Goal: Task Accomplishment & Management: Manage account settings

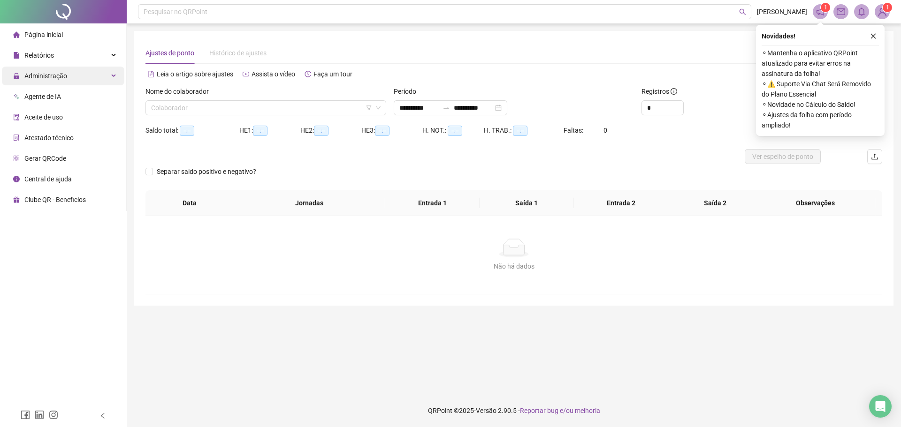
click at [65, 73] on span "Administração" at bounding box center [45, 76] width 43 height 8
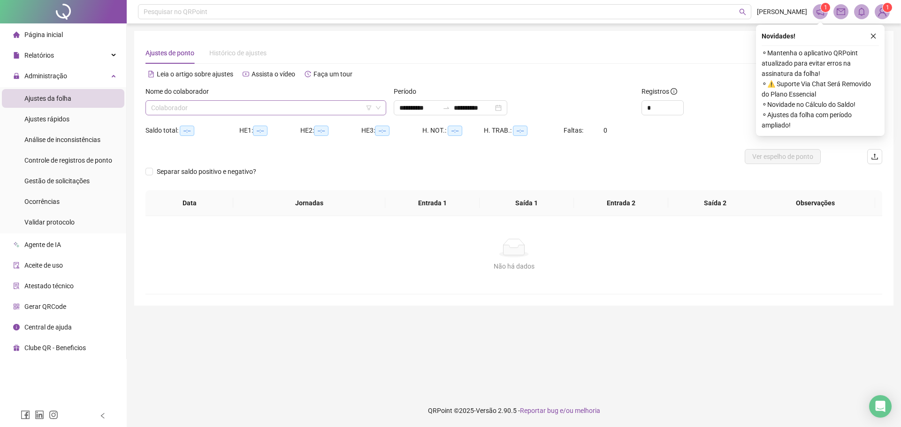
click at [188, 103] on input "search" at bounding box center [261, 108] width 221 height 14
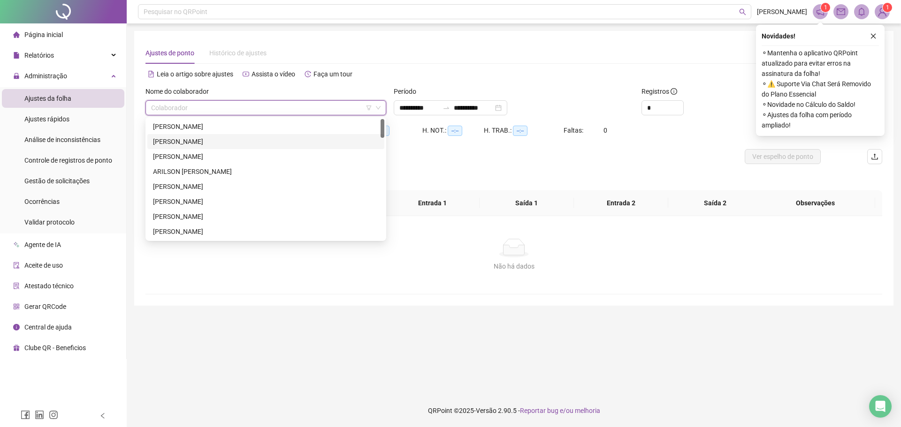
drag, startPoint x: 234, startPoint y: 144, endPoint x: 352, endPoint y: 139, distance: 118.8
click at [234, 144] on div "[PERSON_NAME]" at bounding box center [266, 142] width 226 height 10
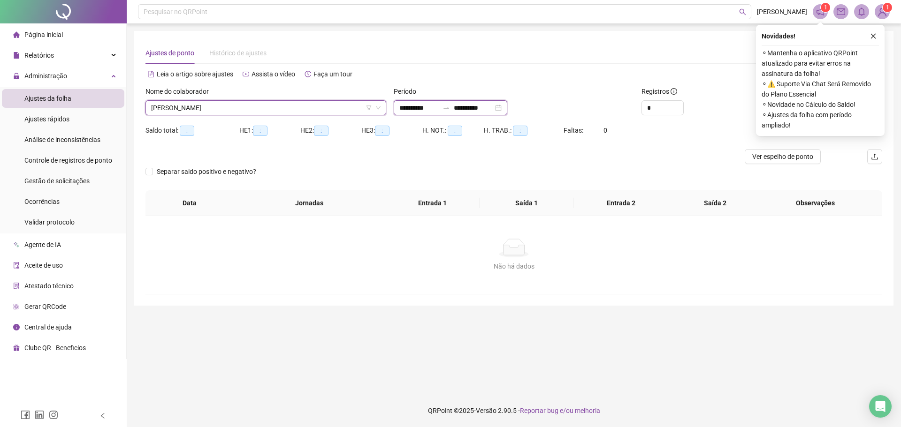
click at [409, 107] on input "**********" at bounding box center [418, 108] width 39 height 10
type input "**********"
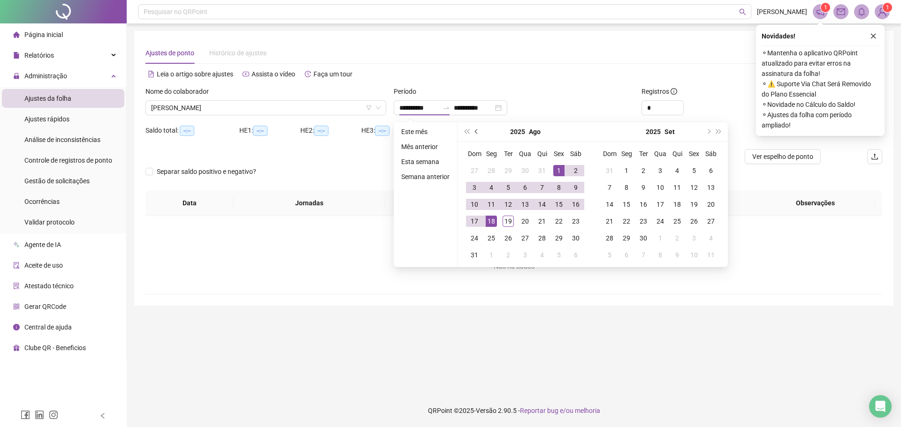
click at [473, 134] on button "prev-year" at bounding box center [477, 131] width 10 height 19
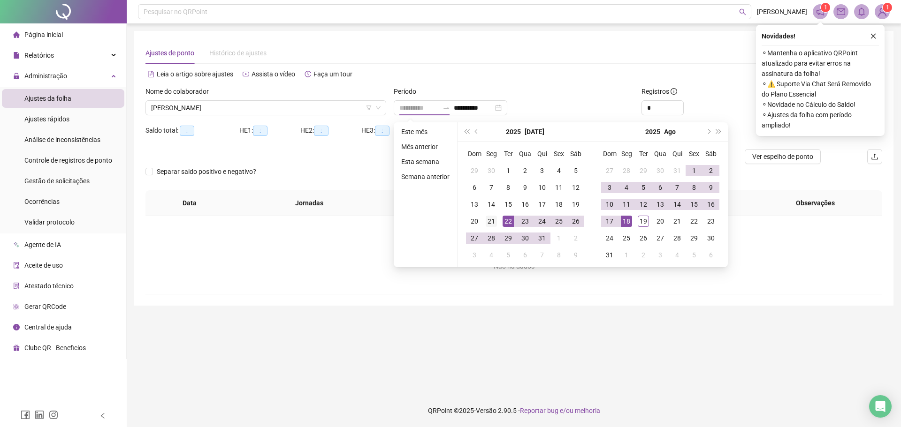
type input "**********"
click at [494, 220] on div "21" at bounding box center [491, 221] width 11 height 11
type input "**********"
click at [646, 220] on div "19" at bounding box center [643, 221] width 11 height 11
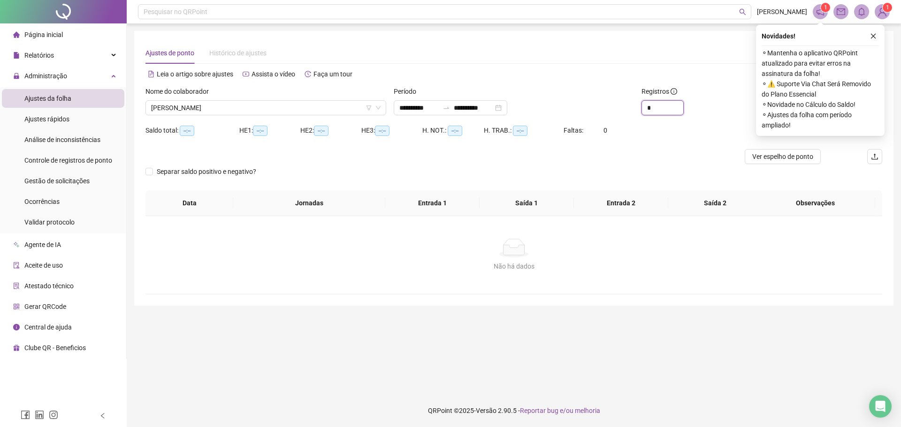
drag, startPoint x: 661, startPoint y: 111, endPoint x: 617, endPoint y: 111, distance: 43.2
click at [626, 111] on div "**********" at bounding box center [514, 104] width 744 height 37
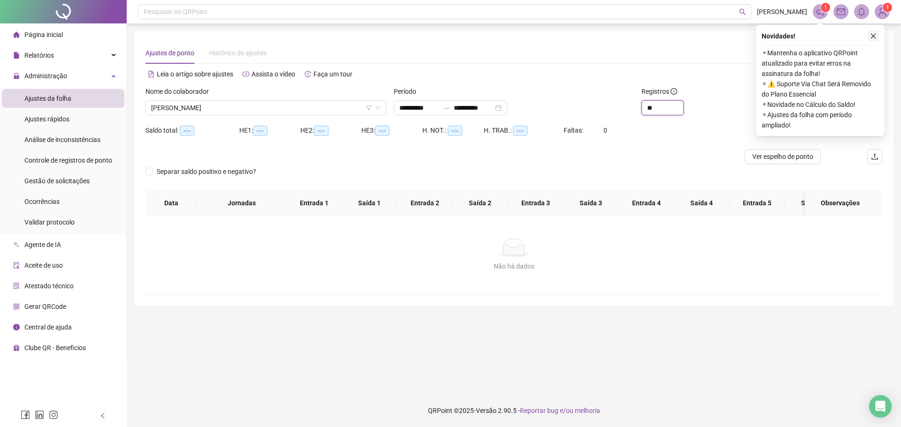
type input "**"
click at [868, 38] on button "button" at bounding box center [872, 35] width 11 height 11
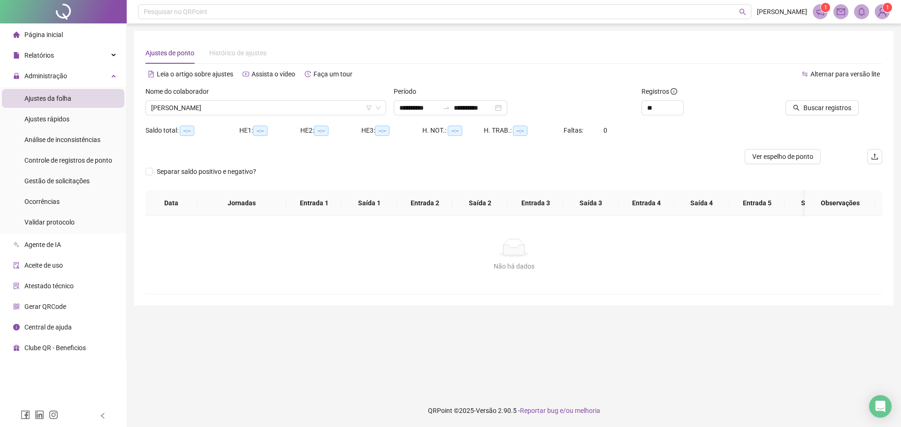
click at [832, 99] on div at bounding box center [812, 93] width 93 height 14
click at [829, 108] on span "Buscar registros" at bounding box center [827, 108] width 48 height 10
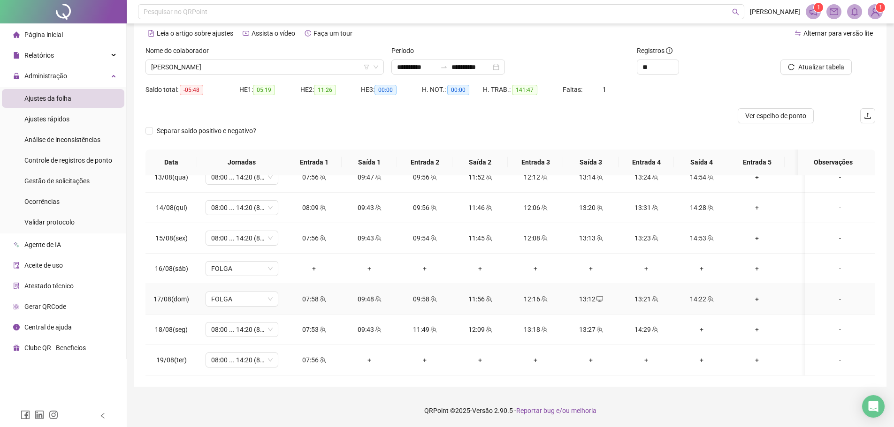
scroll to position [722, 0]
click at [700, 325] on div "+" at bounding box center [701, 330] width 40 height 10
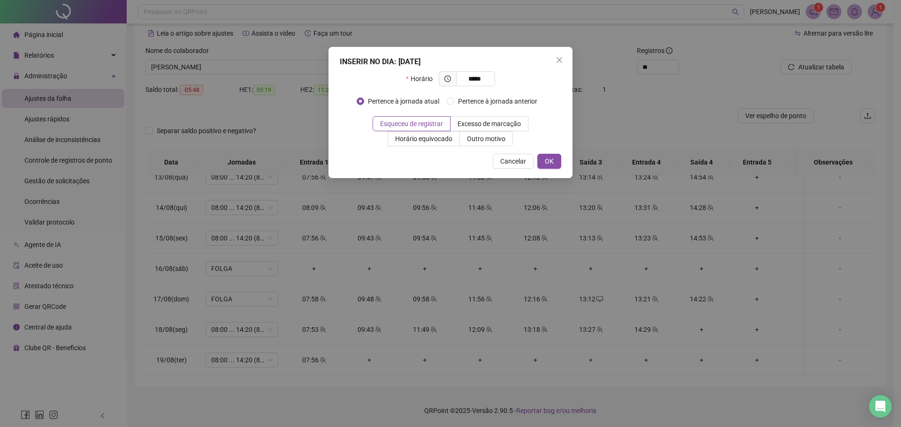
type input "*****"
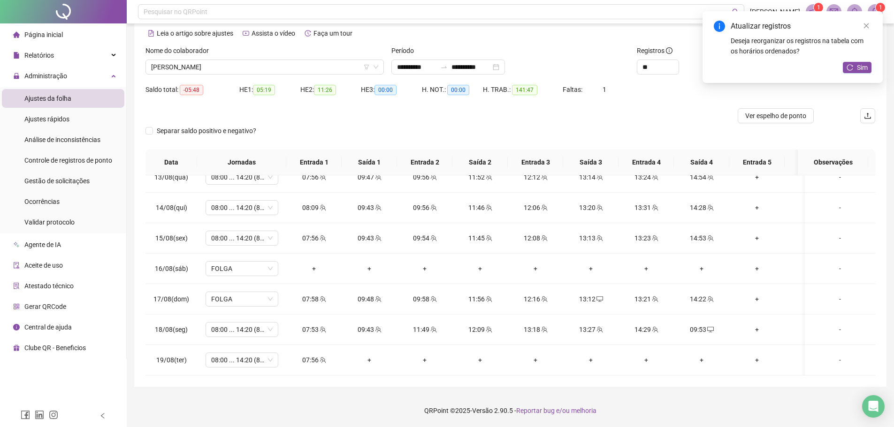
drag, startPoint x: 850, startPoint y: 66, endPoint x: 821, endPoint y: 75, distance: 30.6
click at [850, 66] on icon "reload" at bounding box center [849, 67] width 7 height 7
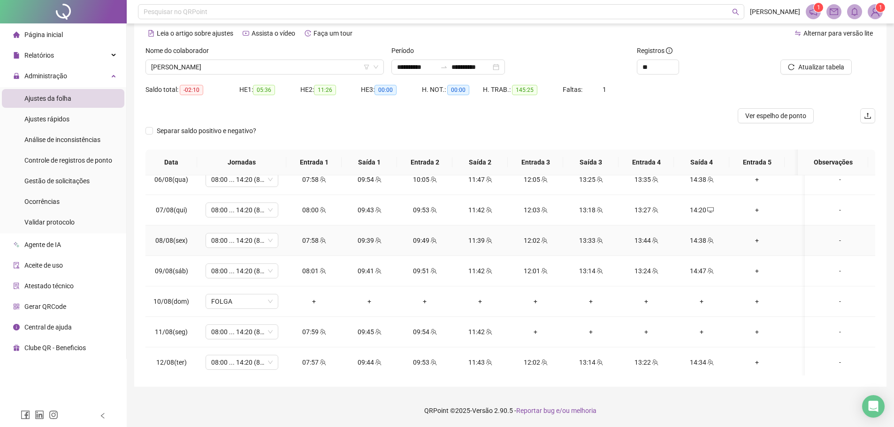
scroll to position [581, 0]
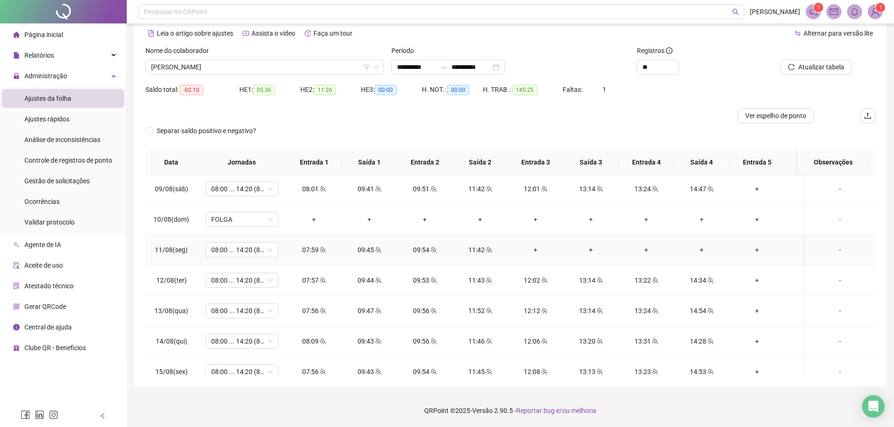
click at [534, 248] on div "+" at bounding box center [535, 250] width 40 height 10
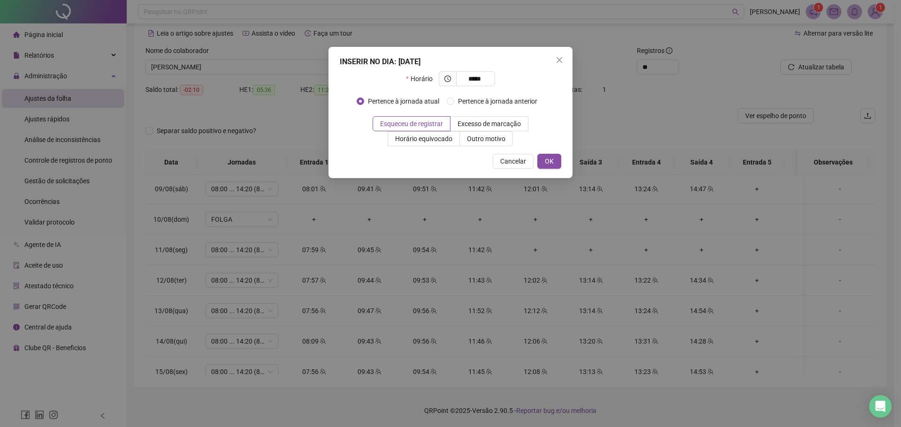
type input "*****"
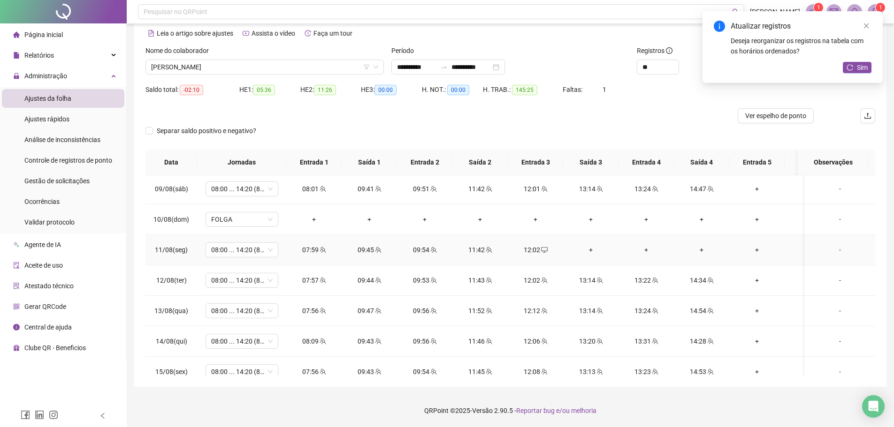
click at [589, 251] on div "+" at bounding box center [591, 250] width 40 height 10
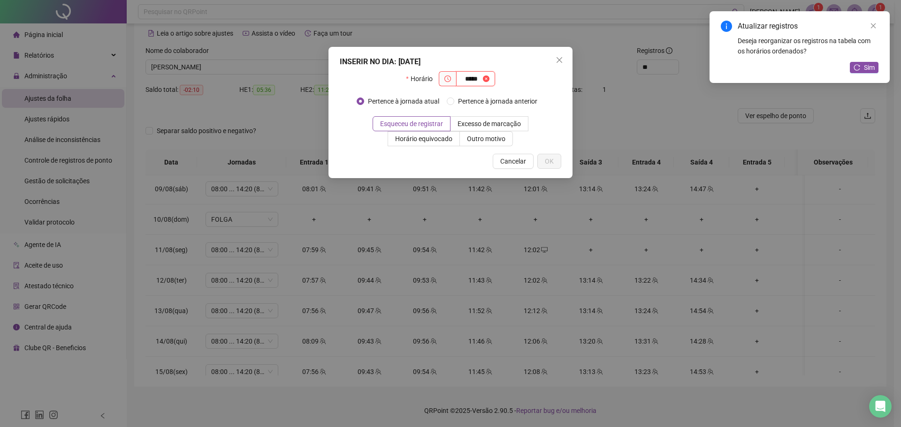
type input "*****"
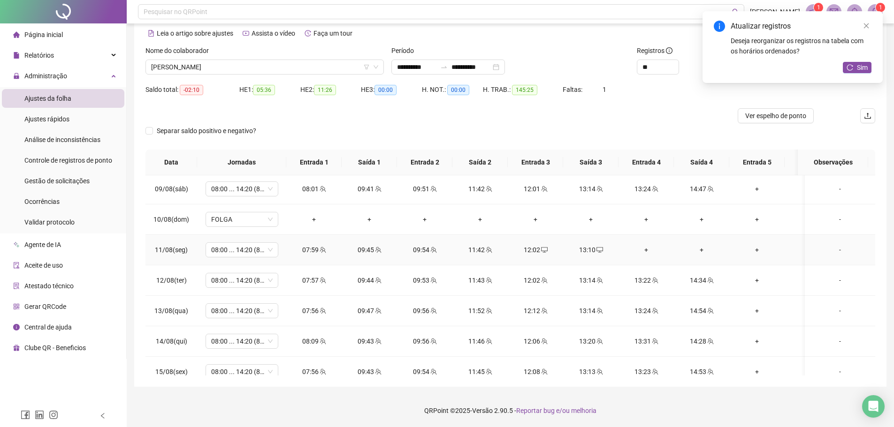
drag, startPoint x: 637, startPoint y: 247, endPoint x: 646, endPoint y: 247, distance: 8.4
click at [638, 247] on div "+" at bounding box center [646, 250] width 40 height 10
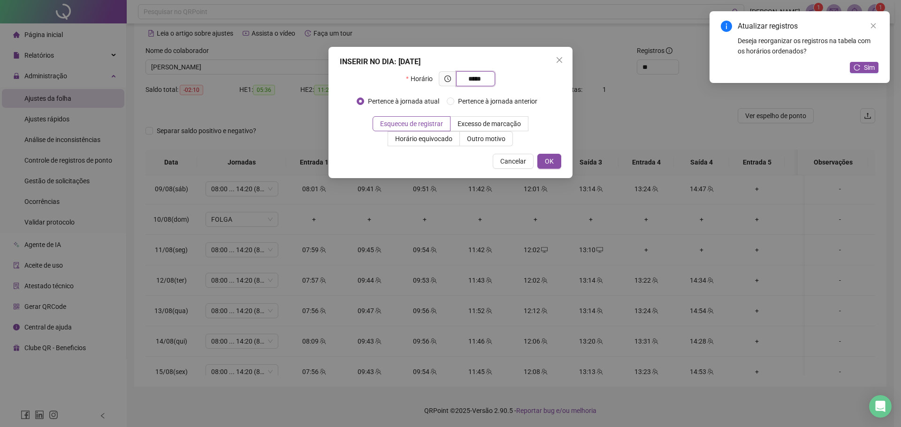
type input "*****"
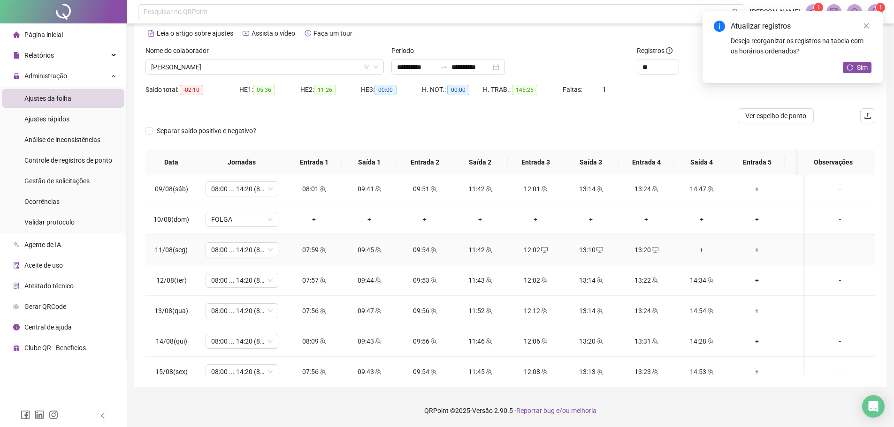
click at [703, 251] on div "+" at bounding box center [701, 250] width 40 height 10
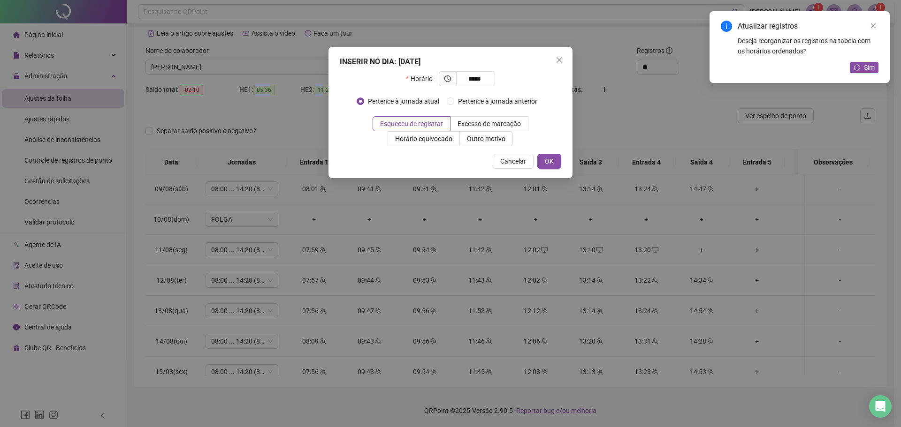
type input "*****"
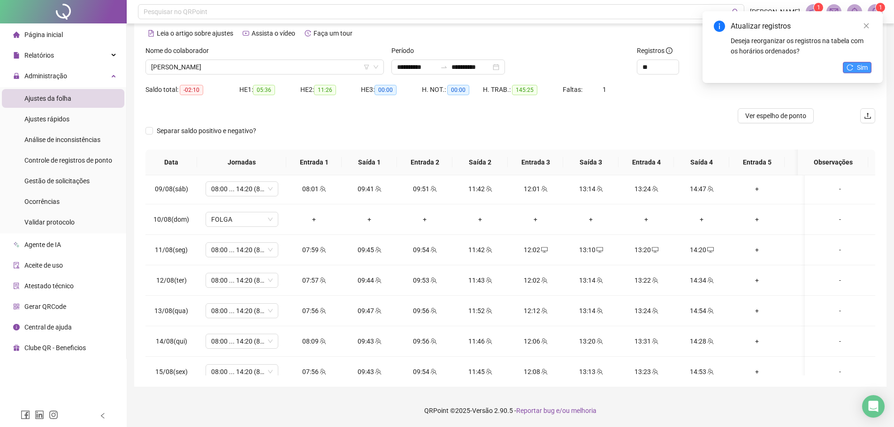
click at [859, 64] on span "Sim" at bounding box center [862, 67] width 11 height 10
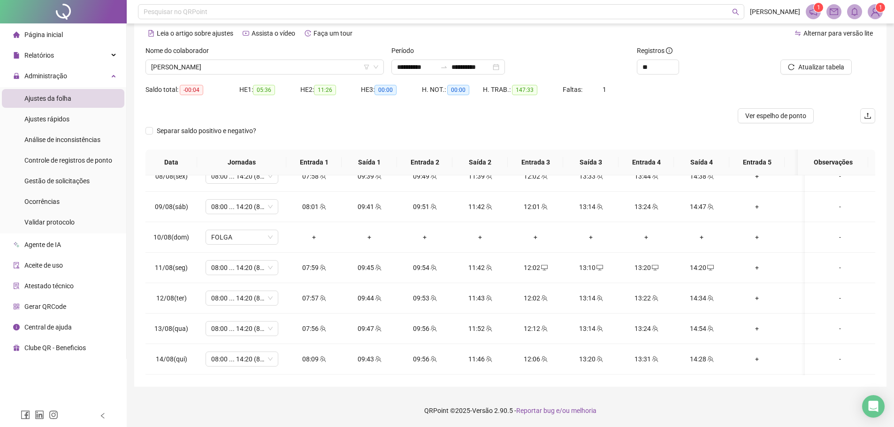
scroll to position [722, 0]
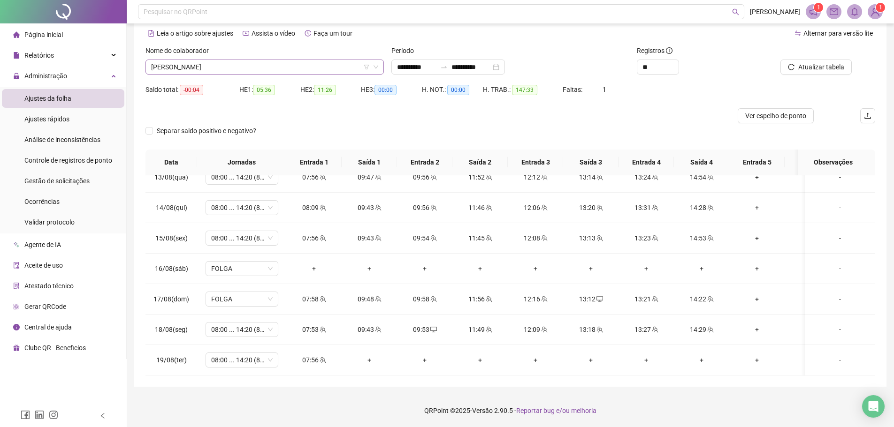
click at [221, 68] on span "[PERSON_NAME]" at bounding box center [264, 67] width 227 height 14
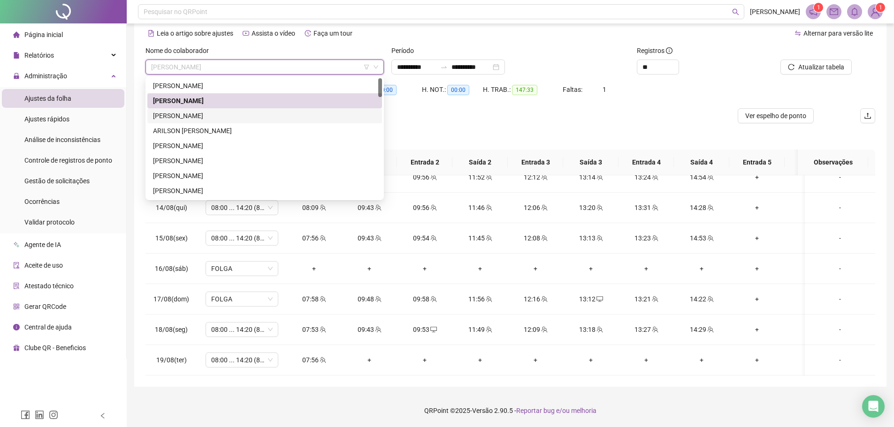
click at [206, 114] on div "[PERSON_NAME]" at bounding box center [264, 116] width 223 height 10
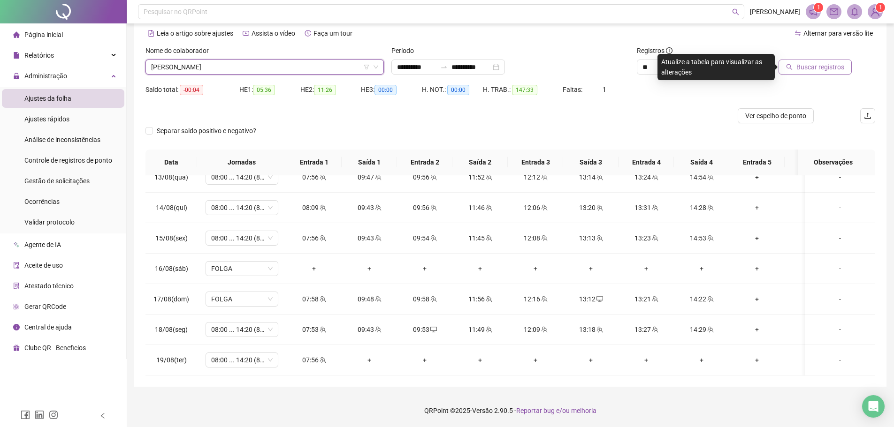
click at [792, 67] on icon "search" at bounding box center [789, 67] width 7 height 7
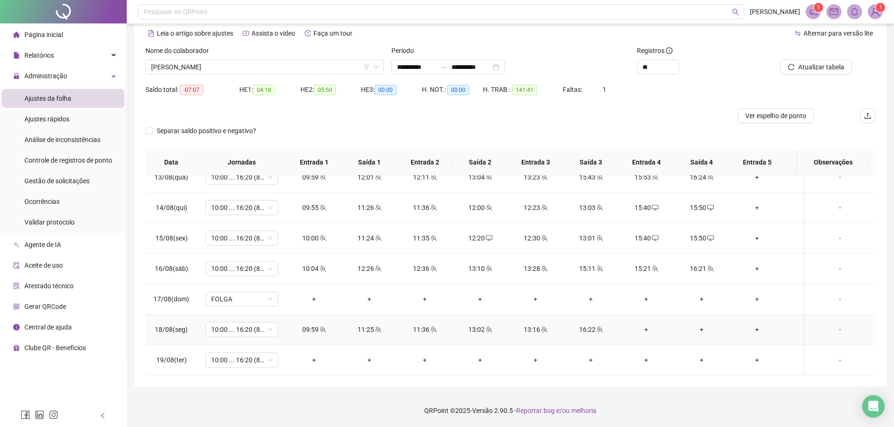
click at [647, 325] on div "+" at bounding box center [646, 330] width 40 height 10
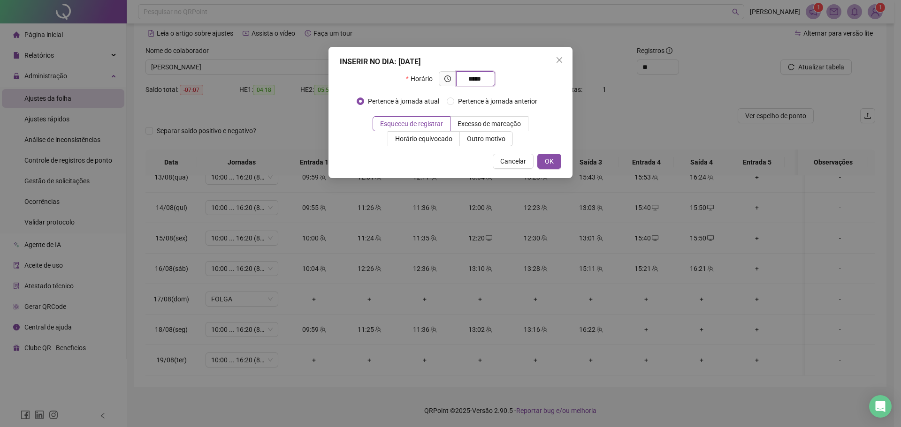
type input "*****"
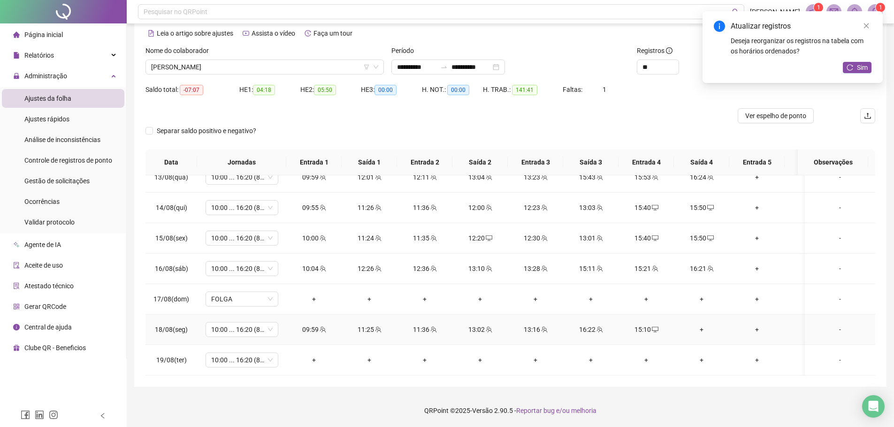
click at [696, 325] on div "+" at bounding box center [701, 330] width 40 height 10
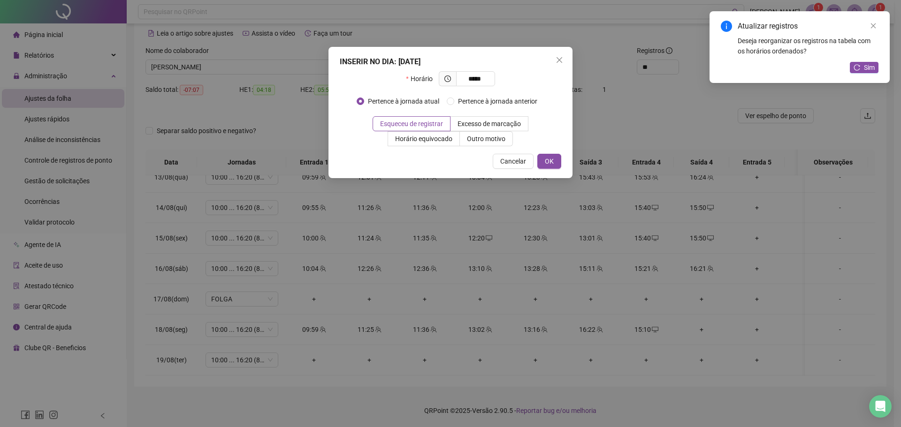
type input "*****"
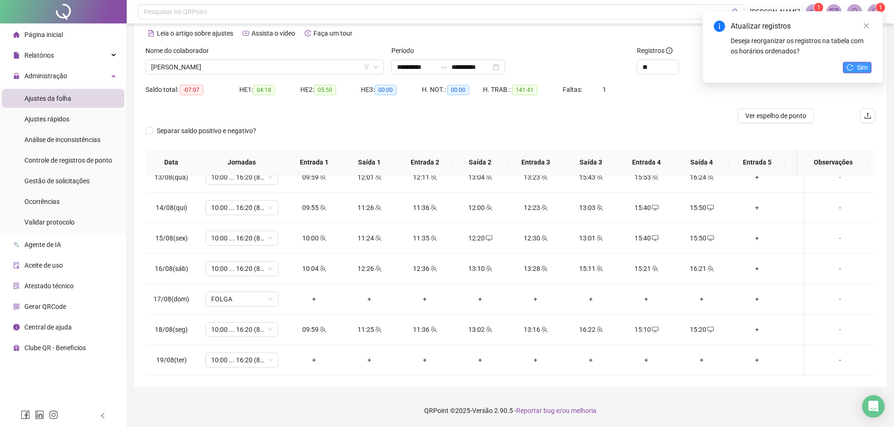
click at [860, 65] on span "Sim" at bounding box center [862, 67] width 11 height 10
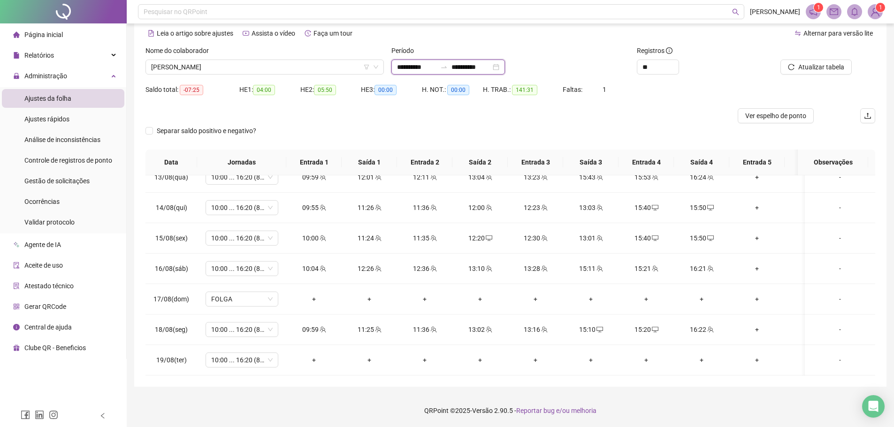
click at [472, 65] on input "**********" at bounding box center [470, 67] width 39 height 10
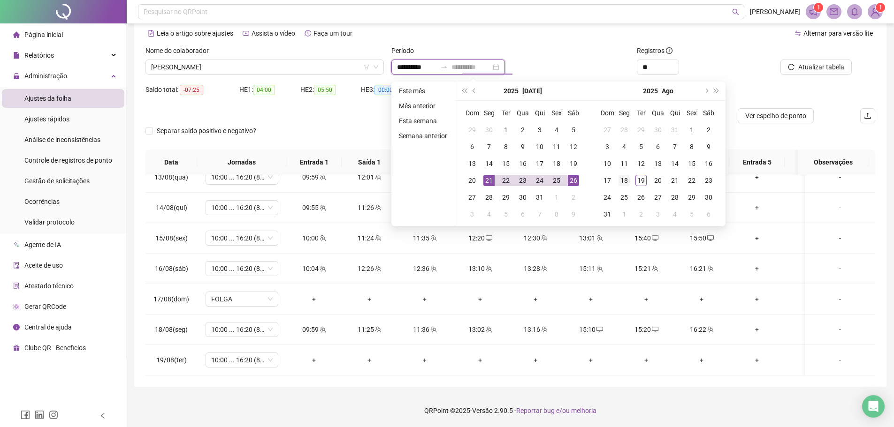
type input "**********"
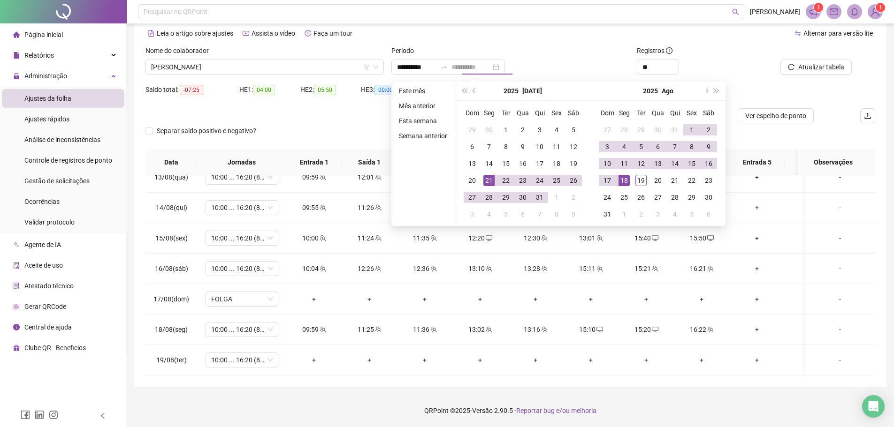
click at [628, 182] on div "18" at bounding box center [623, 180] width 11 height 11
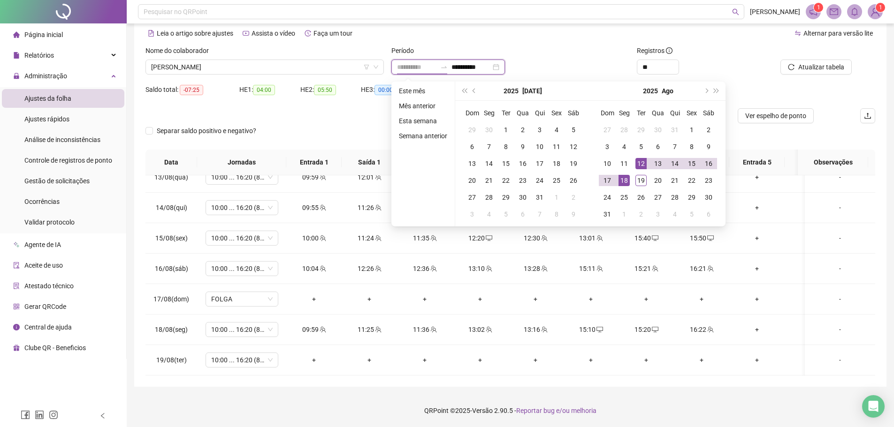
type input "**********"
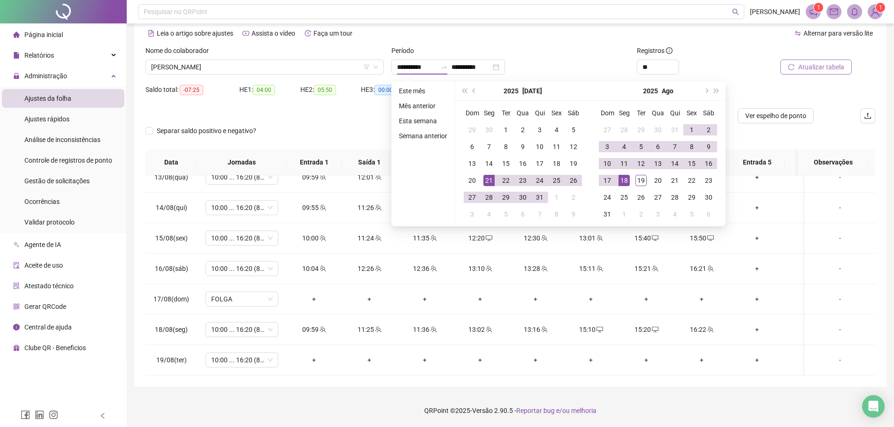
click at [797, 67] on button "Atualizar tabela" at bounding box center [815, 67] width 71 height 15
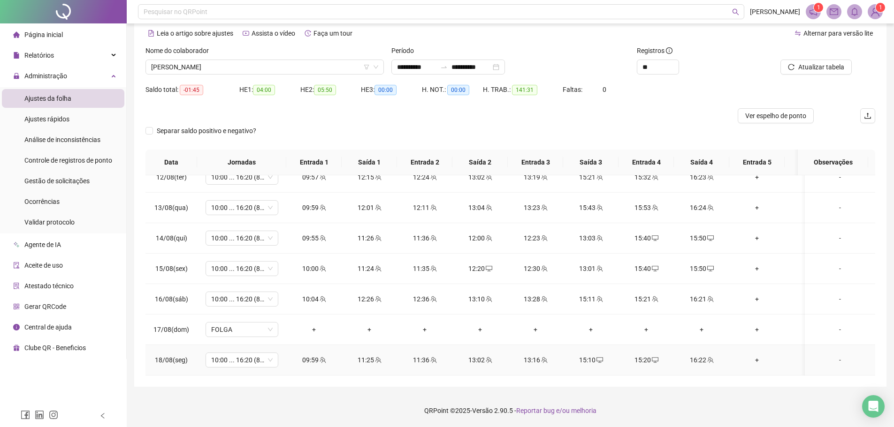
scroll to position [644, 0]
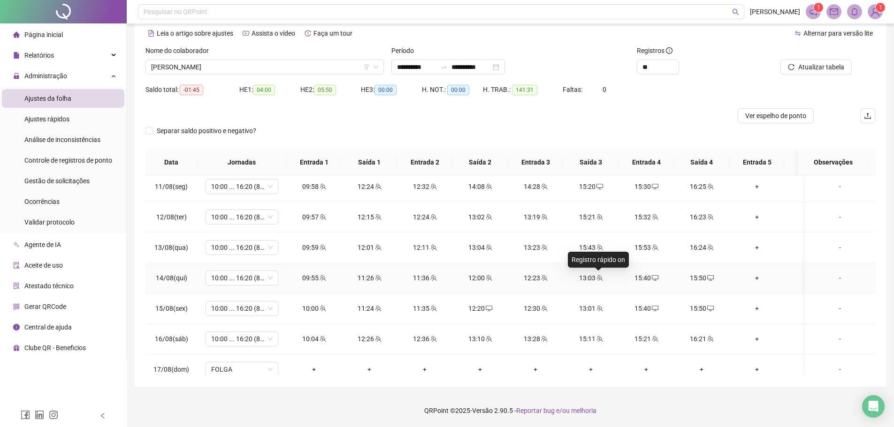
click at [601, 280] on icon "team" at bounding box center [599, 278] width 6 height 6
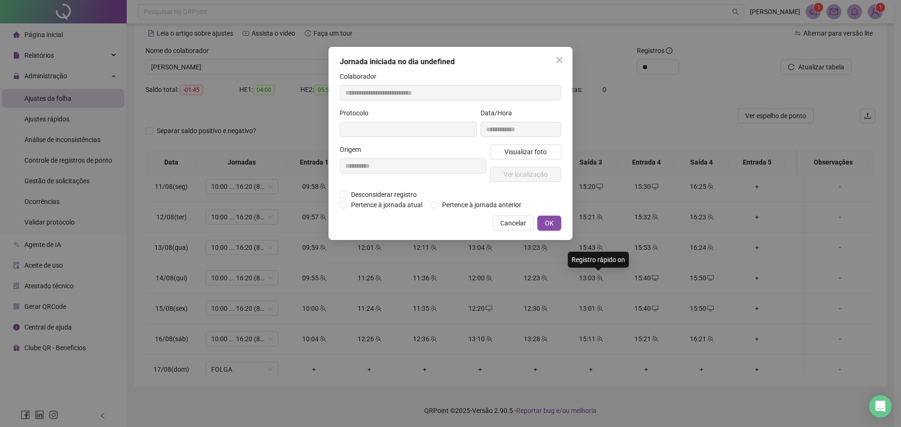
type input "**********"
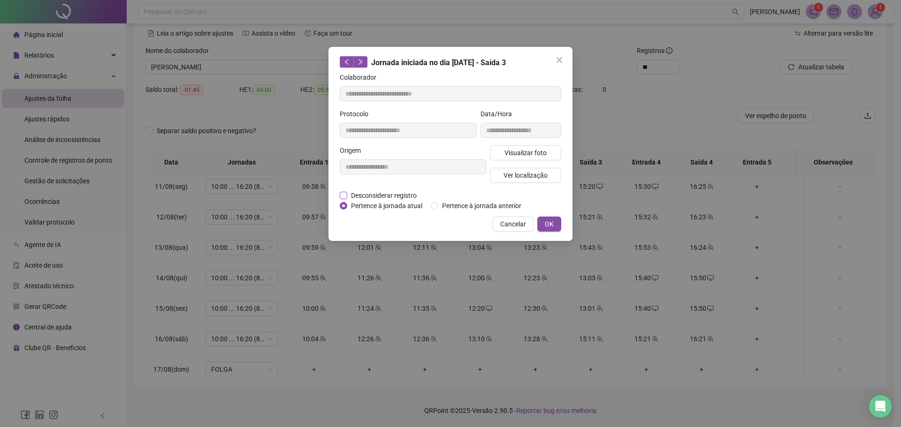
click at [359, 190] on span "Desconsiderar registro" at bounding box center [383, 195] width 73 height 10
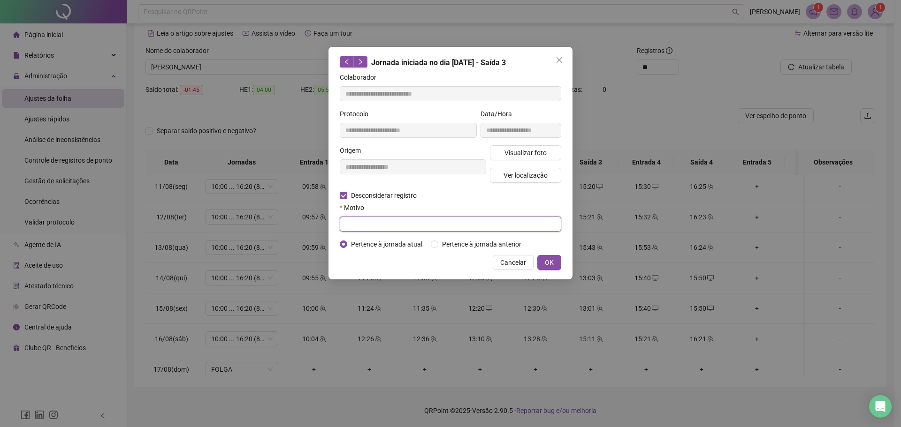
click at [374, 224] on input "text" at bounding box center [450, 224] width 221 height 15
type input "**********"
click at [540, 257] on button "OK" at bounding box center [549, 262] width 24 height 15
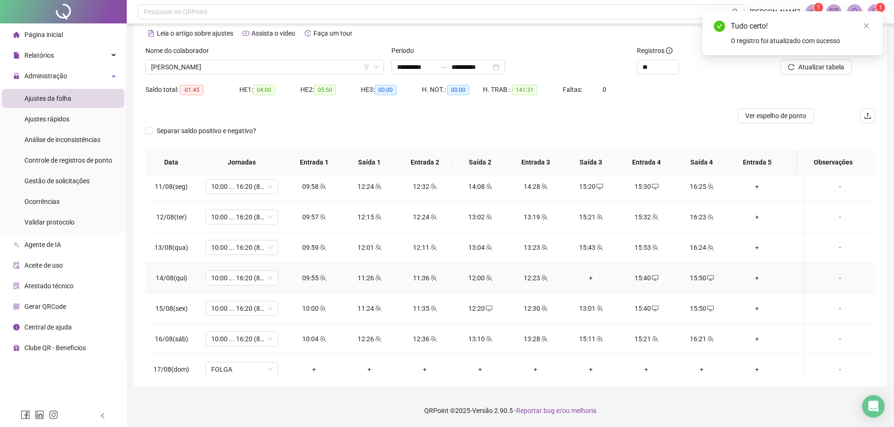
click at [591, 277] on div "+" at bounding box center [591, 278] width 40 height 10
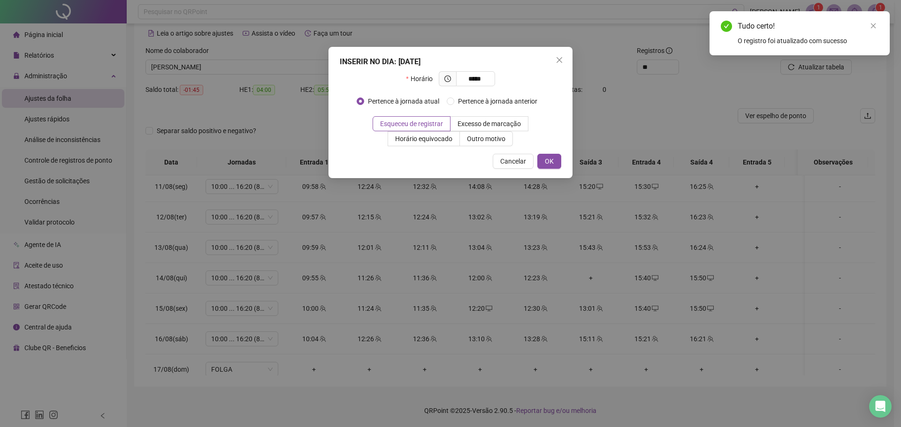
type input "*****"
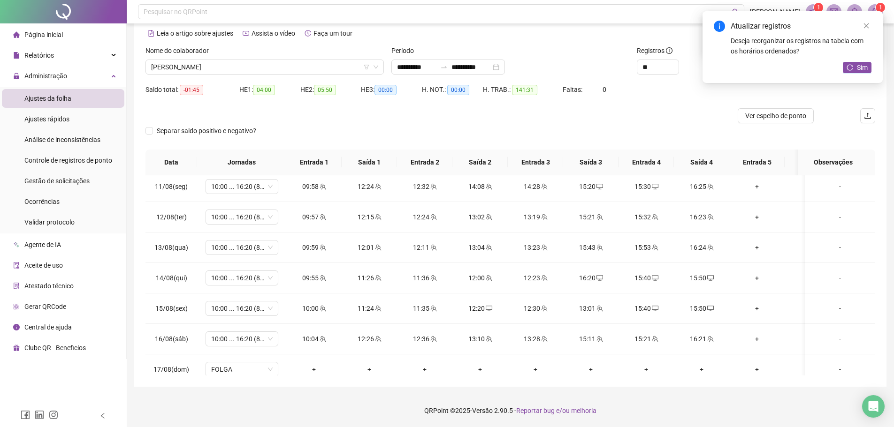
drag, startPoint x: 856, startPoint y: 62, endPoint x: 854, endPoint y: 83, distance: 20.8
click at [856, 62] on button "Sim" at bounding box center [857, 67] width 29 height 11
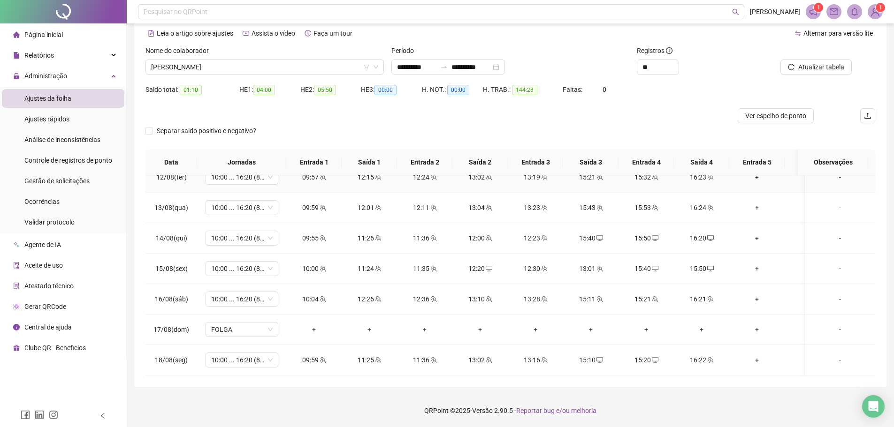
scroll to position [691, 0]
click at [251, 64] on span "[PERSON_NAME]" at bounding box center [264, 67] width 227 height 14
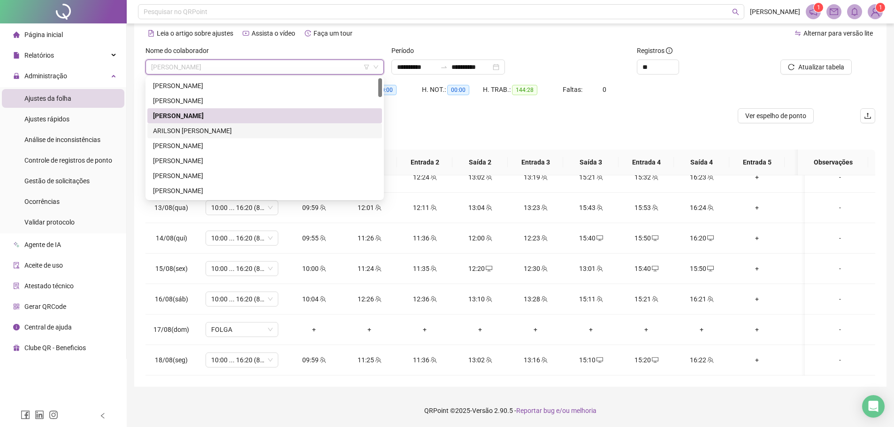
click at [236, 128] on div "ARILSON [PERSON_NAME]" at bounding box center [264, 131] width 223 height 10
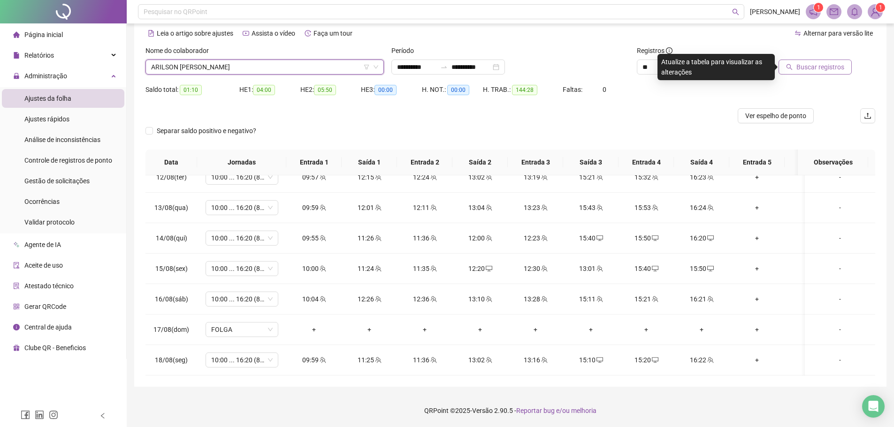
click at [822, 65] on span "Buscar registros" at bounding box center [820, 67] width 48 height 10
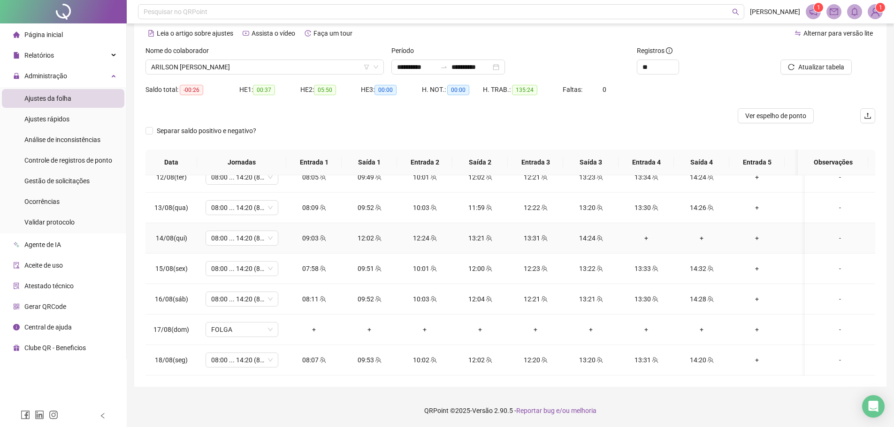
click at [643, 233] on div "+" at bounding box center [646, 238] width 40 height 10
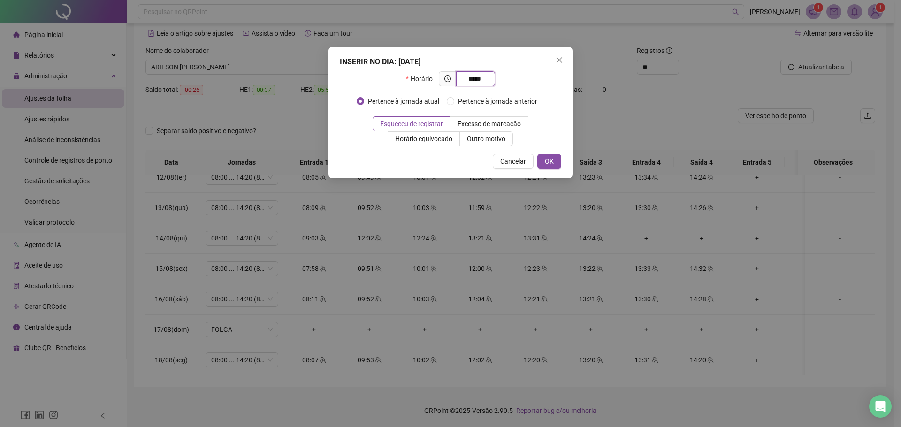
type input "*****"
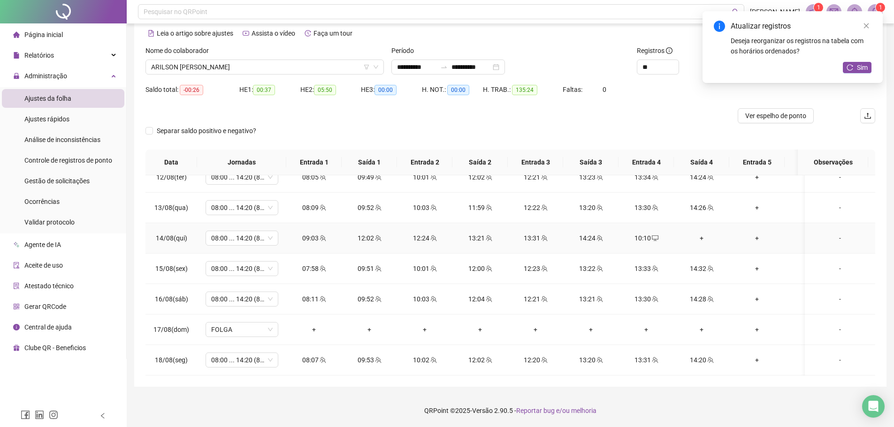
click at [701, 233] on div "+" at bounding box center [701, 238] width 40 height 10
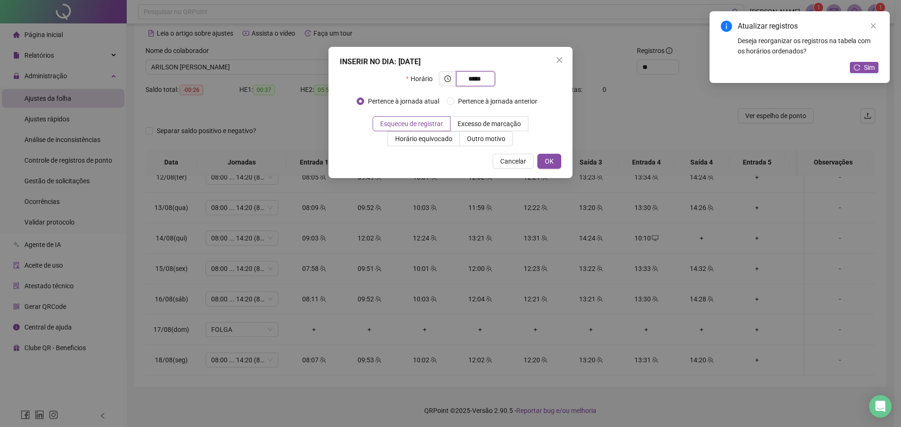
type input "*****"
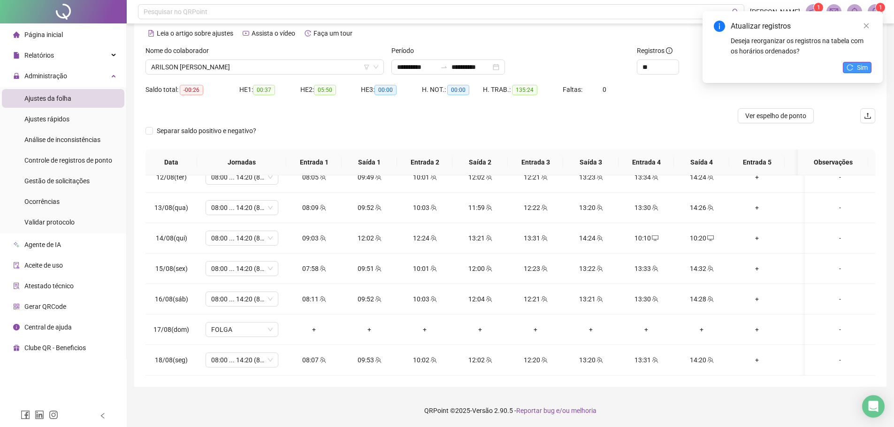
click at [862, 66] on span "Sim" at bounding box center [862, 67] width 11 height 10
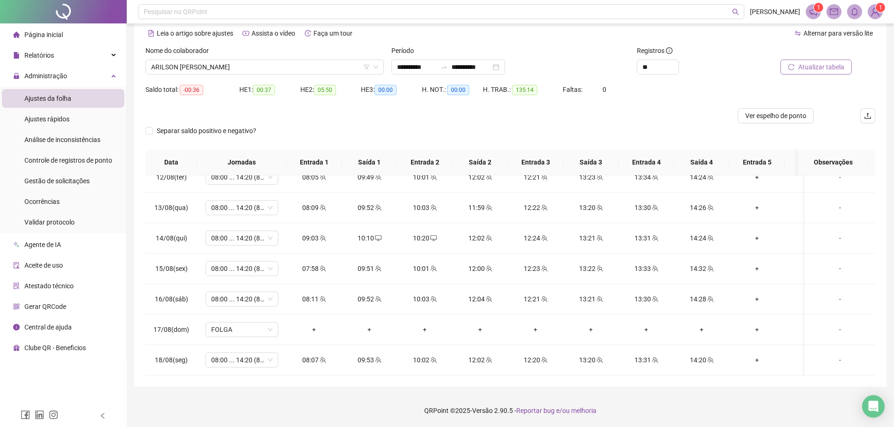
click at [819, 64] on span "Atualizar tabela" at bounding box center [821, 67] width 46 height 10
click at [189, 64] on span "ARILSON [PERSON_NAME]" at bounding box center [264, 67] width 227 height 14
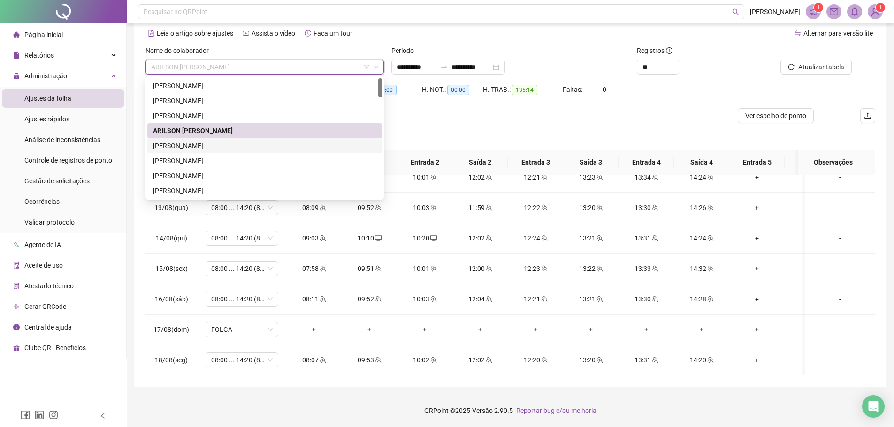
click at [209, 145] on div "[PERSON_NAME]" at bounding box center [264, 146] width 223 height 10
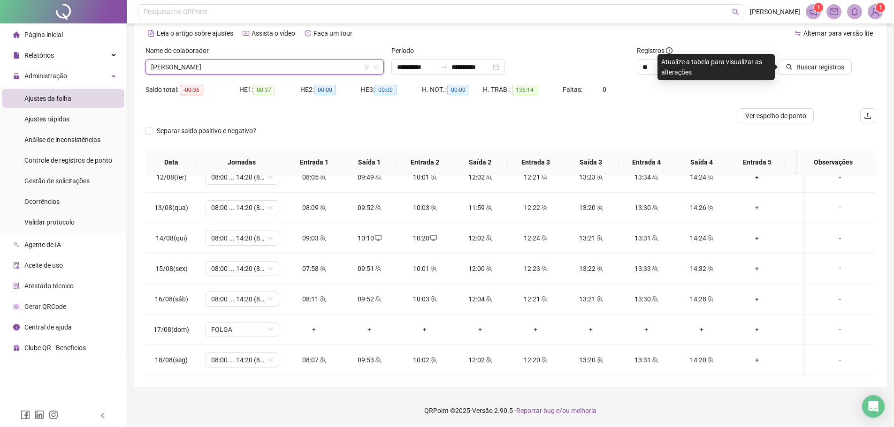
click at [833, 68] on span "Buscar registros" at bounding box center [820, 67] width 48 height 10
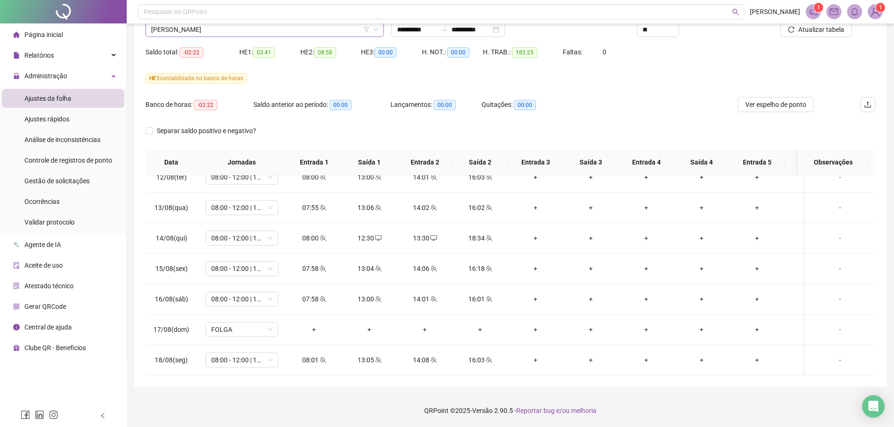
click at [197, 34] on span "[PERSON_NAME]" at bounding box center [264, 30] width 227 height 14
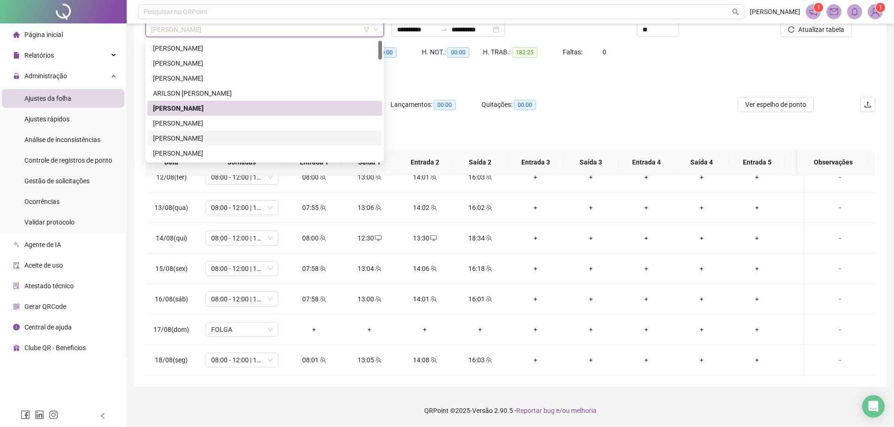
click at [227, 134] on div "[PERSON_NAME]" at bounding box center [264, 138] width 223 height 10
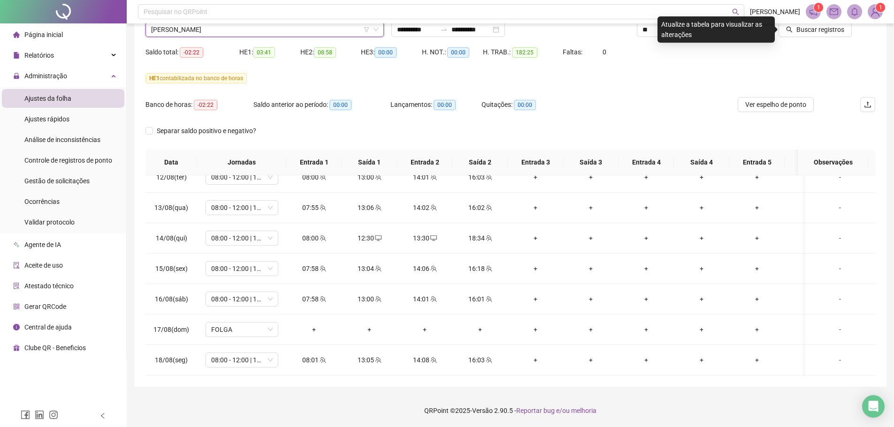
click at [822, 35] on button "Buscar registros" at bounding box center [814, 29] width 73 height 15
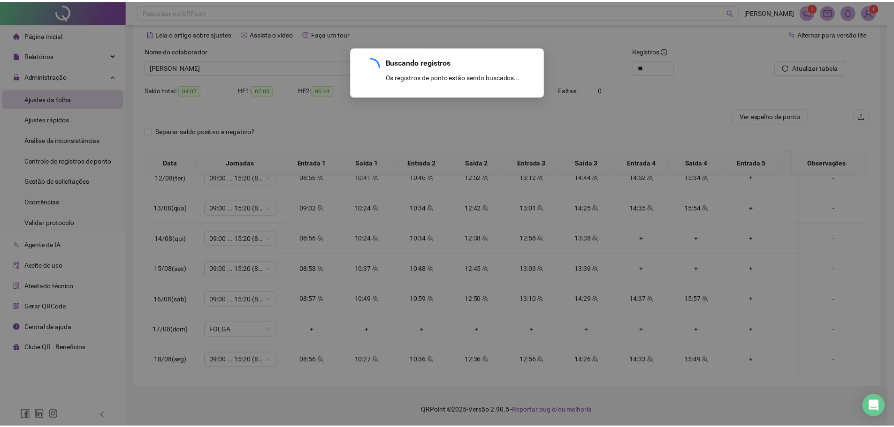
scroll to position [41, 0]
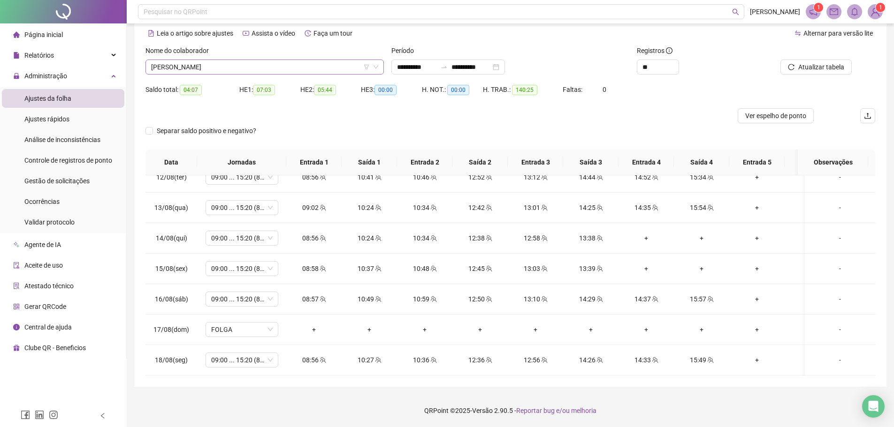
click at [277, 68] on span "[PERSON_NAME]" at bounding box center [264, 67] width 227 height 14
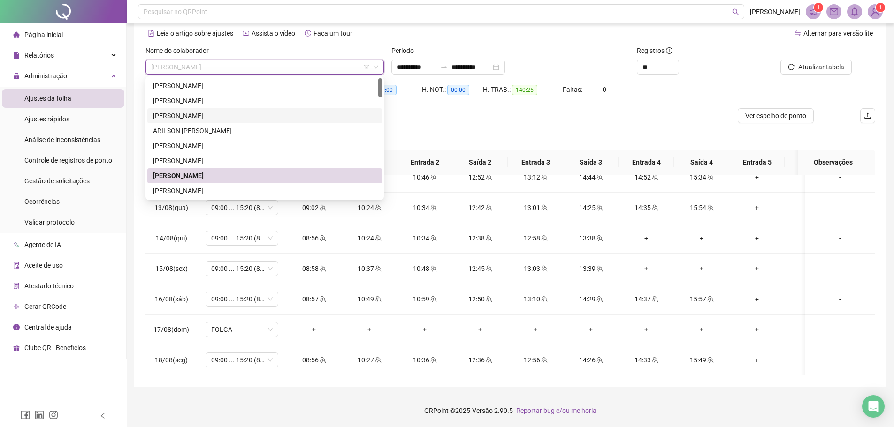
scroll to position [94, 0]
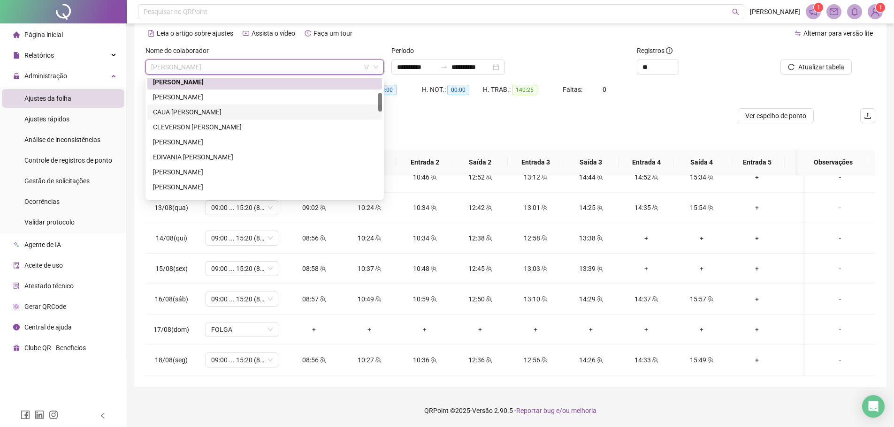
click at [205, 111] on div "CAUA [PERSON_NAME]" at bounding box center [264, 112] width 223 height 10
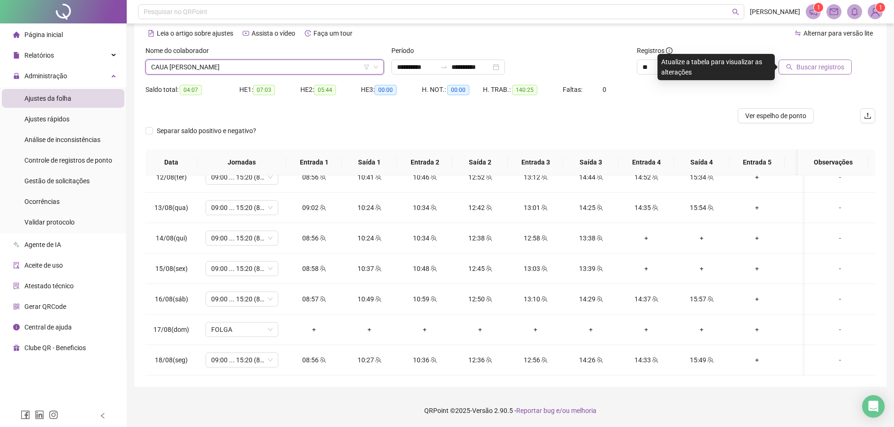
click at [819, 65] on span "Buscar registros" at bounding box center [820, 67] width 48 height 10
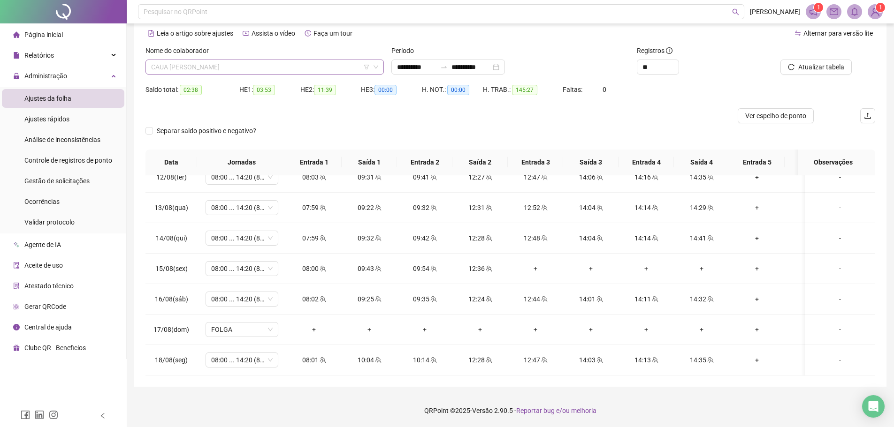
click at [198, 65] on span "CAUA [PERSON_NAME]" at bounding box center [264, 67] width 227 height 14
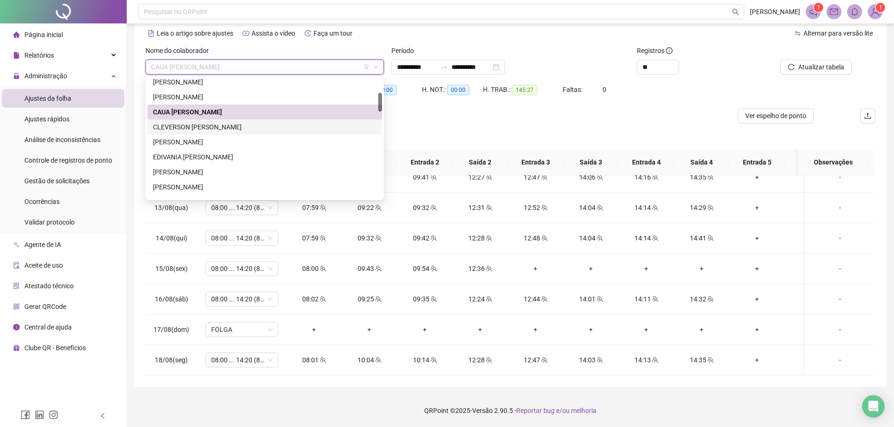
click at [221, 127] on div "CLEVERSON [PERSON_NAME]" at bounding box center [264, 127] width 223 height 10
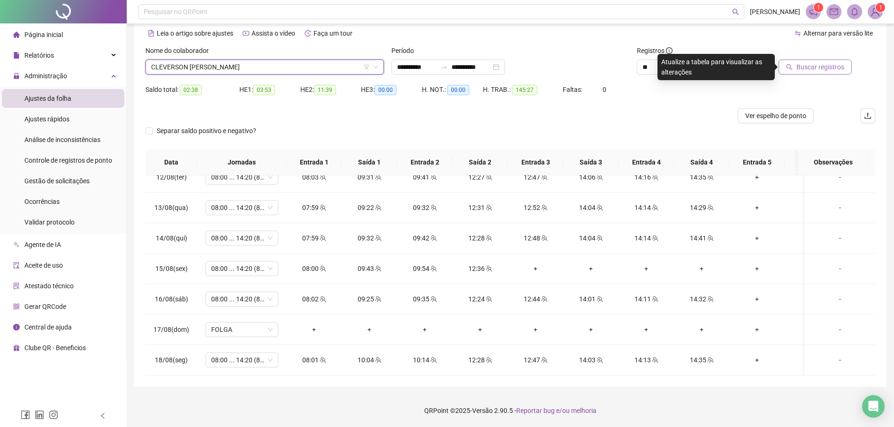
click at [804, 68] on span "Buscar registros" at bounding box center [820, 67] width 48 height 10
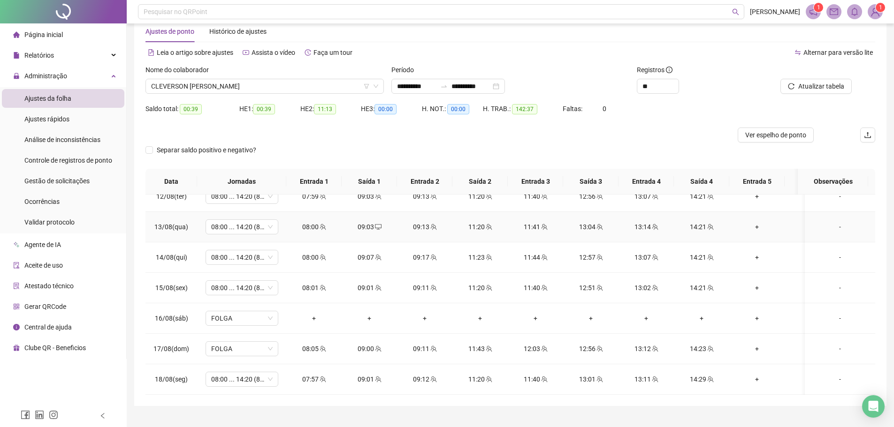
scroll to position [41, 0]
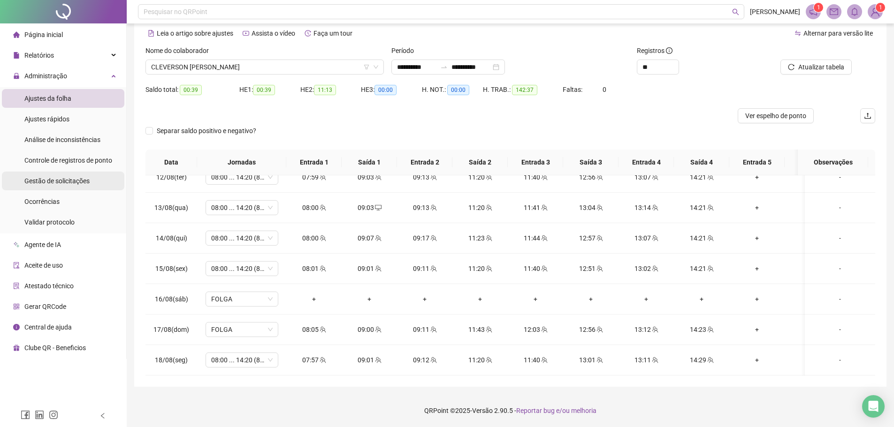
click at [75, 177] on span "Gestão de solicitações" at bounding box center [56, 181] width 65 height 8
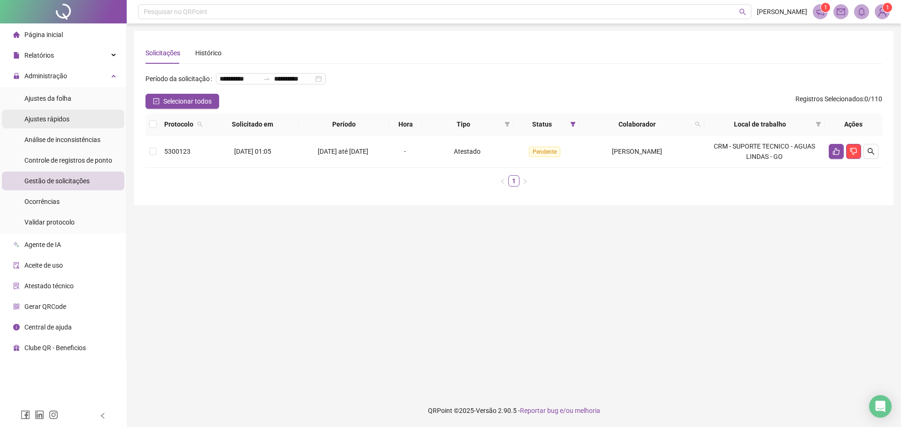
click at [32, 96] on span "Ajustes da folha" at bounding box center [47, 99] width 47 height 8
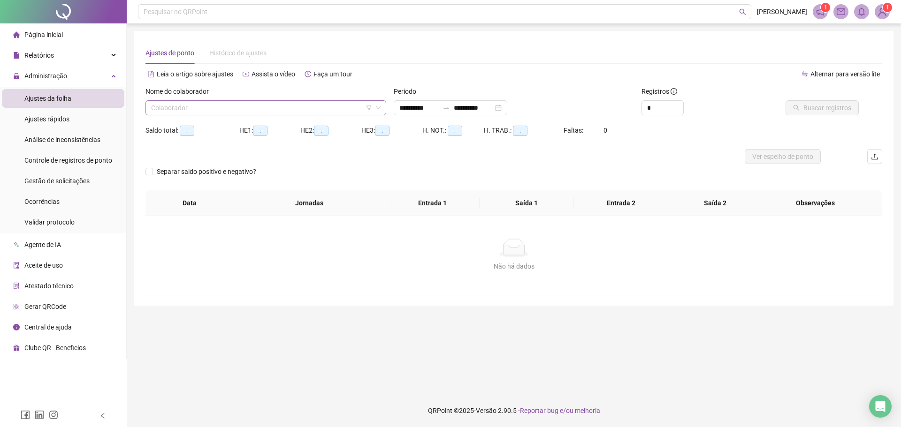
click at [182, 105] on input "search" at bounding box center [261, 108] width 221 height 14
click at [191, 109] on input "search" at bounding box center [261, 108] width 221 height 14
click at [426, 120] on div "**********" at bounding box center [514, 104] width 248 height 37
click at [383, 106] on div "Colaborador" at bounding box center [265, 107] width 241 height 15
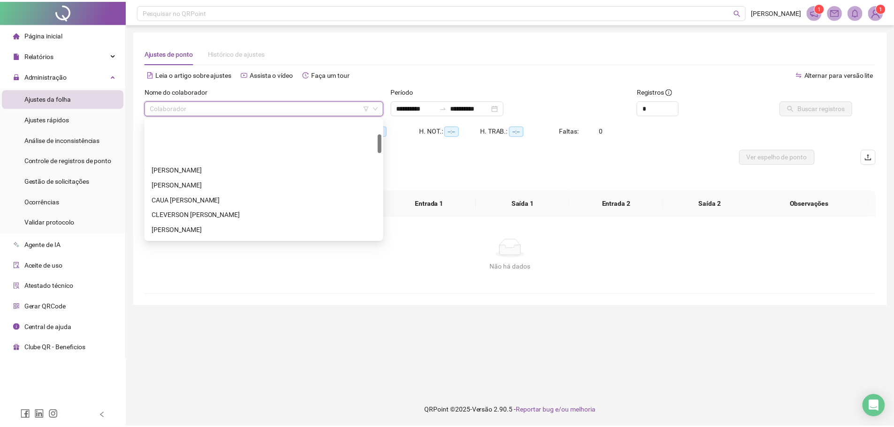
scroll to position [94, 0]
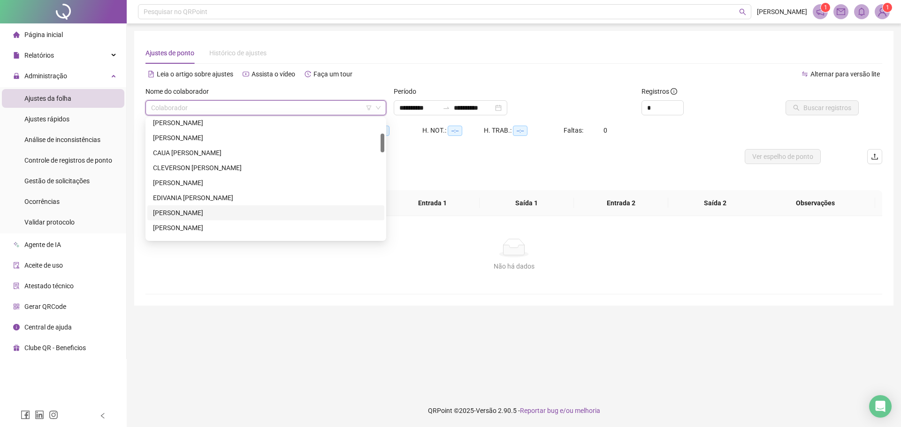
click at [213, 209] on div "[PERSON_NAME]" at bounding box center [266, 213] width 226 height 10
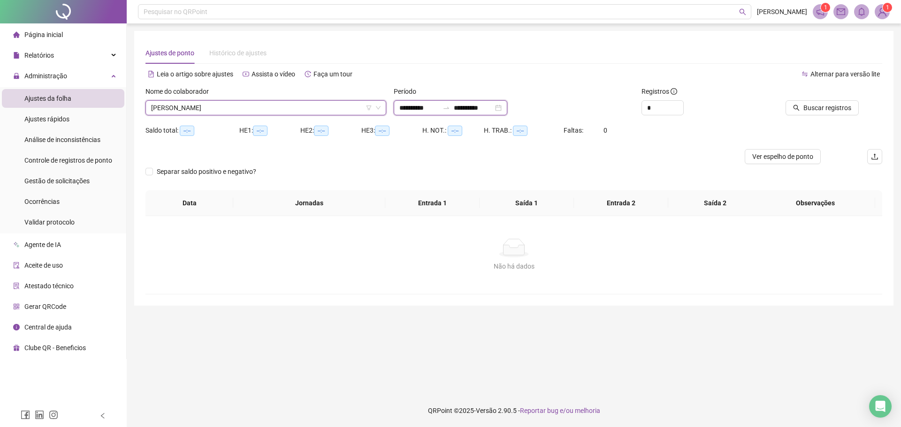
click at [412, 108] on input "**********" at bounding box center [418, 108] width 39 height 10
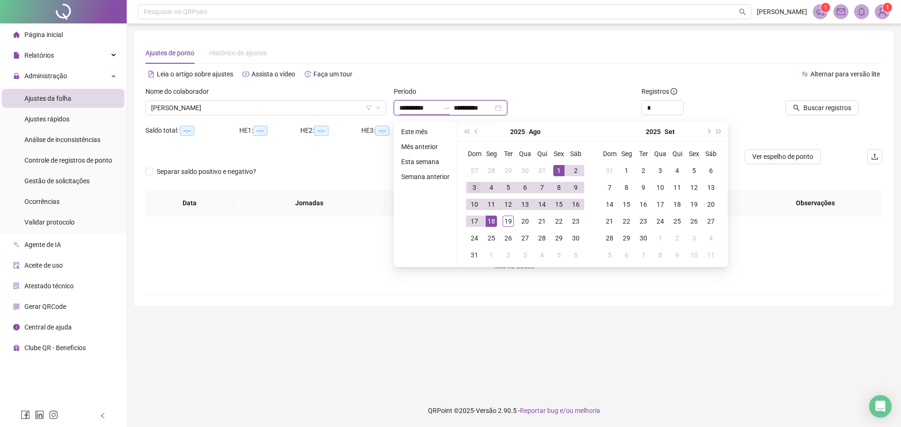
type input "**********"
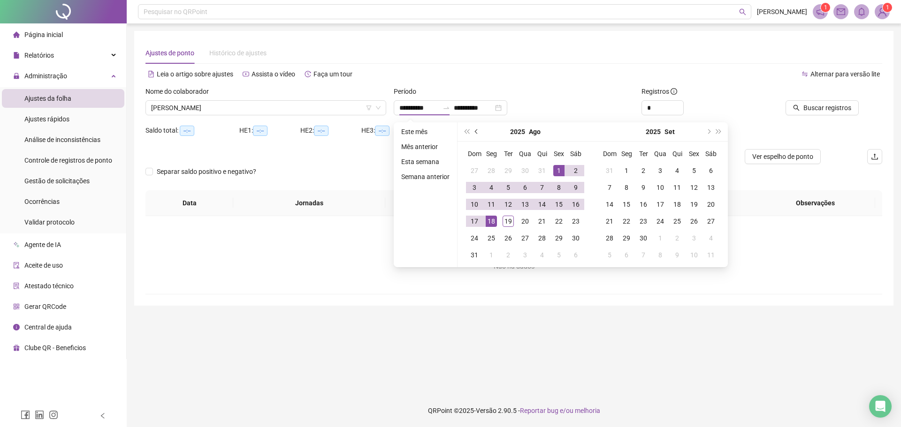
click at [476, 132] on span "prev-year" at bounding box center [477, 131] width 5 height 5
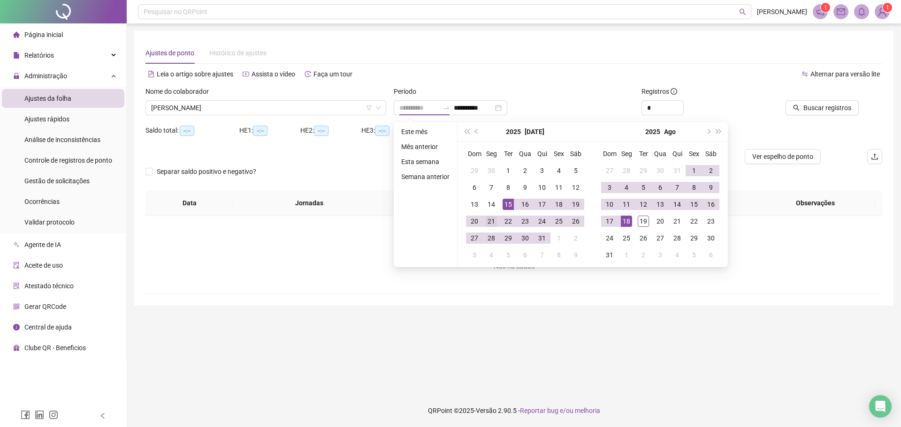
type input "**********"
click at [487, 221] on div "21" at bounding box center [491, 221] width 11 height 11
type input "**********"
click at [627, 221] on div "18" at bounding box center [626, 221] width 11 height 11
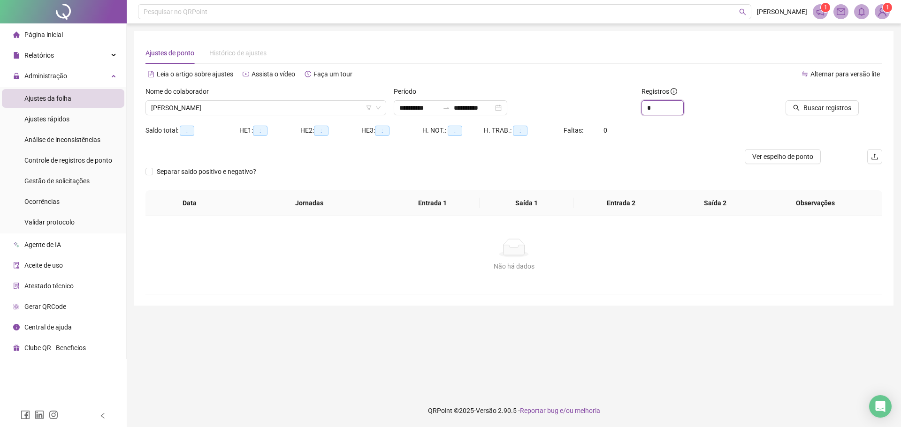
drag, startPoint x: 662, startPoint y: 108, endPoint x: 628, endPoint y: 104, distance: 34.9
click at [630, 104] on div "**********" at bounding box center [514, 104] width 744 height 37
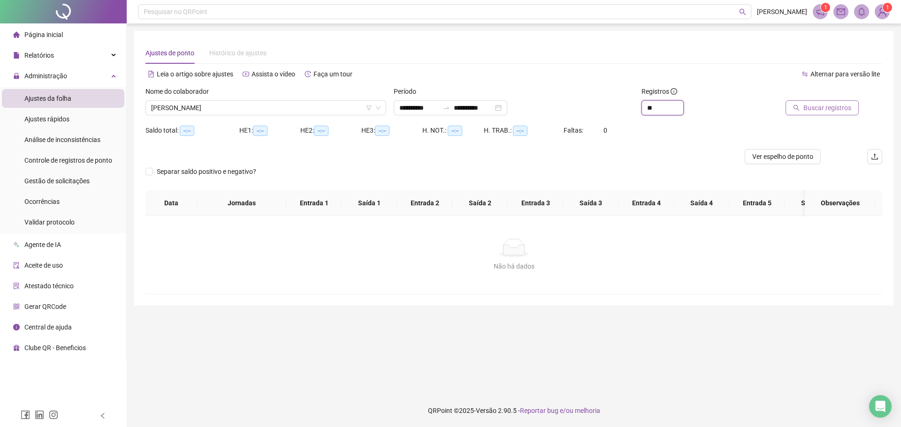
type input "**"
click at [819, 102] on button "Buscar registros" at bounding box center [821, 107] width 73 height 15
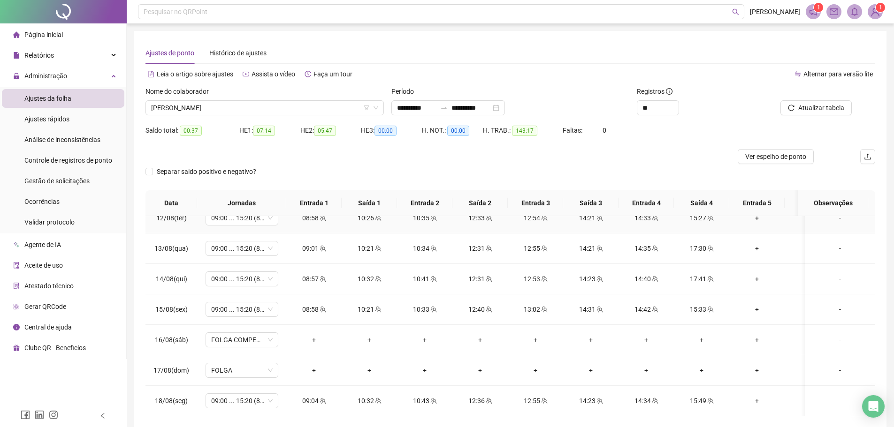
scroll to position [41, 0]
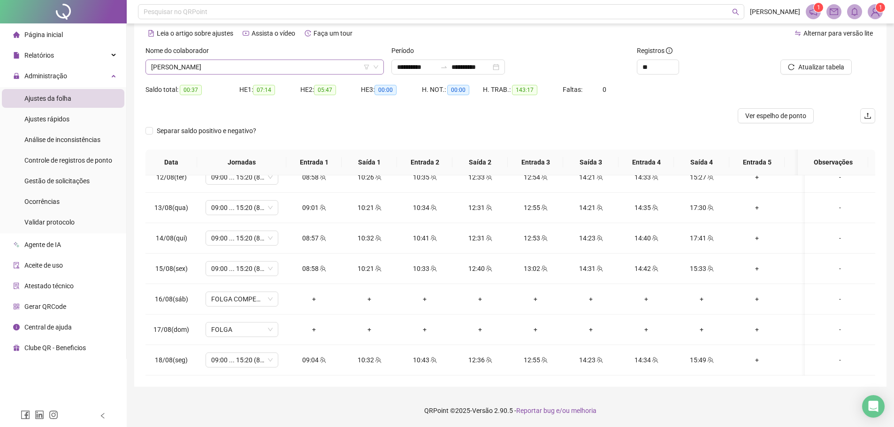
click at [276, 69] on span "[PERSON_NAME]" at bounding box center [264, 67] width 227 height 14
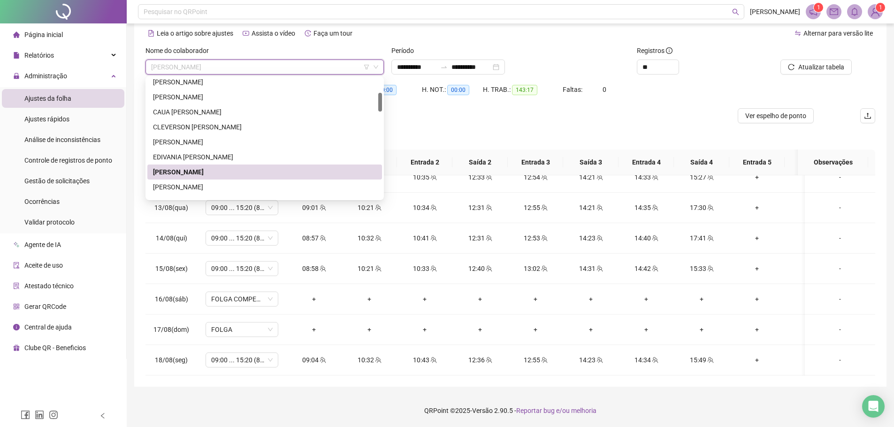
scroll to position [141, 0]
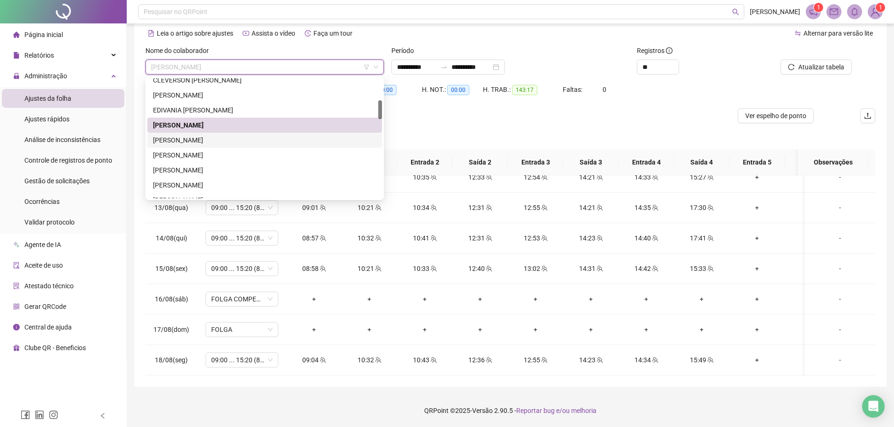
click at [221, 140] on div "[PERSON_NAME]" at bounding box center [264, 140] width 223 height 10
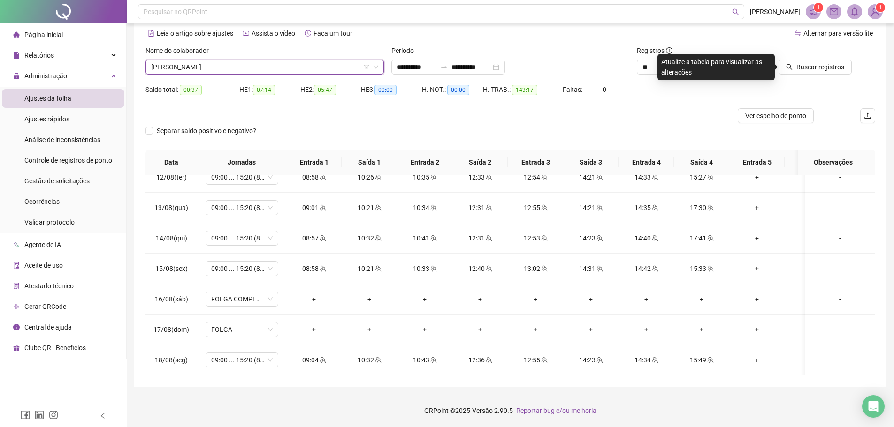
click at [803, 63] on span "Buscar registros" at bounding box center [820, 67] width 48 height 10
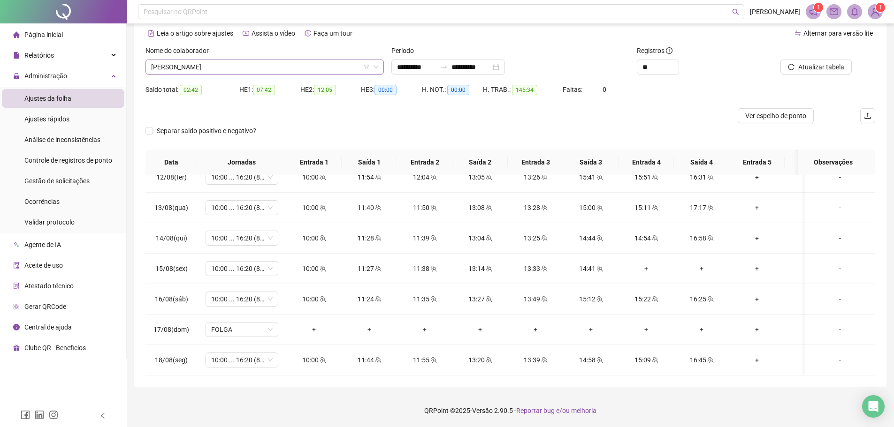
click at [232, 66] on span "[PERSON_NAME]" at bounding box center [264, 67] width 227 height 14
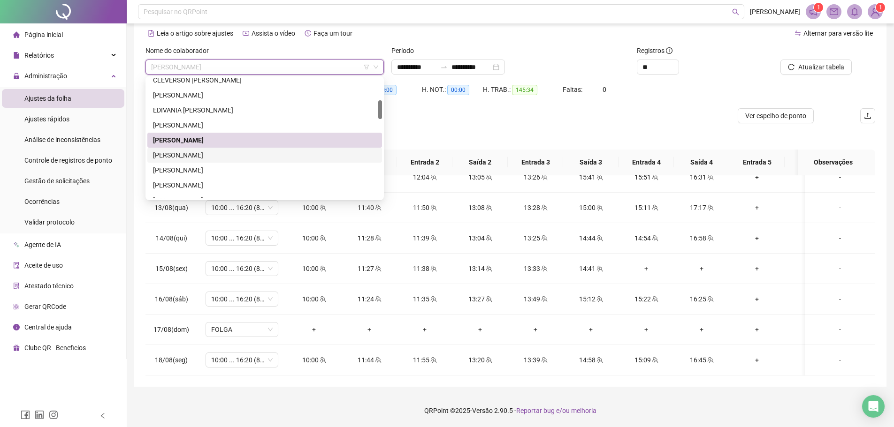
drag, startPoint x: 225, startPoint y: 157, endPoint x: 254, endPoint y: 149, distance: 29.7
click at [225, 157] on div "[PERSON_NAME]" at bounding box center [264, 155] width 223 height 10
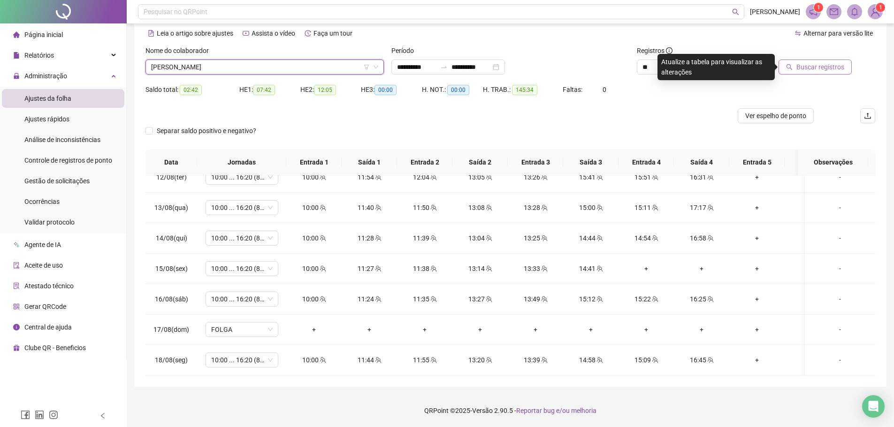
click at [828, 68] on span "Buscar registros" at bounding box center [820, 67] width 48 height 10
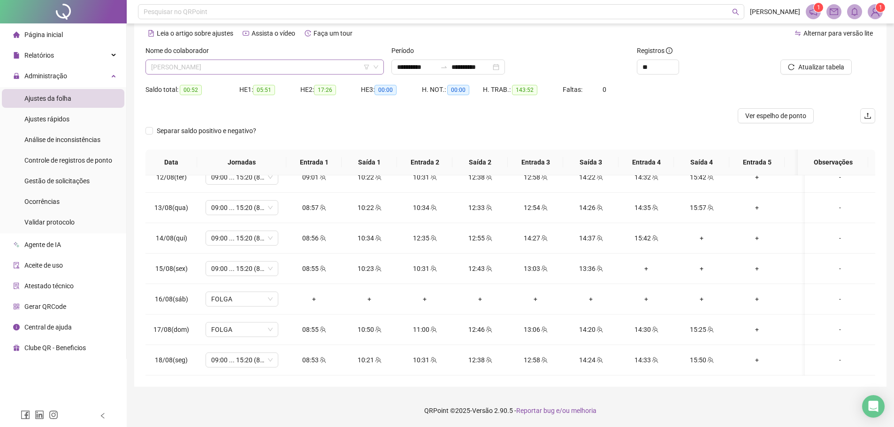
click at [308, 65] on span "[PERSON_NAME]" at bounding box center [264, 67] width 227 height 14
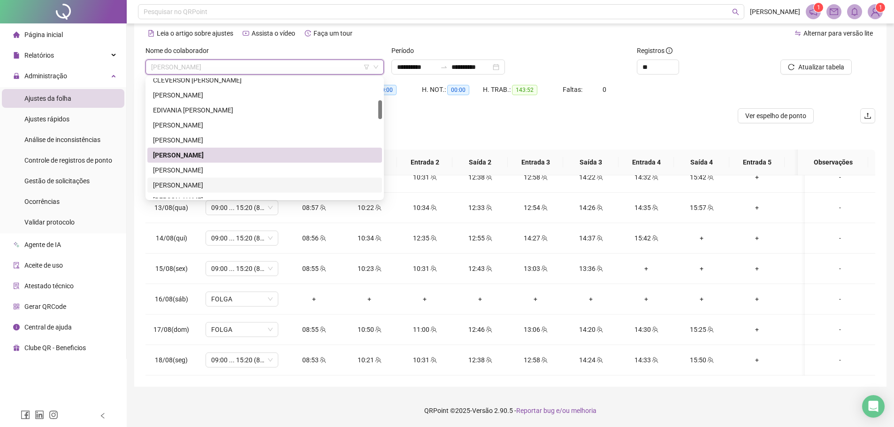
click at [234, 186] on div "[PERSON_NAME]" at bounding box center [264, 185] width 223 height 10
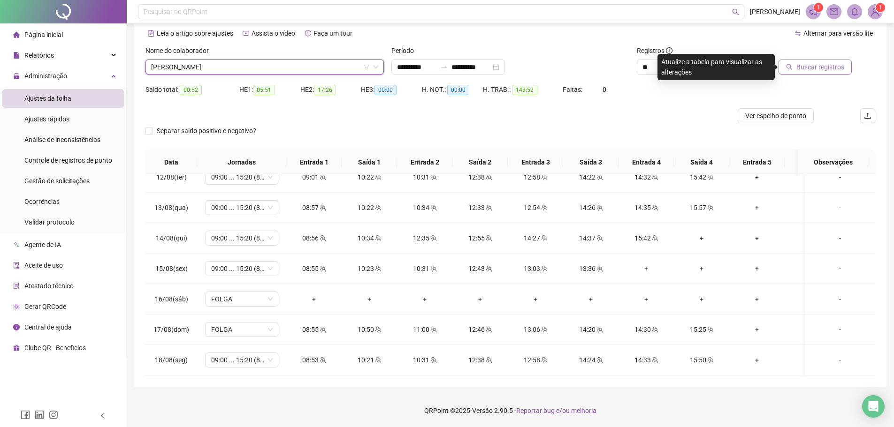
click at [818, 71] on span "Buscar registros" at bounding box center [820, 67] width 48 height 10
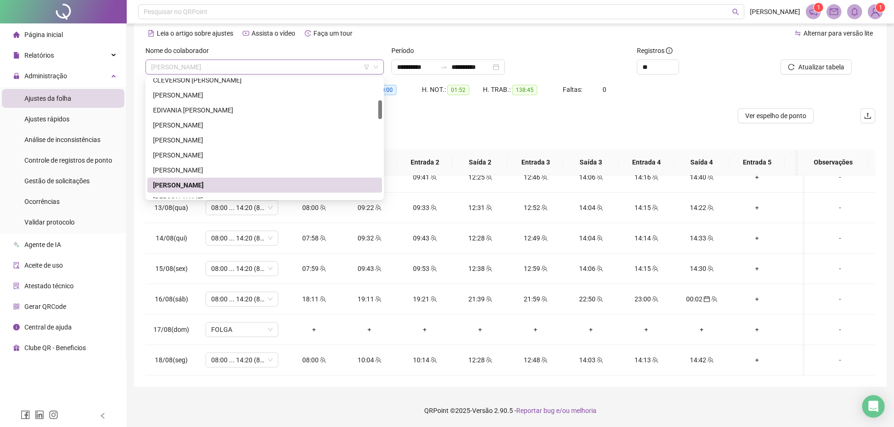
click at [265, 71] on span "[PERSON_NAME]" at bounding box center [264, 67] width 227 height 14
click at [706, 297] on icon "calendar" at bounding box center [706, 300] width 6 height 6
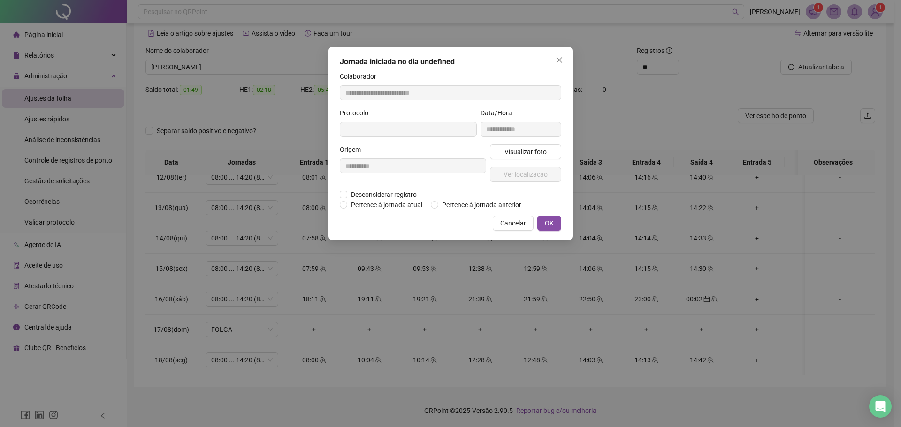
type input "**********"
click at [558, 65] on button "Close" at bounding box center [559, 60] width 15 height 15
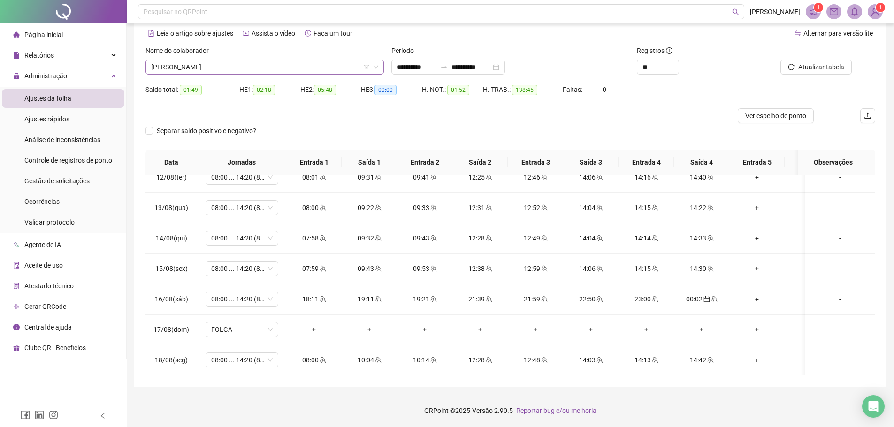
click at [228, 61] on span "[PERSON_NAME]" at bounding box center [264, 67] width 227 height 14
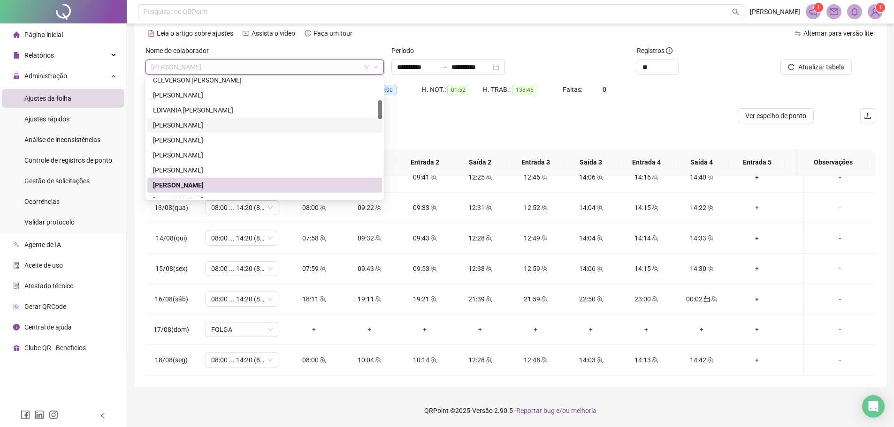
scroll to position [235, 0]
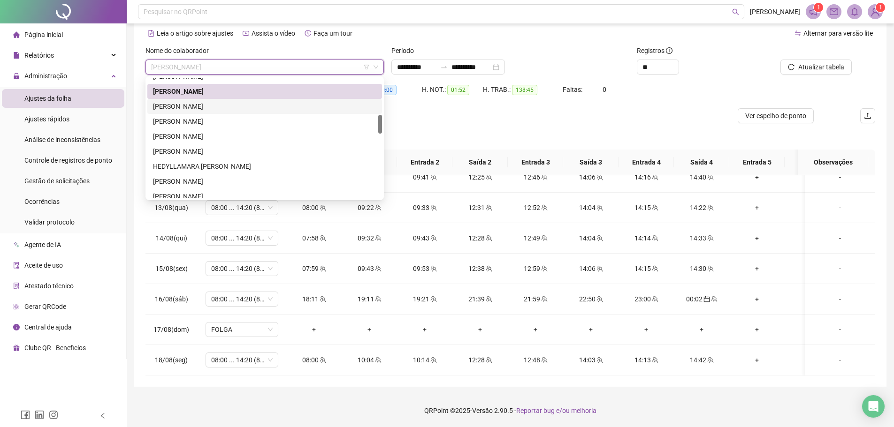
click at [228, 107] on div "[PERSON_NAME]" at bounding box center [264, 106] width 223 height 10
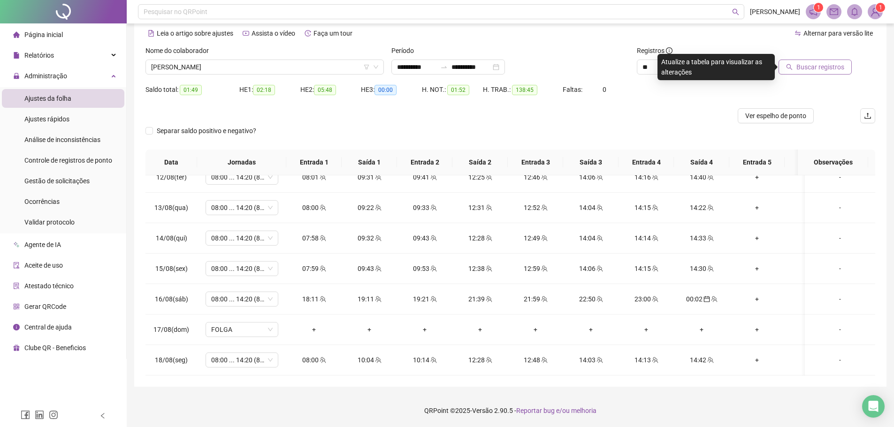
click at [781, 70] on button "Buscar registros" at bounding box center [814, 67] width 73 height 15
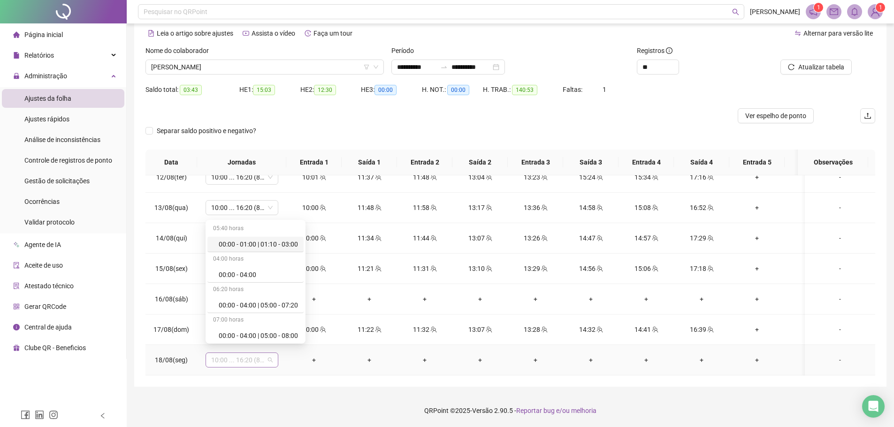
click at [235, 353] on span "10:00 ... 16:20 (8 HORAS)" at bounding box center [241, 360] width 61 height 14
type input "*****"
click at [253, 332] on div "Folga compensatória" at bounding box center [250, 334] width 62 height 10
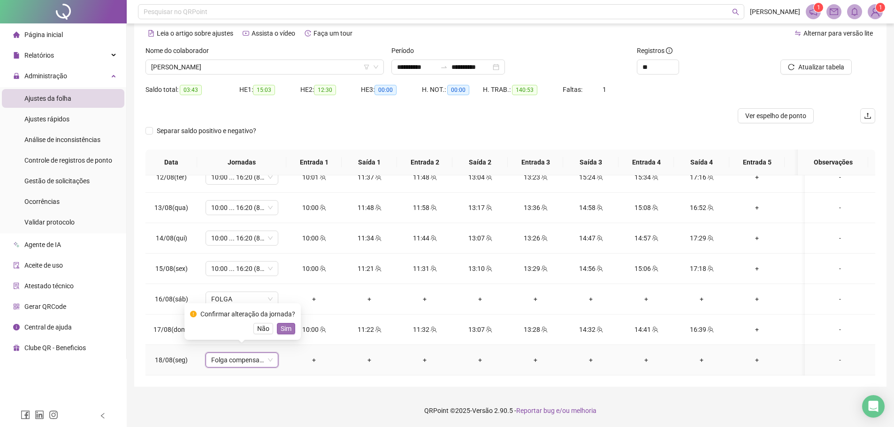
click at [286, 327] on span "Sim" at bounding box center [286, 329] width 11 height 10
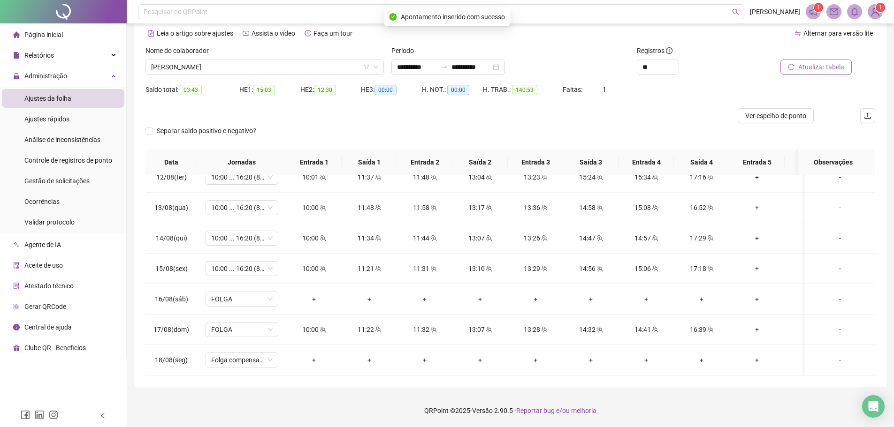
click at [824, 64] on span "Atualizar tabela" at bounding box center [821, 67] width 46 height 10
click at [802, 68] on span "Atualizar tabela" at bounding box center [821, 67] width 46 height 10
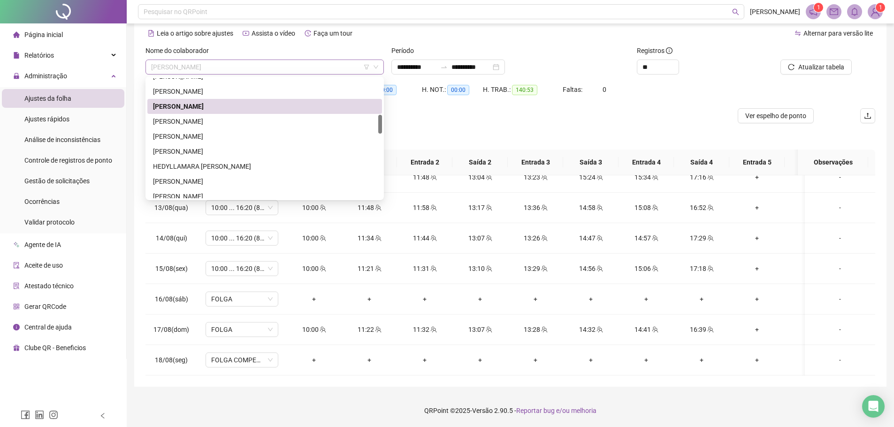
click at [231, 66] on span "[PERSON_NAME]" at bounding box center [264, 67] width 227 height 14
click at [230, 131] on div "[PERSON_NAME]" at bounding box center [264, 136] width 235 height 15
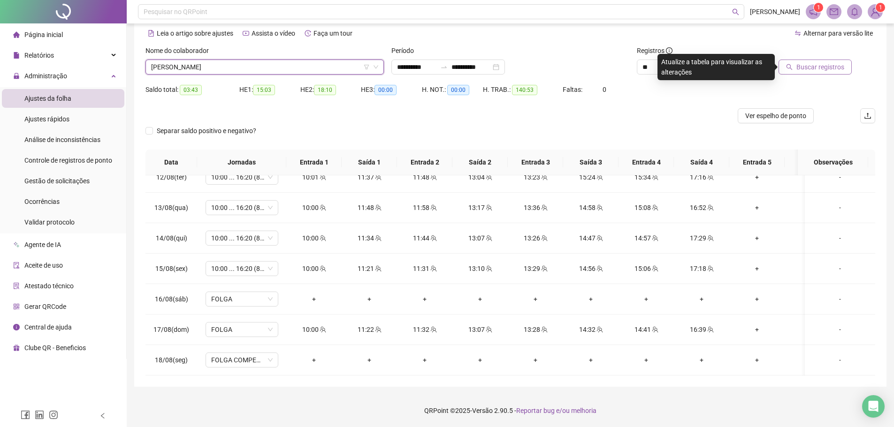
click at [795, 68] on button "Buscar registros" at bounding box center [814, 67] width 73 height 15
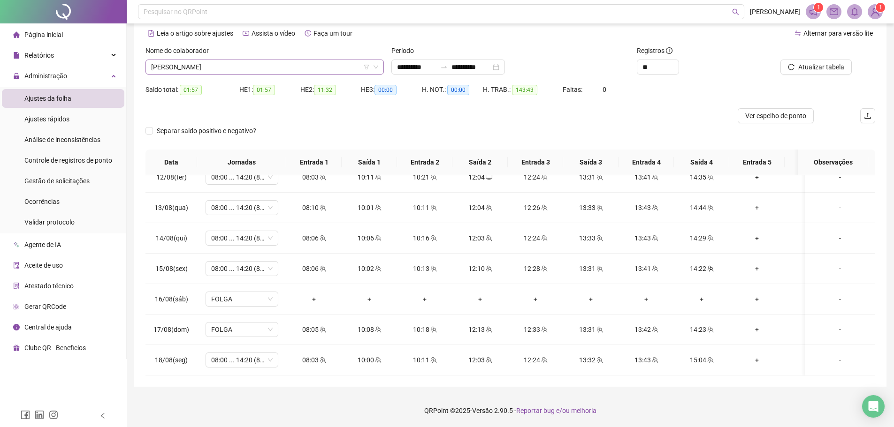
click at [255, 70] on span "[PERSON_NAME]" at bounding box center [264, 67] width 227 height 14
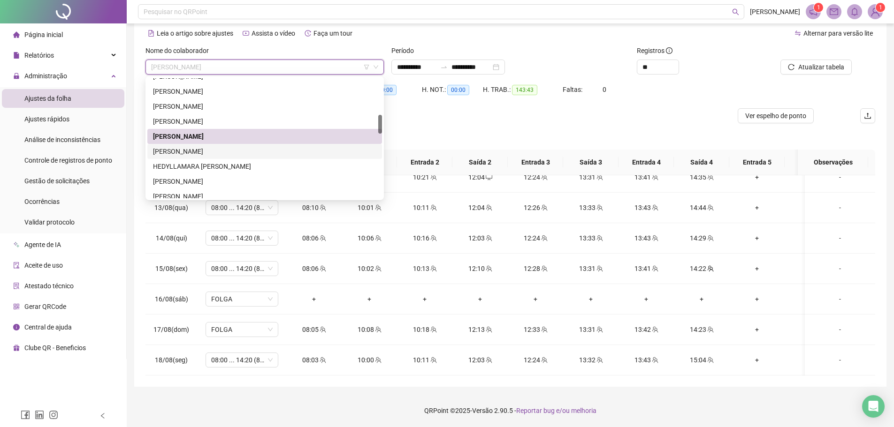
click at [214, 156] on div "[PERSON_NAME]" at bounding box center [264, 151] width 223 height 10
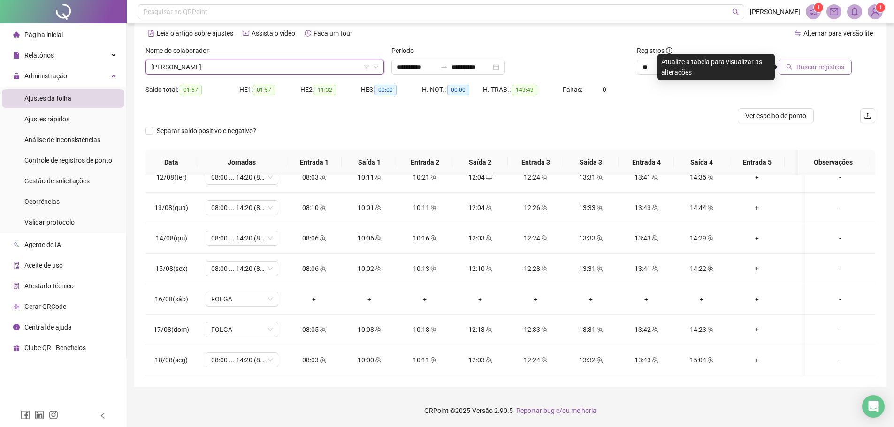
click at [798, 65] on span "Buscar registros" at bounding box center [820, 67] width 48 height 10
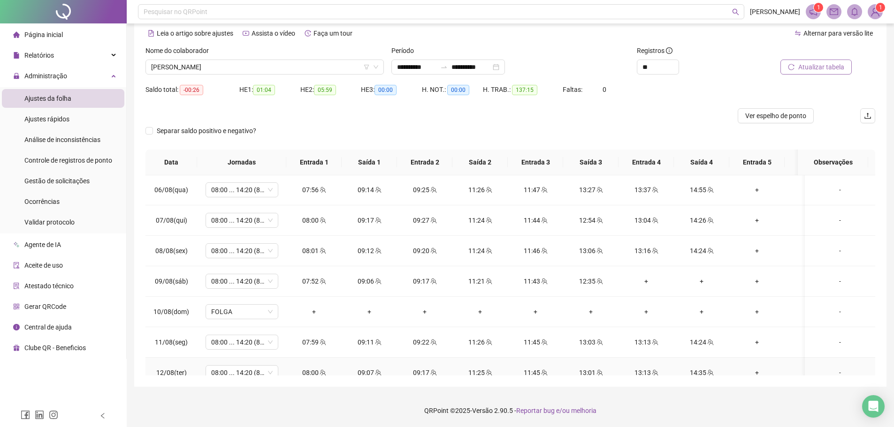
scroll to position [503, 0]
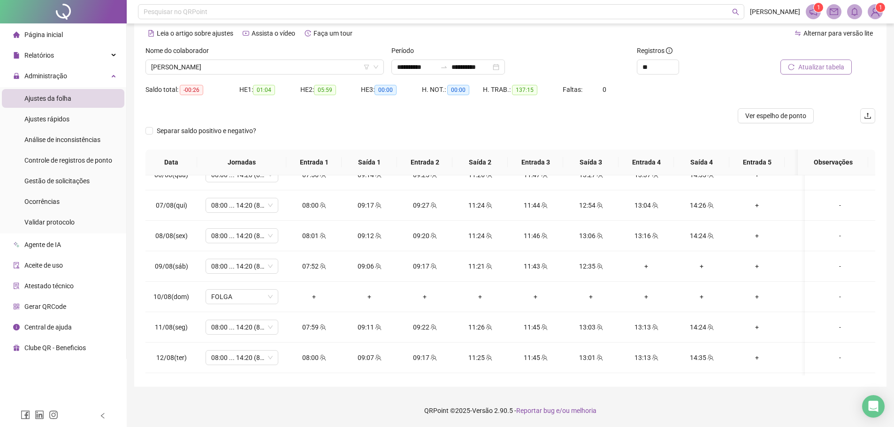
click at [247, 77] on div "Nome do colaborador GLEICE RODRIGUES DA SILVA" at bounding box center [265, 64] width 246 height 37
click at [248, 70] on span "[PERSON_NAME]" at bounding box center [264, 67] width 227 height 14
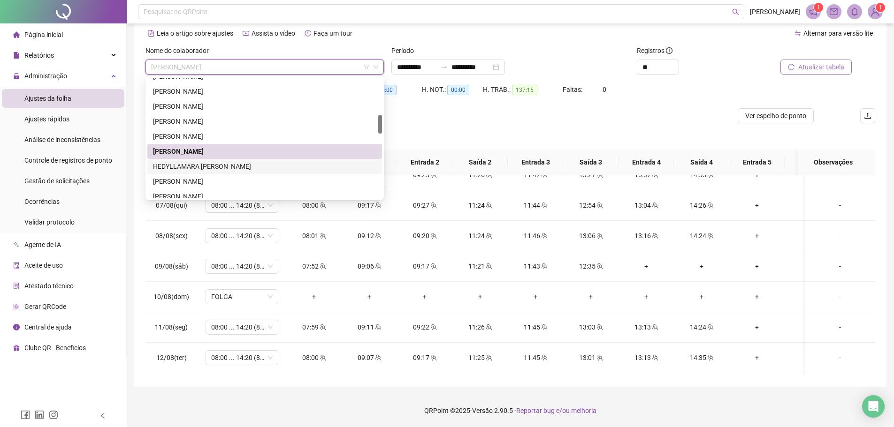
click at [227, 172] on div "HEDYLLAMARA [PERSON_NAME]" at bounding box center [264, 166] width 235 height 15
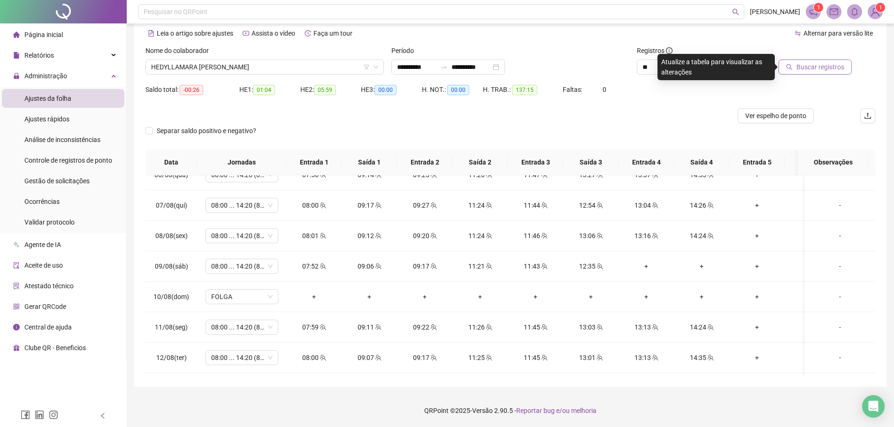
click at [791, 62] on button "Buscar registros" at bounding box center [814, 67] width 73 height 15
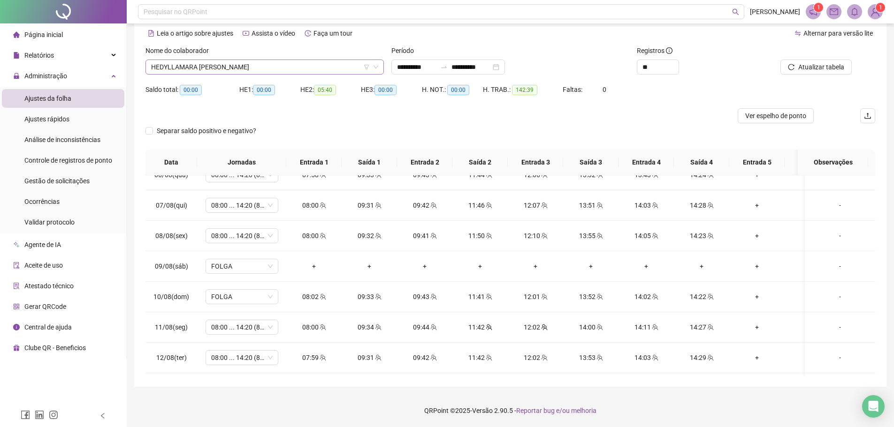
click at [282, 69] on span "HEDYLLAMARA [PERSON_NAME]" at bounding box center [264, 67] width 227 height 14
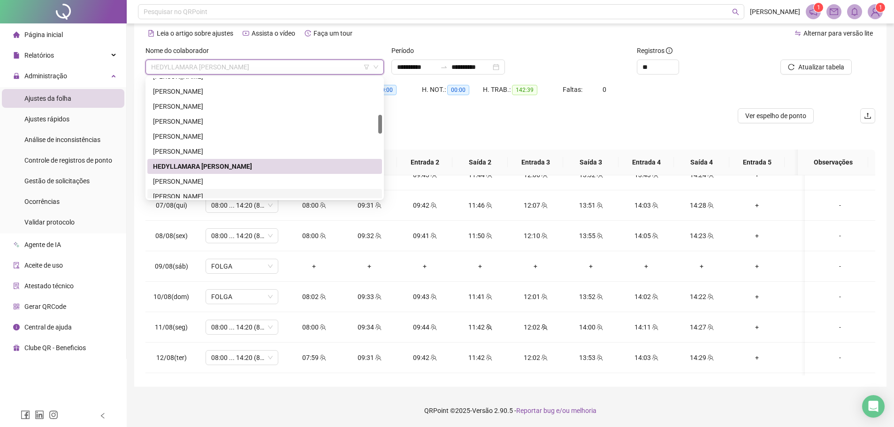
click at [212, 194] on div "[PERSON_NAME]" at bounding box center [264, 196] width 223 height 10
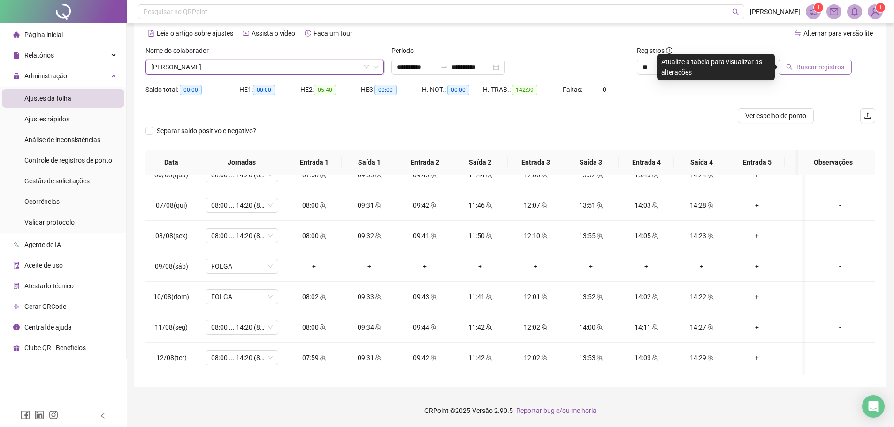
click at [802, 74] on button "Buscar registros" at bounding box center [814, 67] width 73 height 15
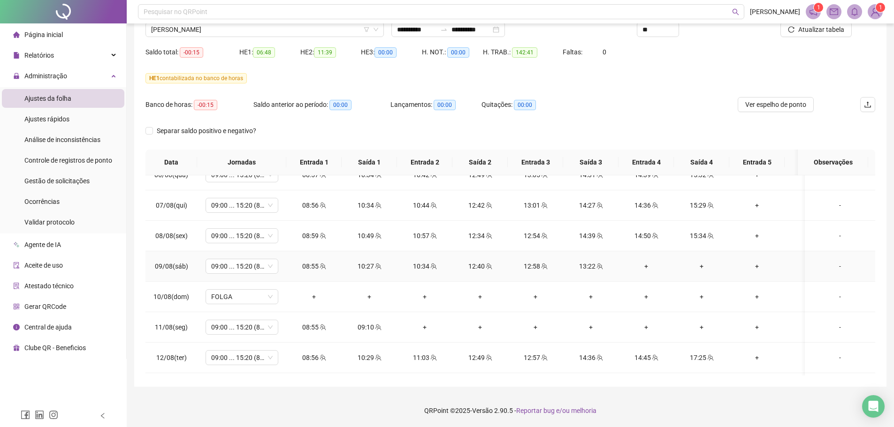
click at [644, 262] on div "+" at bounding box center [646, 266] width 40 height 10
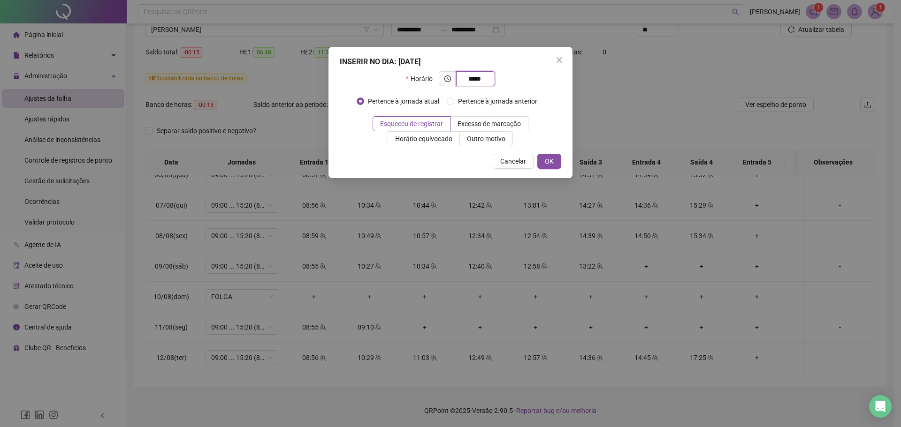
type input "*****"
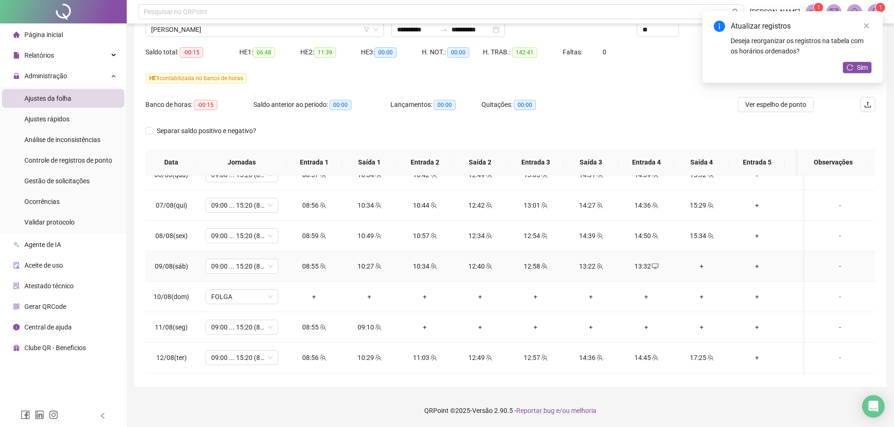
click at [701, 265] on div "+" at bounding box center [701, 266] width 40 height 10
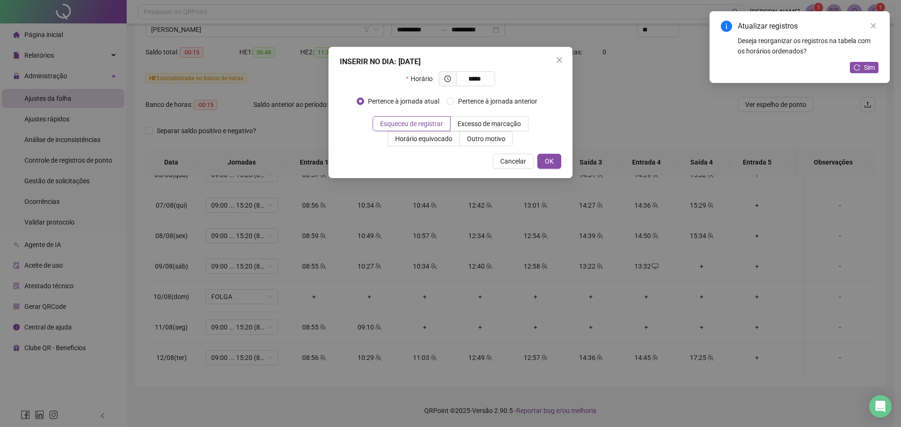
type input "*****"
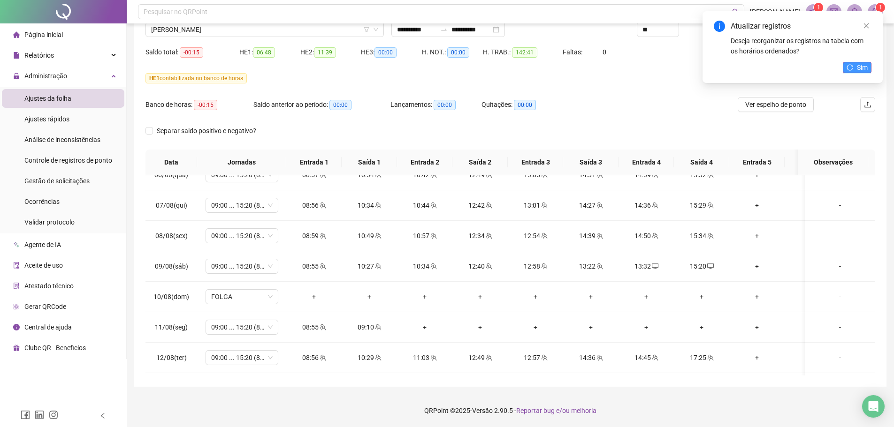
click at [859, 67] on span "Sim" at bounding box center [862, 67] width 11 height 10
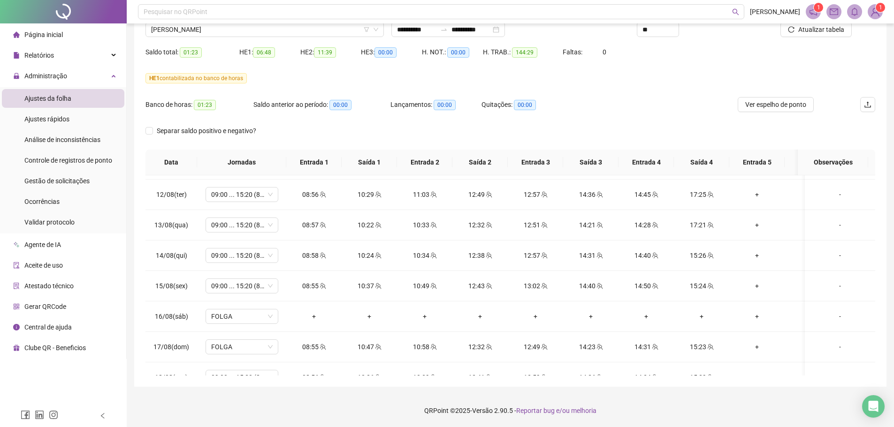
scroll to position [691, 0]
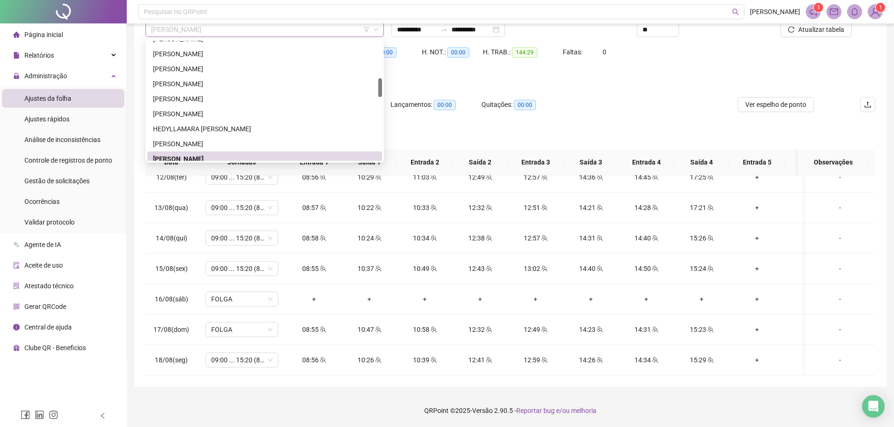
click at [192, 31] on span "[PERSON_NAME]" at bounding box center [264, 30] width 227 height 14
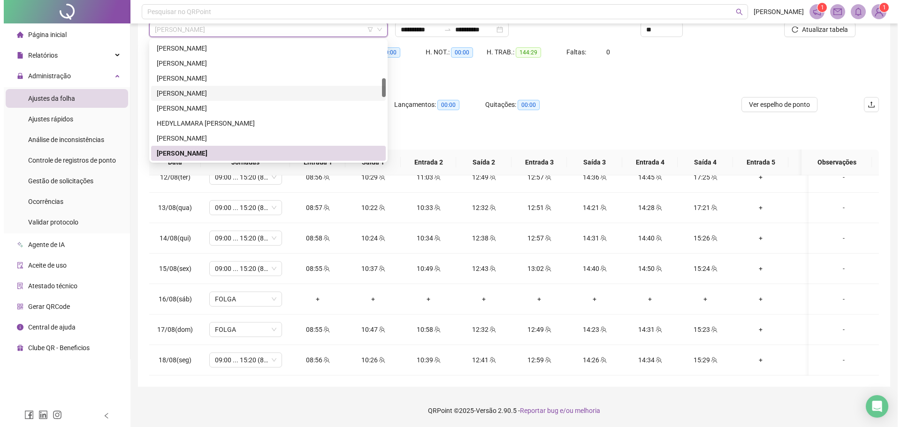
scroll to position [287, 0]
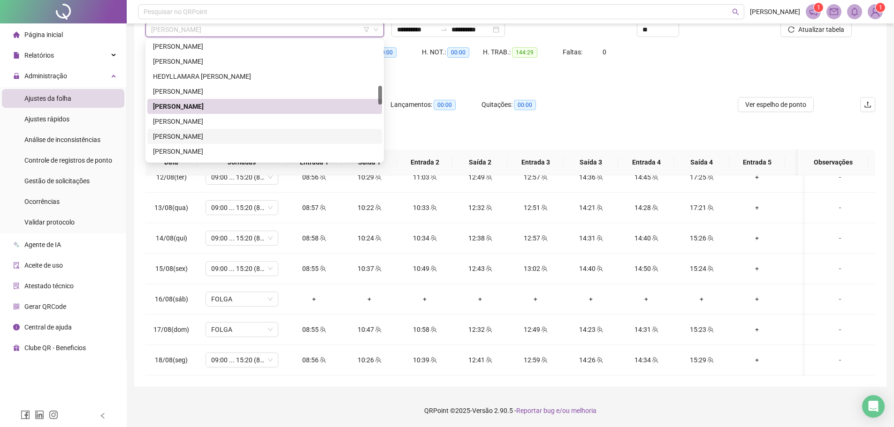
drag, startPoint x: 215, startPoint y: 134, endPoint x: 275, endPoint y: 138, distance: 59.7
click at [215, 134] on div "[PERSON_NAME]" at bounding box center [264, 136] width 223 height 10
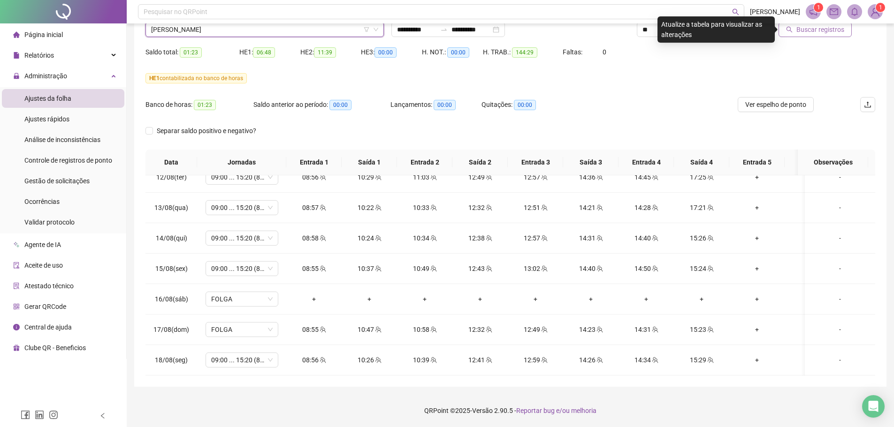
click at [809, 31] on span "Buscar registros" at bounding box center [820, 29] width 48 height 10
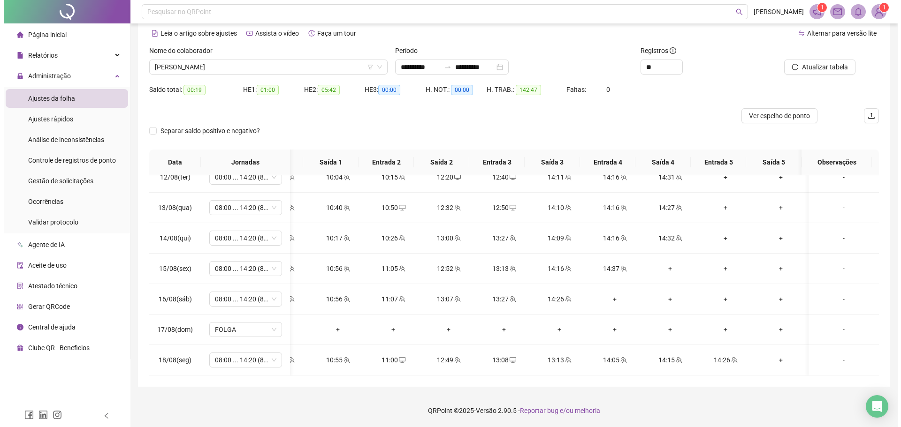
scroll to position [0, 0]
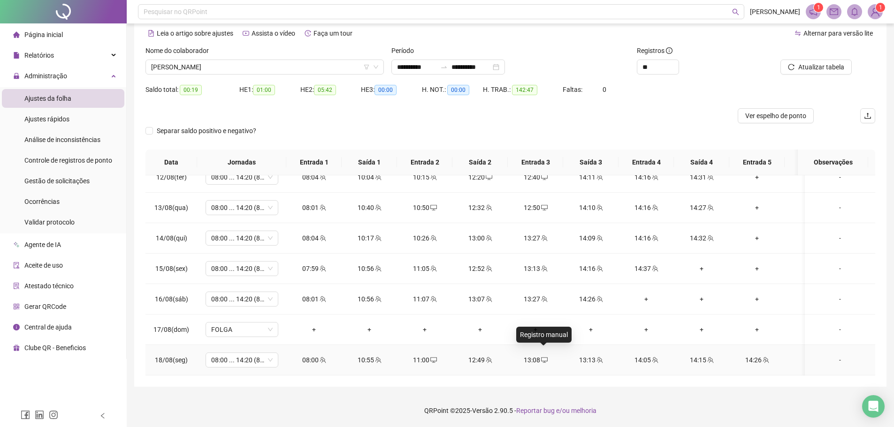
click at [543, 358] on icon "desktop" at bounding box center [544, 361] width 7 height 6
type input "**********"
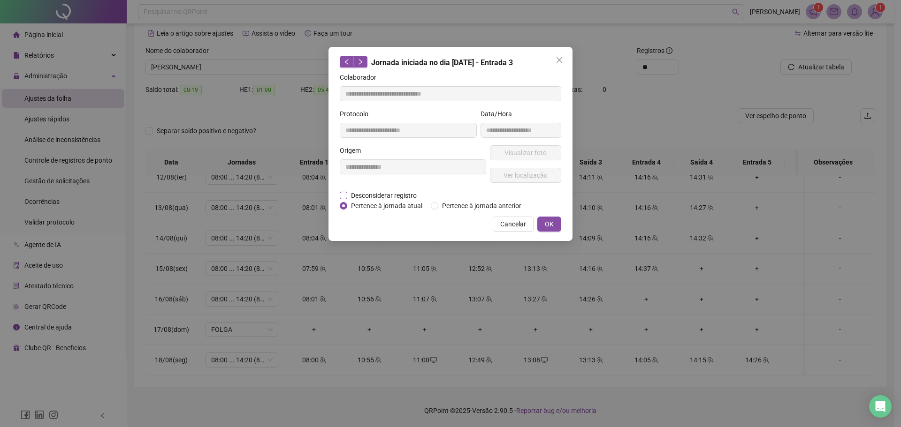
click at [382, 197] on span "Desconsiderar registro" at bounding box center [383, 195] width 73 height 10
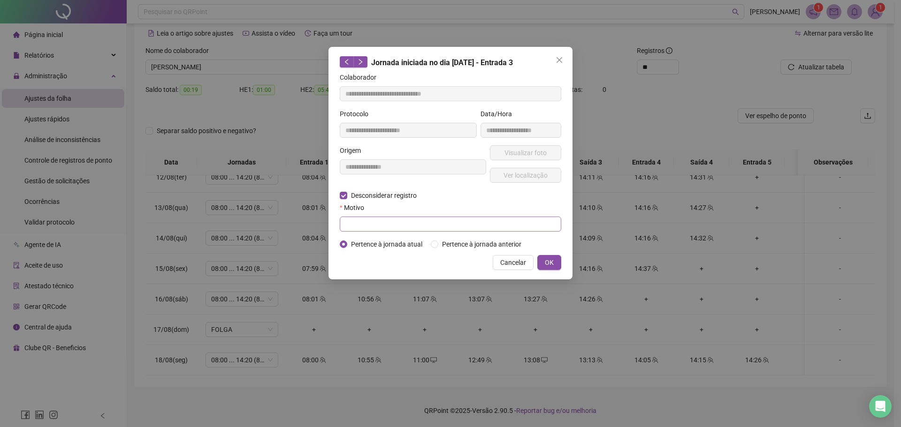
click at [367, 216] on div "Motivo" at bounding box center [450, 217] width 221 height 29
click at [367, 217] on input "text" at bounding box center [450, 224] width 221 height 15
click at [365, 219] on input "text" at bounding box center [450, 224] width 221 height 15
type input "**********"
click at [541, 263] on button "OK" at bounding box center [549, 262] width 24 height 15
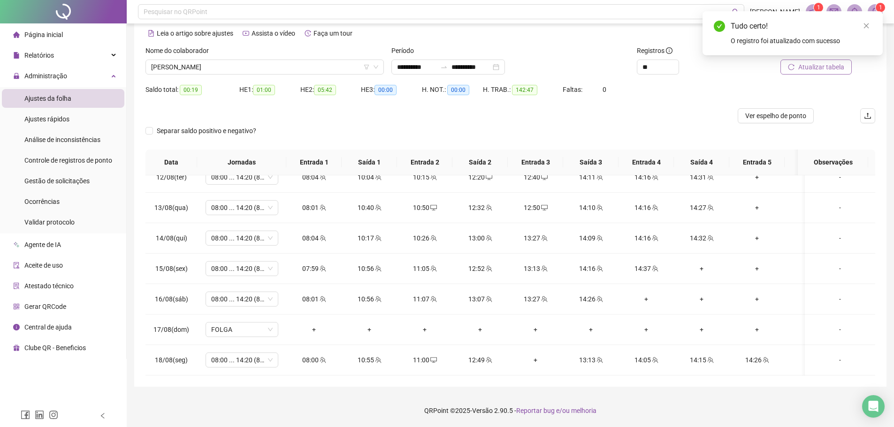
click at [814, 67] on span "Atualizar tabela" at bounding box center [821, 67] width 46 height 10
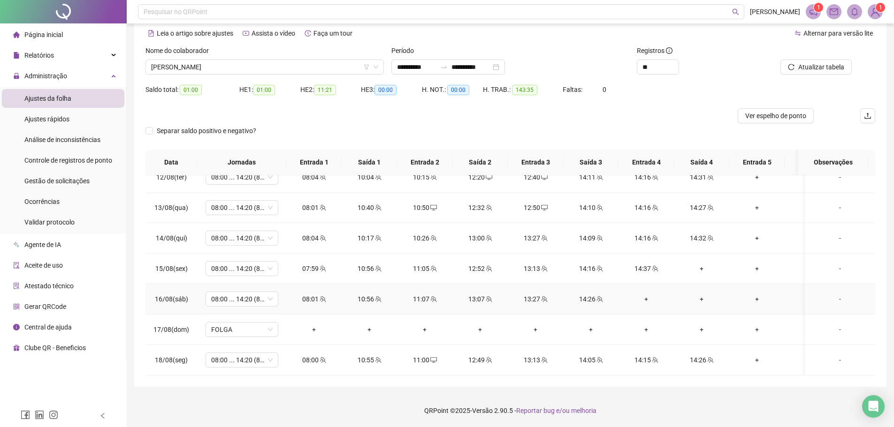
click at [646, 294] on div "+" at bounding box center [646, 299] width 40 height 10
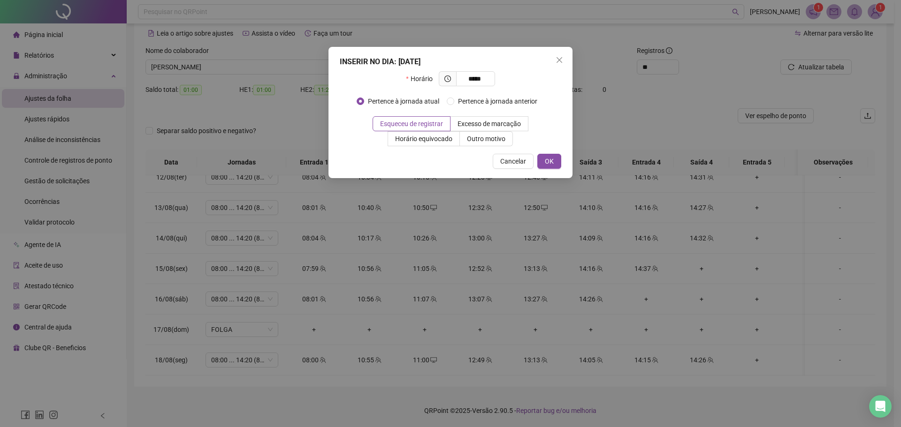
type input "*****"
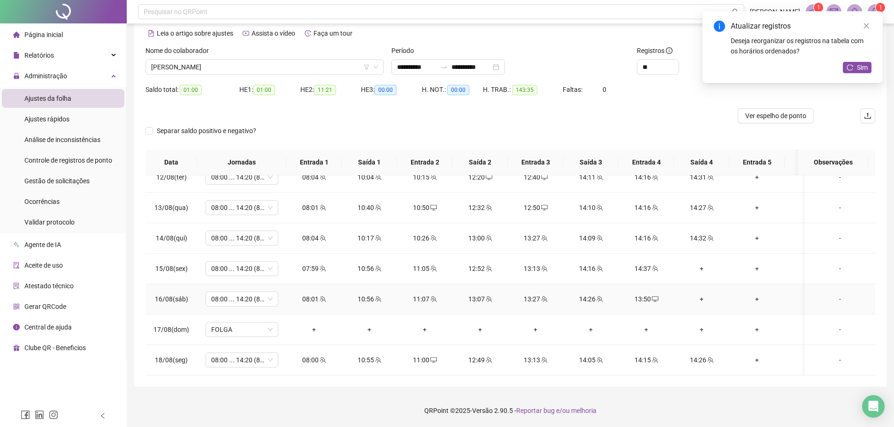
click at [695, 294] on div "+" at bounding box center [701, 299] width 40 height 10
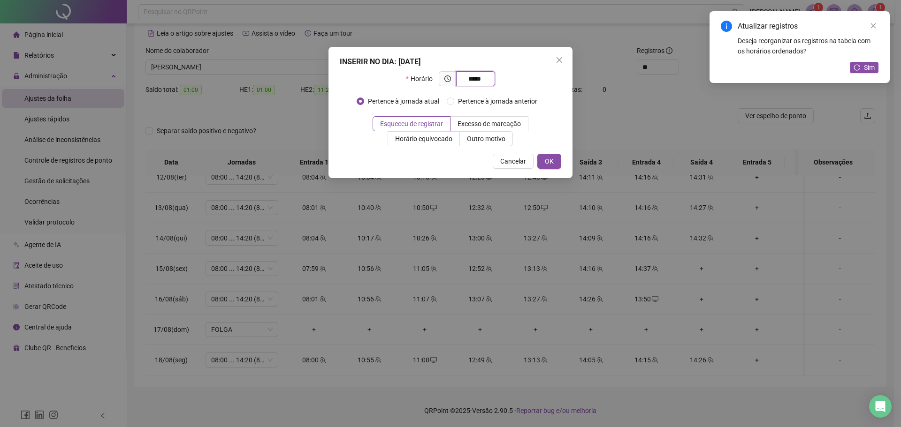
type input "*****"
click at [881, 72] on div "Atualizar registros Deseja reorganizar os registros na tabela com os horários o…" at bounding box center [799, 47] width 180 height 72
click at [875, 70] on button "Sim" at bounding box center [864, 67] width 29 height 11
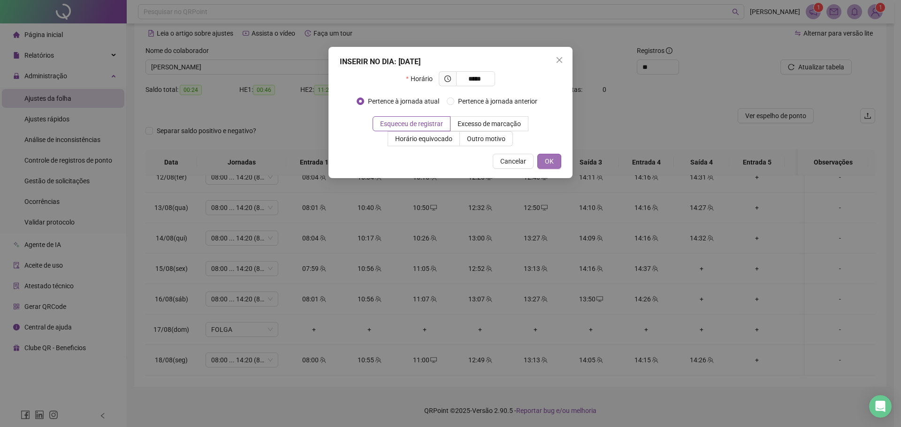
click at [549, 164] on span "OK" at bounding box center [549, 161] width 9 height 10
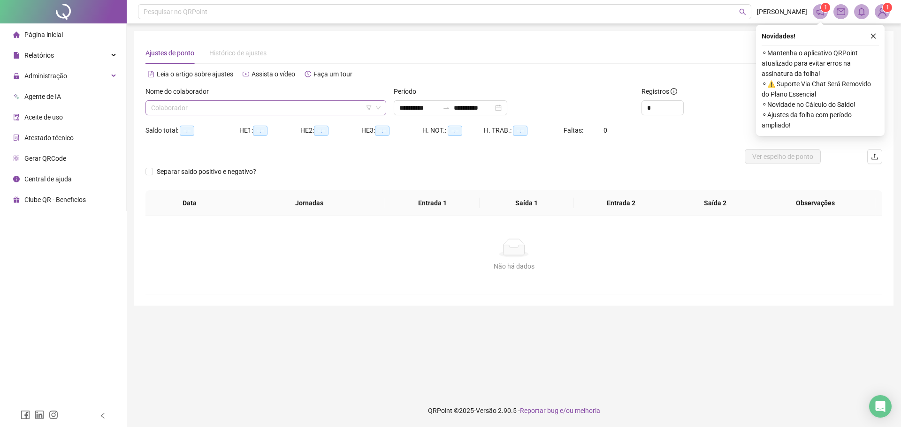
click at [214, 107] on input "search" at bounding box center [261, 108] width 221 height 14
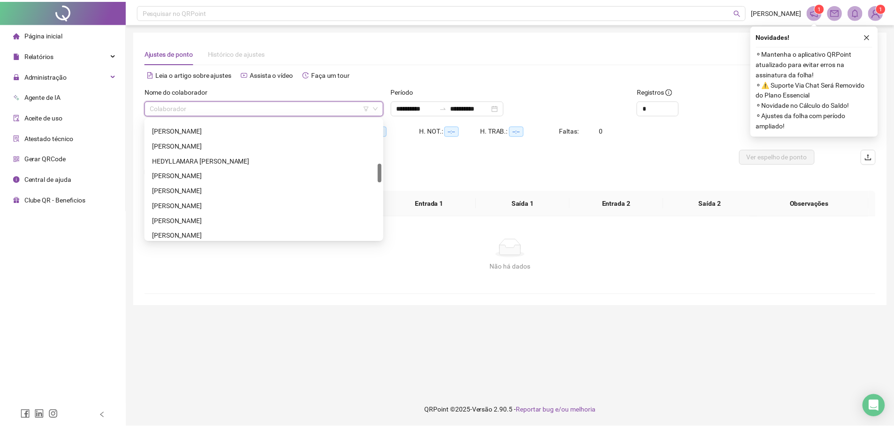
scroll to position [328, 0]
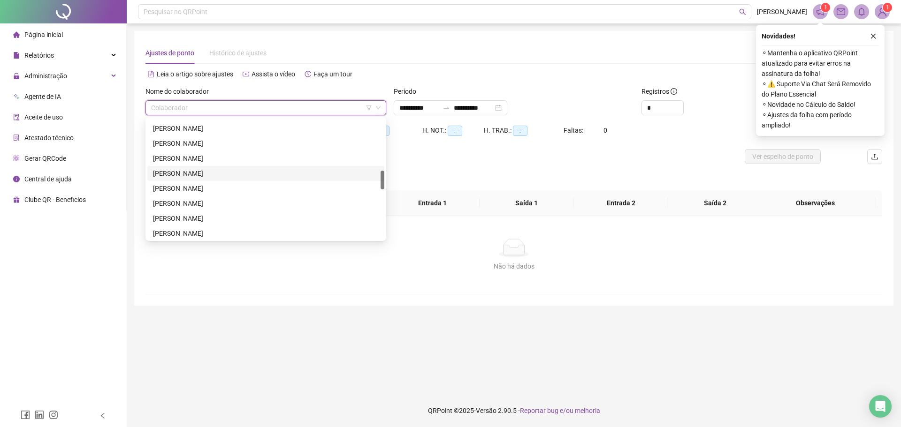
click at [233, 170] on div "[PERSON_NAME]" at bounding box center [266, 173] width 226 height 10
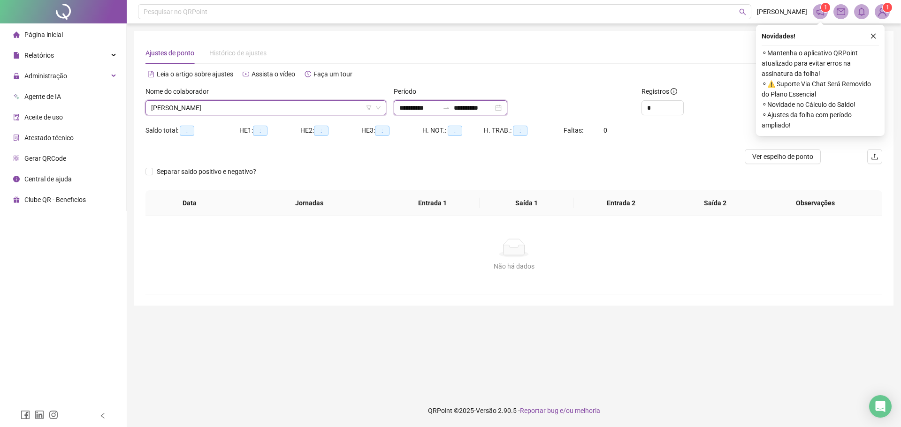
drag, startPoint x: 406, startPoint y: 110, endPoint x: 411, endPoint y: 121, distance: 12.4
click at [406, 109] on input "**********" at bounding box center [418, 108] width 39 height 10
type input "**********"
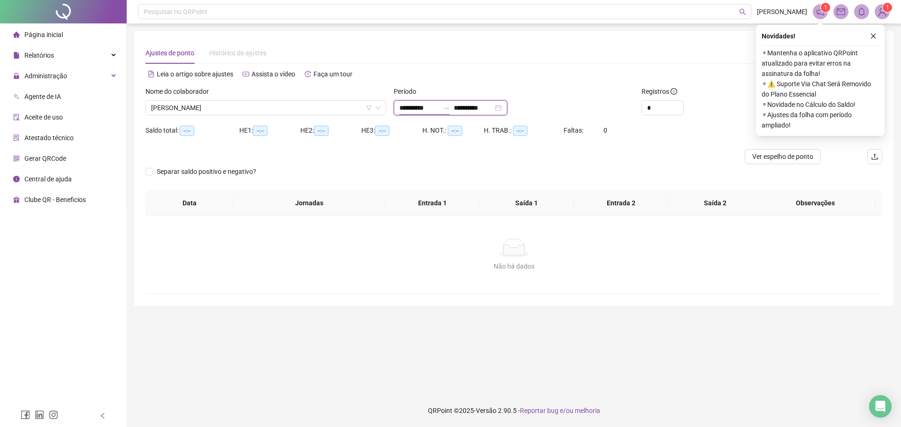
type input "**********"
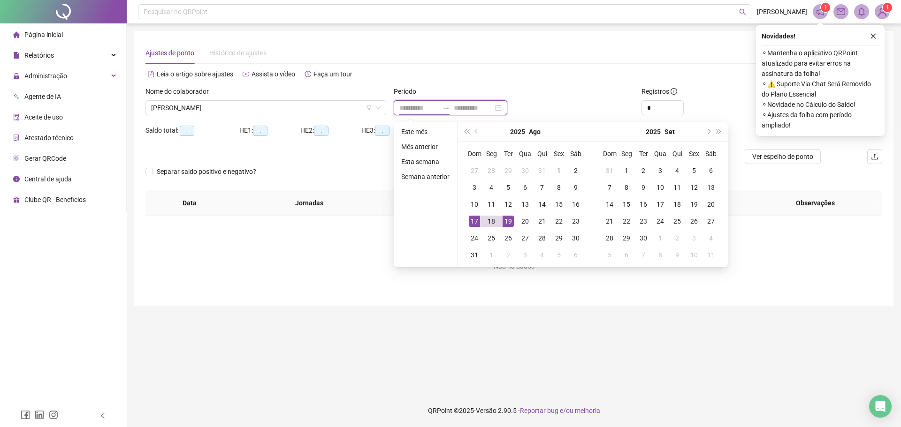
type input "**********"
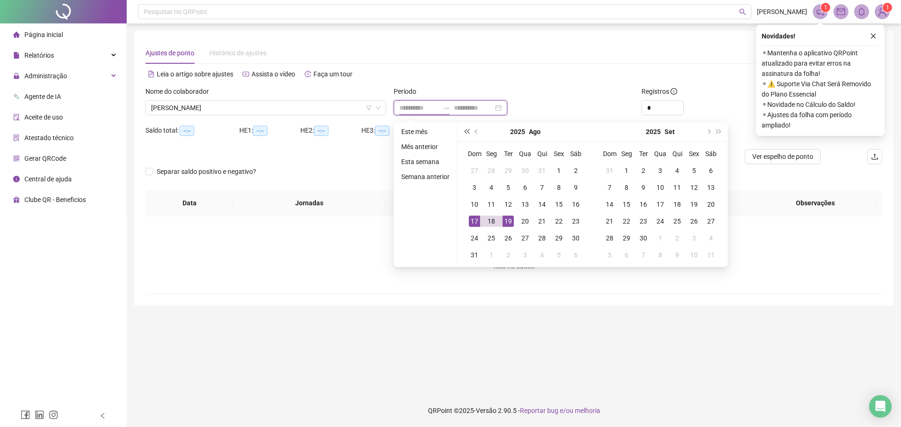
type input "**********"
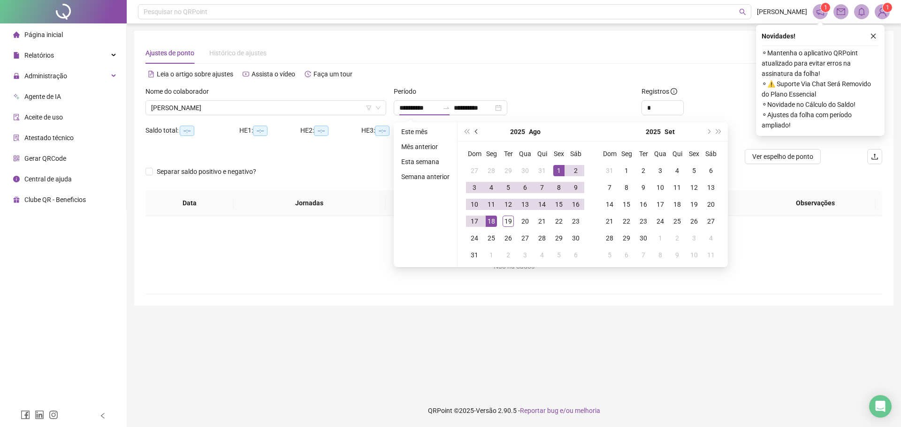
click at [474, 128] on button "prev-year" at bounding box center [477, 131] width 10 height 19
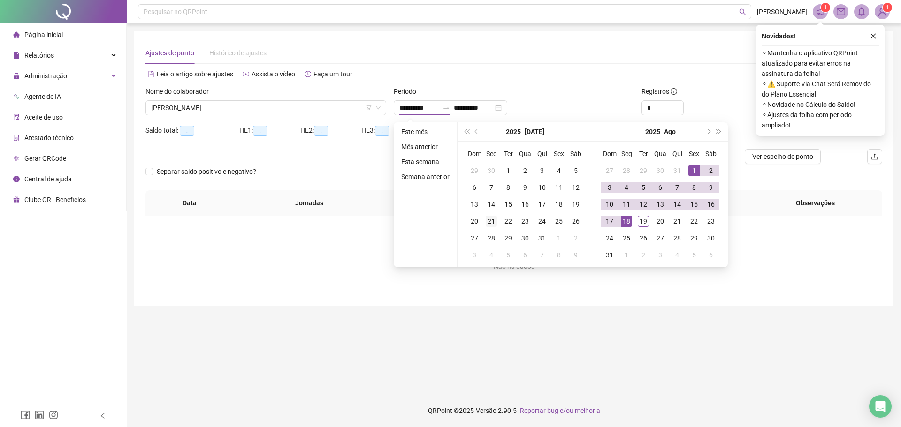
type input "**********"
click at [486, 221] on div "21" at bounding box center [491, 221] width 11 height 11
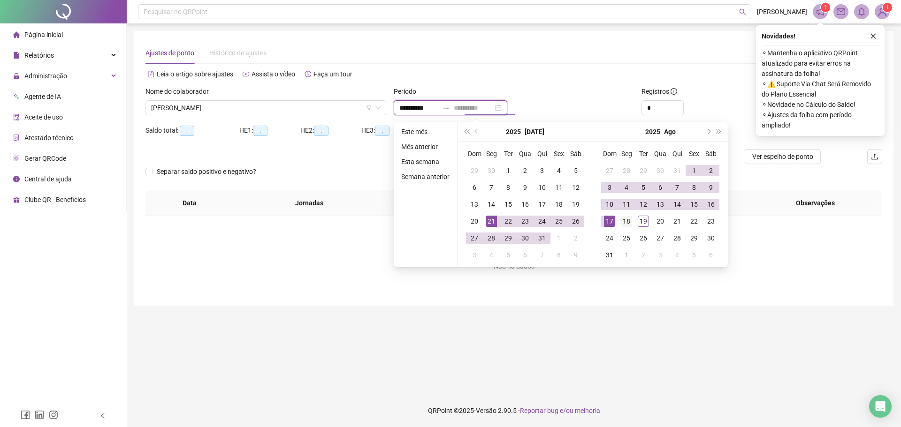
type input "**********"
click at [631, 219] on div "18" at bounding box center [626, 221] width 11 height 11
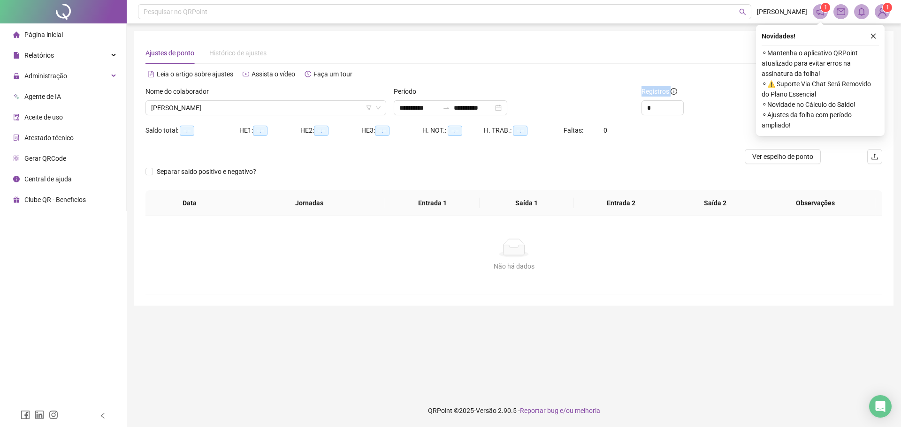
drag, startPoint x: 639, startPoint y: 108, endPoint x: 627, endPoint y: 107, distance: 12.2
click at [633, 107] on div "**********" at bounding box center [514, 104] width 744 height 37
drag, startPoint x: 655, startPoint y: 102, endPoint x: 631, endPoint y: 113, distance: 27.1
click at [631, 112] on div "**********" at bounding box center [514, 104] width 744 height 37
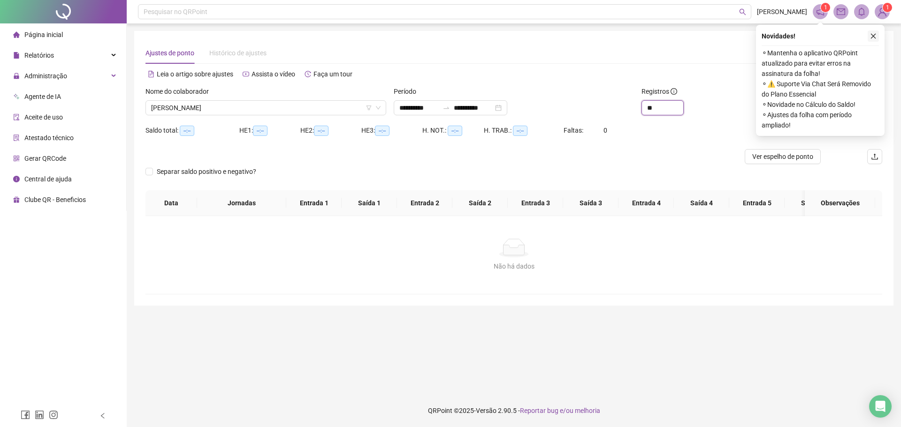
type input "**"
click at [869, 38] on button "button" at bounding box center [872, 35] width 11 height 11
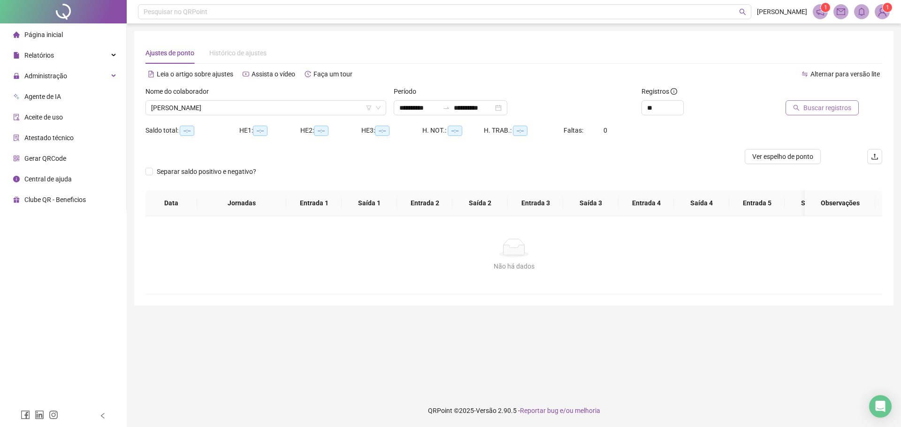
click at [817, 107] on span "Buscar registros" at bounding box center [827, 108] width 48 height 10
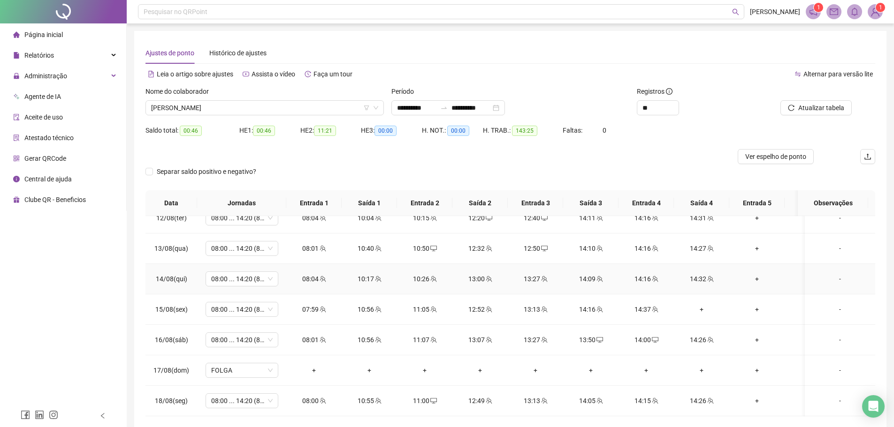
scroll to position [41, 0]
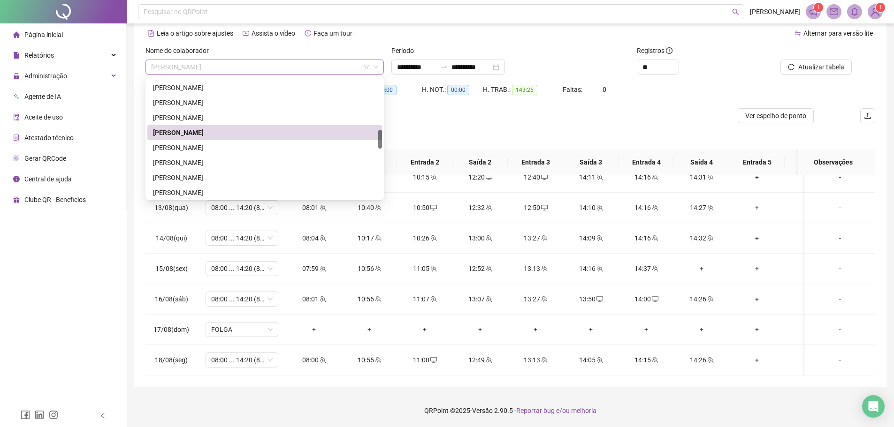
click at [252, 69] on span "[PERSON_NAME]" at bounding box center [264, 67] width 227 height 14
click at [216, 176] on div "[PERSON_NAME]" at bounding box center [264, 178] width 223 height 10
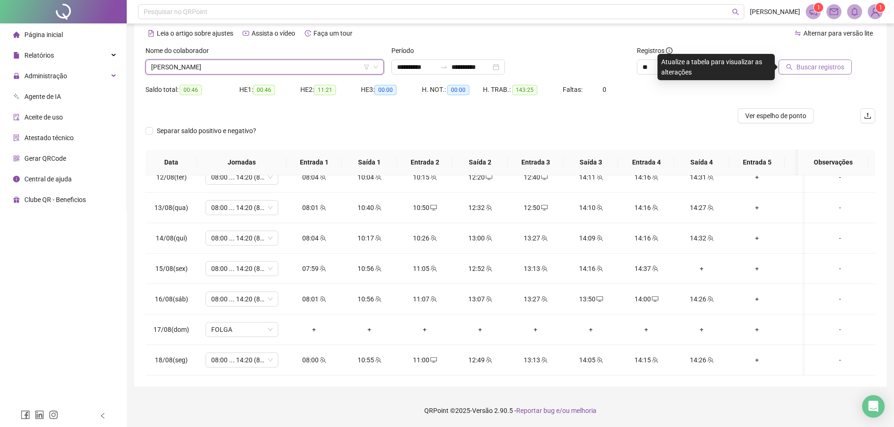
click at [827, 69] on span "Buscar registros" at bounding box center [820, 67] width 48 height 10
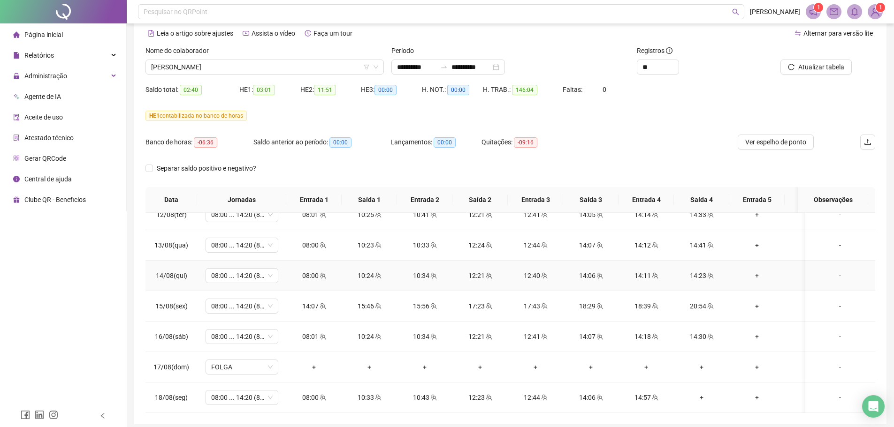
scroll to position [78, 0]
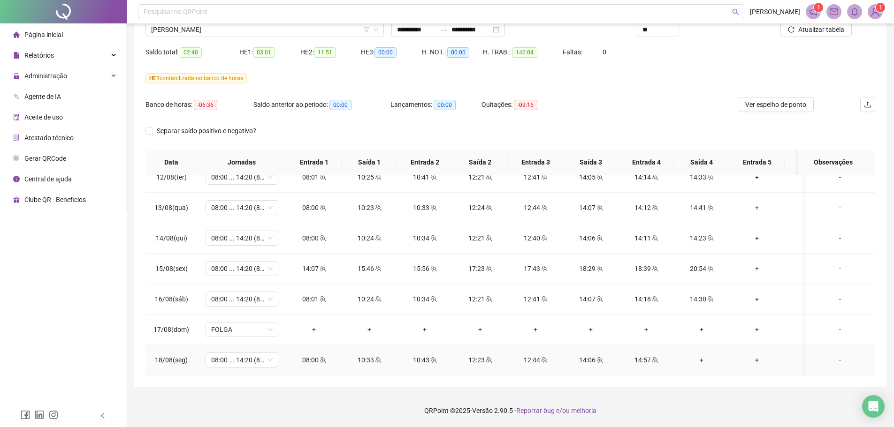
click at [694, 355] on div "+" at bounding box center [701, 360] width 40 height 10
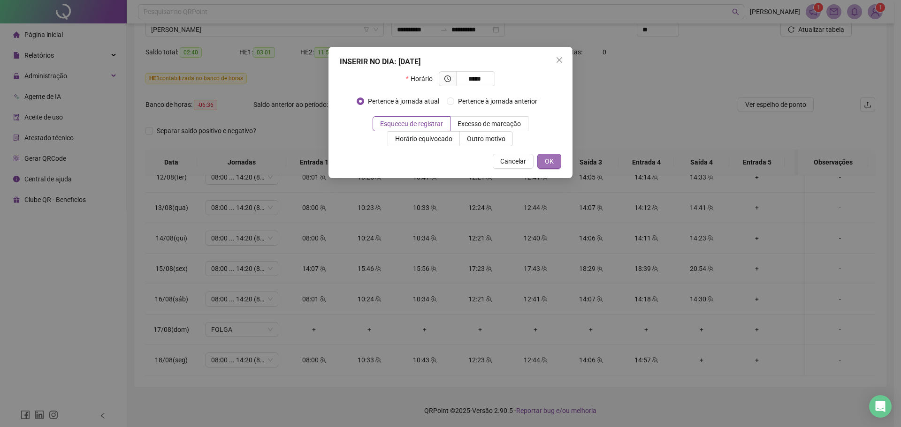
type input "*****"
click at [543, 158] on button "OK" at bounding box center [549, 161] width 24 height 15
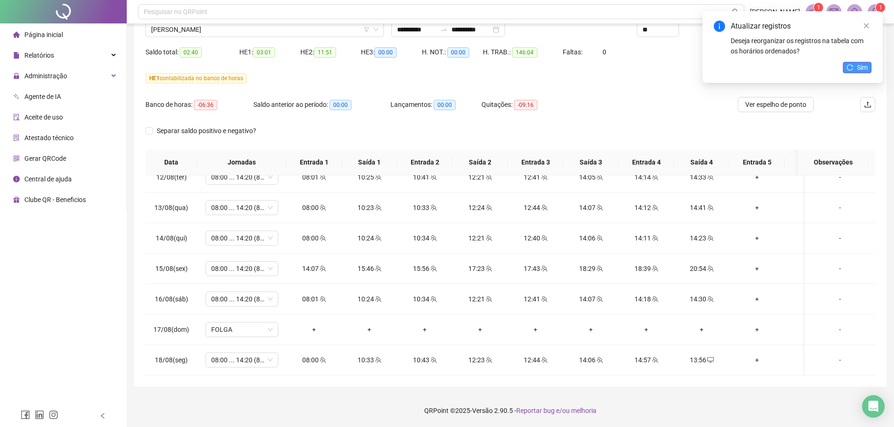
click at [855, 67] on button "Sim" at bounding box center [857, 67] width 29 height 11
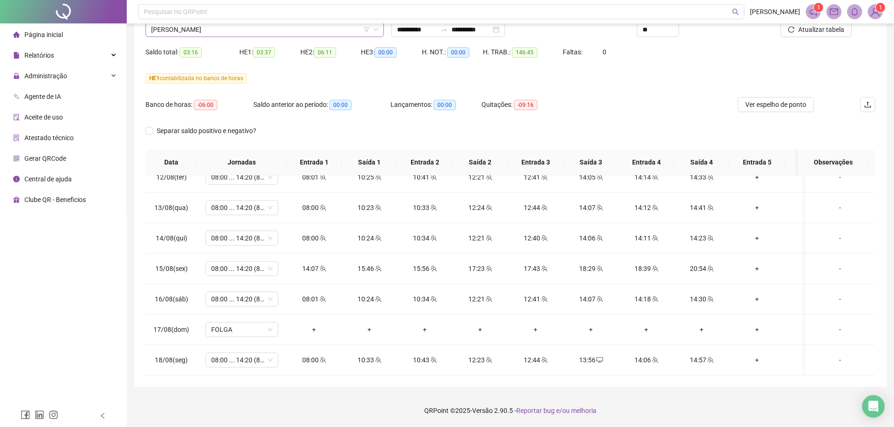
click at [235, 25] on span "[PERSON_NAME]" at bounding box center [264, 30] width 227 height 14
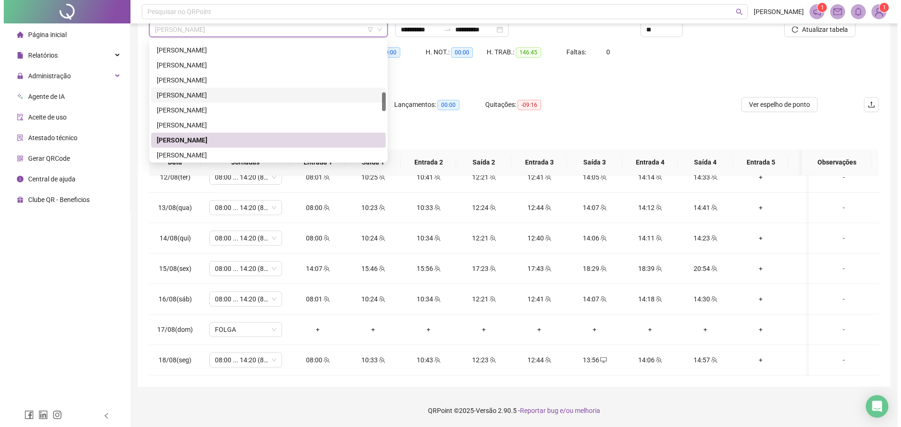
scroll to position [375, 0]
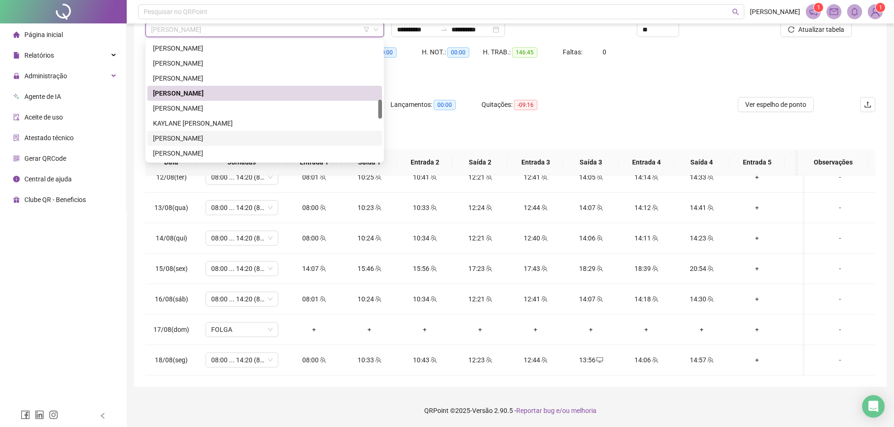
click at [210, 135] on div "[PERSON_NAME]" at bounding box center [264, 138] width 223 height 10
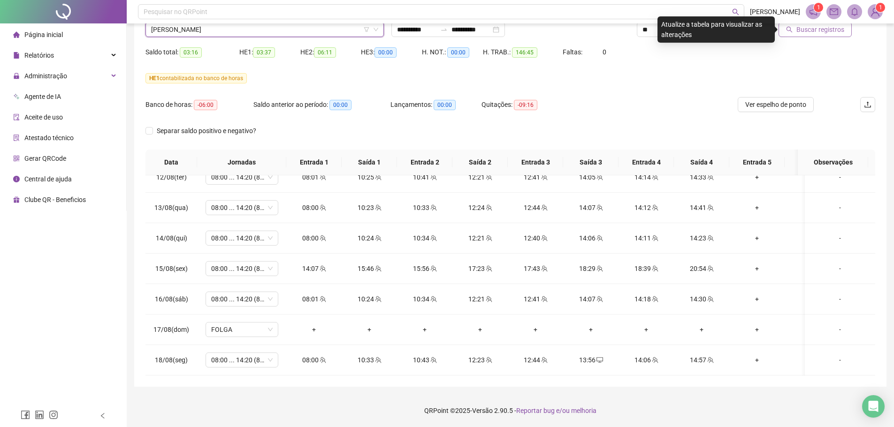
click at [829, 31] on span "Buscar registros" at bounding box center [820, 29] width 48 height 10
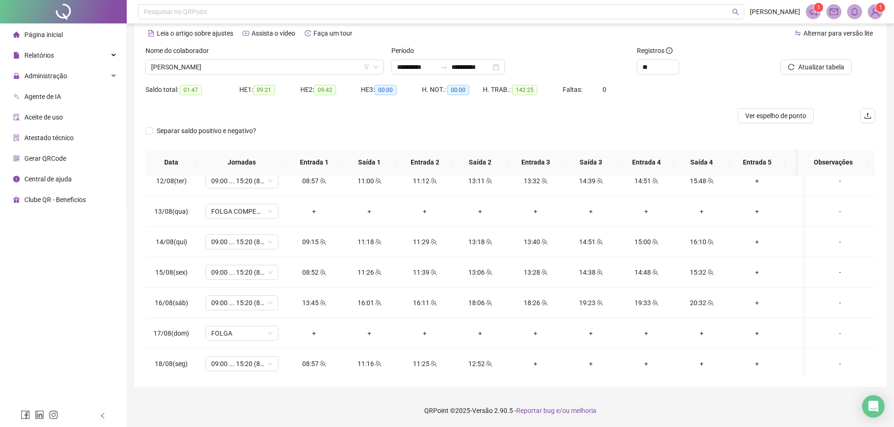
scroll to position [691, 0]
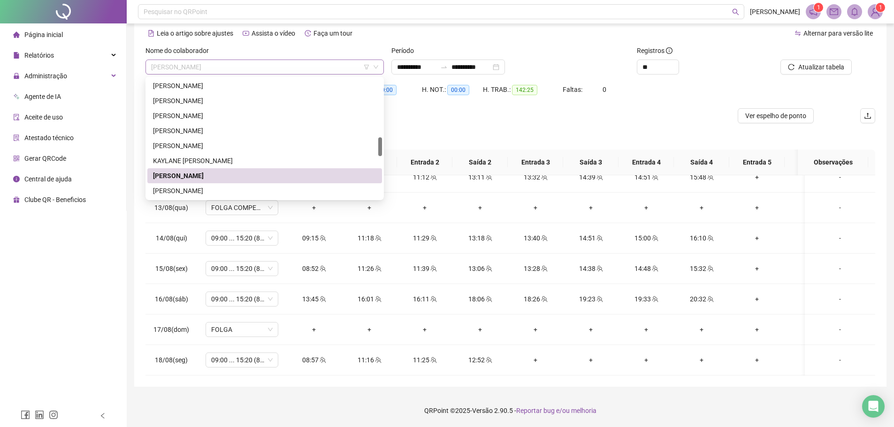
click at [259, 60] on span "[PERSON_NAME]" at bounding box center [264, 67] width 227 height 14
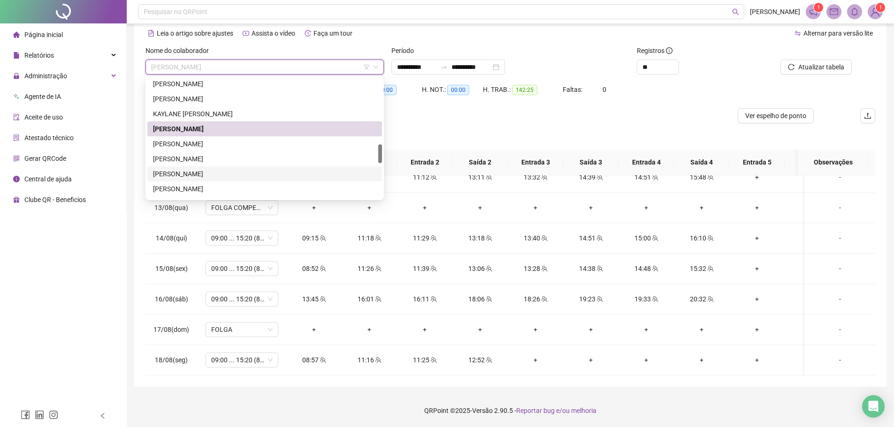
click at [209, 173] on div "[PERSON_NAME]" at bounding box center [264, 174] width 223 height 10
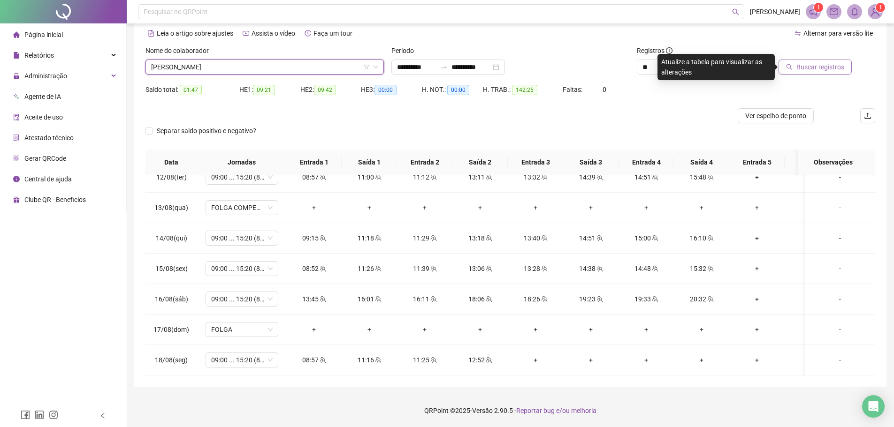
click at [800, 65] on span "Buscar registros" at bounding box center [820, 67] width 48 height 10
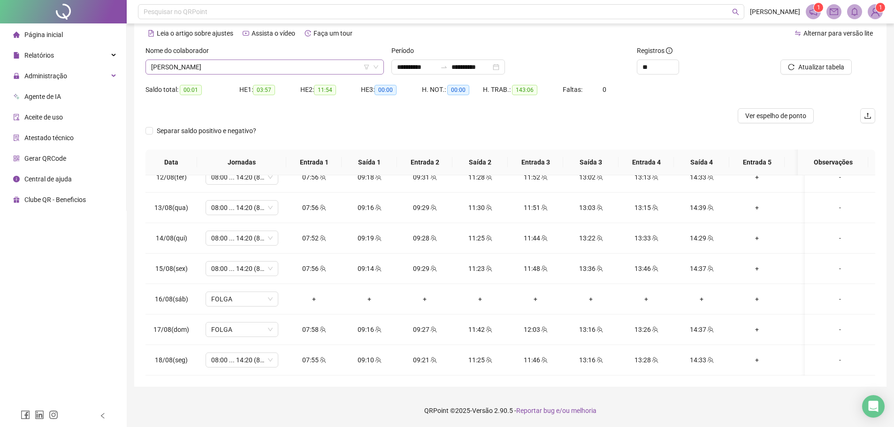
click at [242, 66] on span "[PERSON_NAME]" at bounding box center [264, 67] width 227 height 14
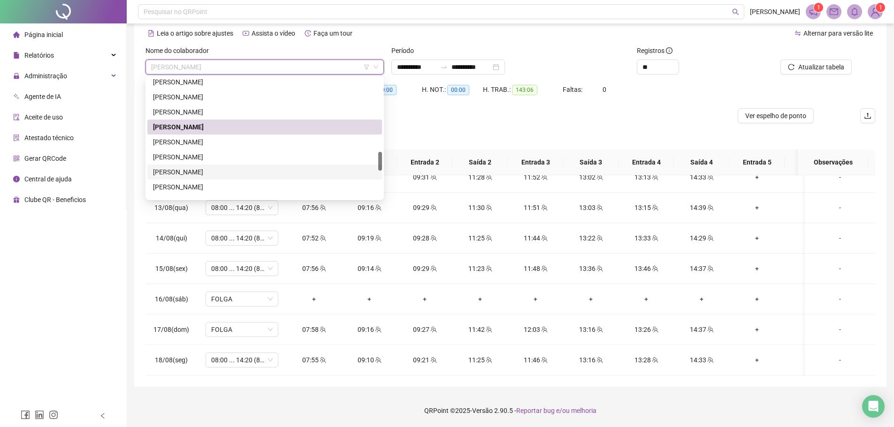
scroll to position [516, 0]
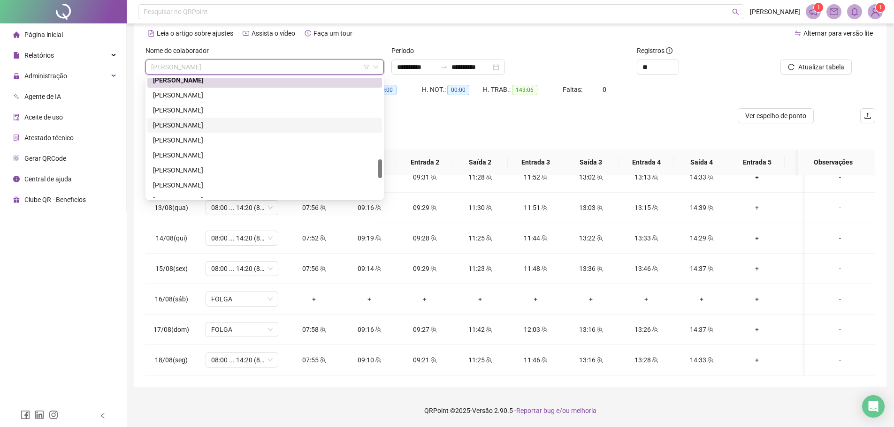
click at [206, 114] on div "[PERSON_NAME]" at bounding box center [264, 110] width 223 height 10
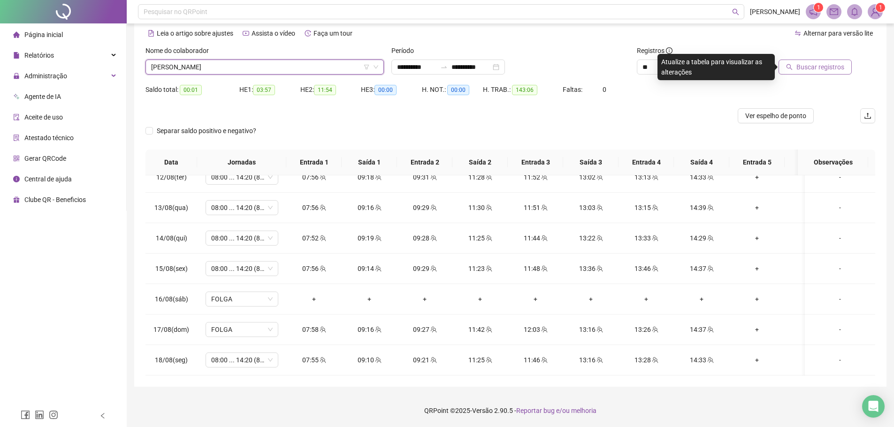
click at [802, 71] on span "Buscar registros" at bounding box center [820, 67] width 48 height 10
click at [270, 68] on span "[PERSON_NAME]" at bounding box center [264, 67] width 227 height 14
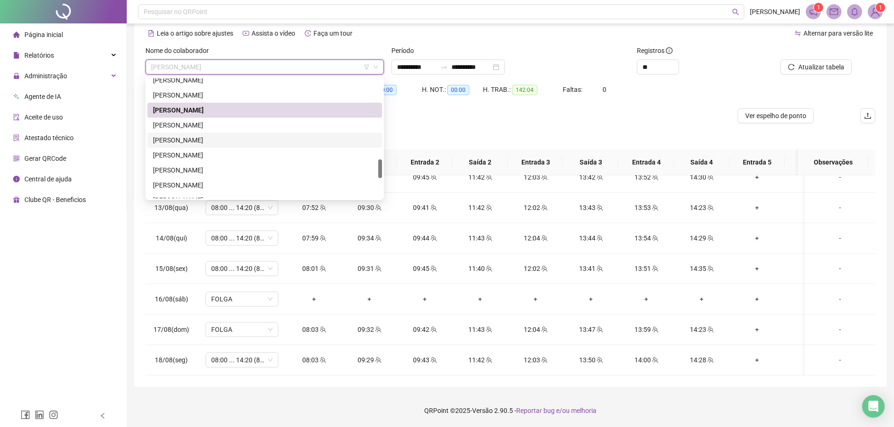
click at [251, 140] on div "[PERSON_NAME]" at bounding box center [264, 140] width 223 height 10
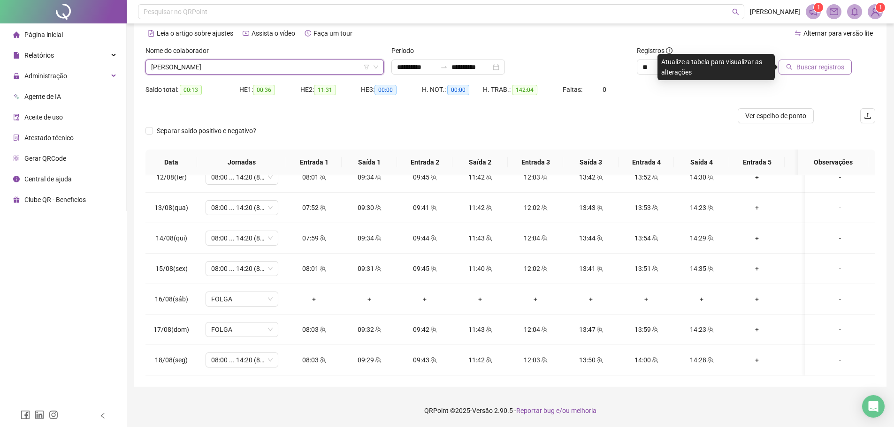
click at [806, 68] on span "Buscar registros" at bounding box center [820, 67] width 48 height 10
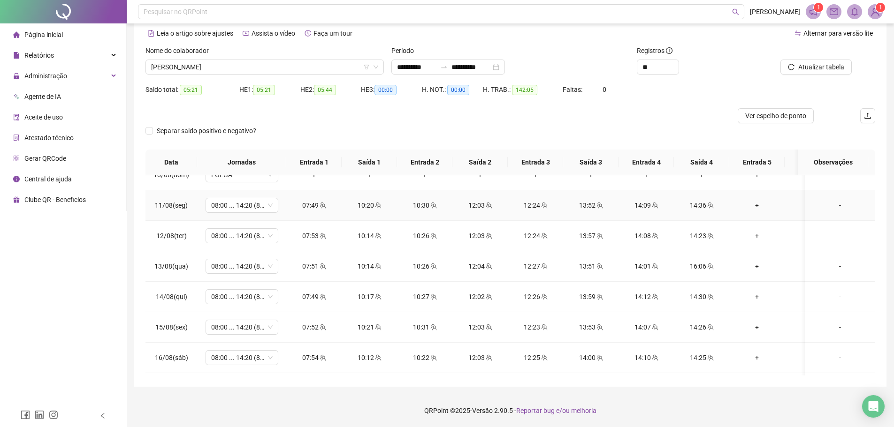
scroll to position [691, 0]
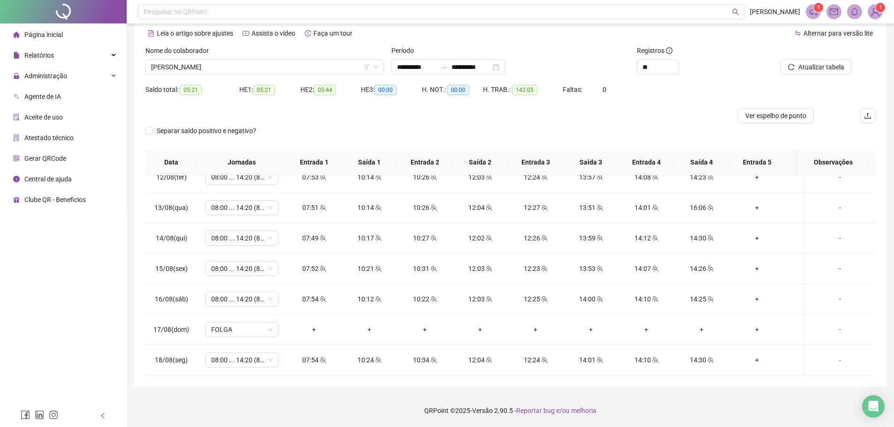
click at [266, 56] on div "Nome do colaborador" at bounding box center [264, 53] width 238 height 14
click at [266, 58] on div "Nome do colaborador" at bounding box center [264, 53] width 238 height 14
click at [266, 62] on span "[PERSON_NAME]" at bounding box center [264, 67] width 227 height 14
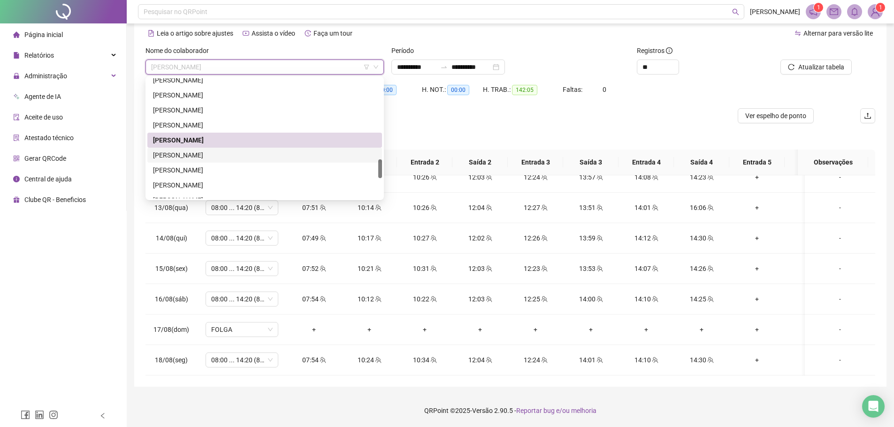
click at [223, 149] on div "[PERSON_NAME]" at bounding box center [264, 155] width 235 height 15
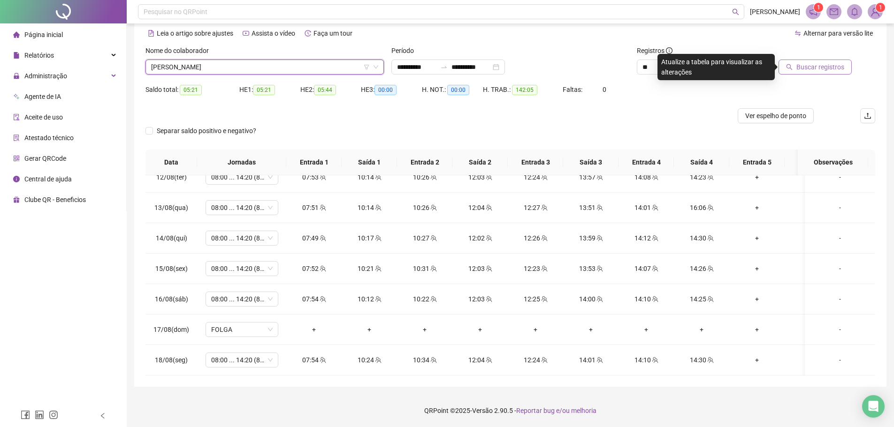
click at [804, 69] on span "Buscar registros" at bounding box center [820, 67] width 48 height 10
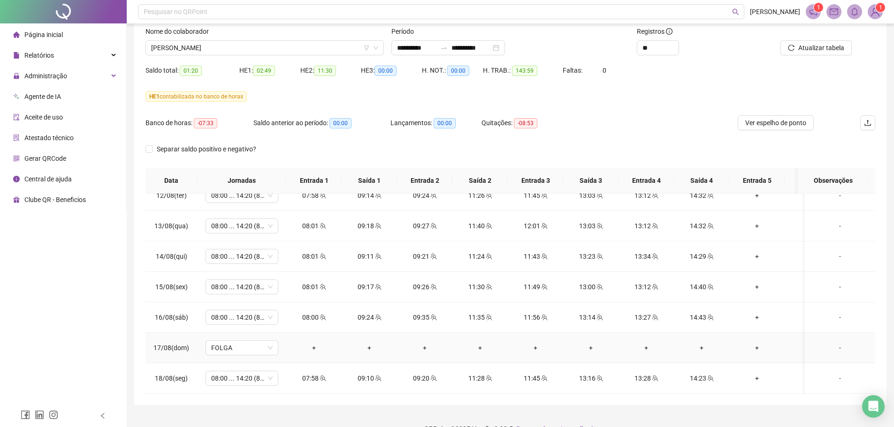
scroll to position [78, 0]
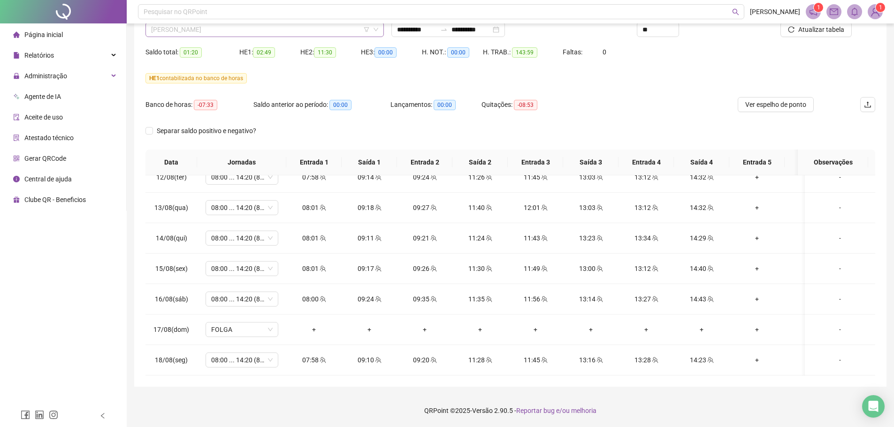
click at [223, 30] on span "[PERSON_NAME]" at bounding box center [264, 30] width 227 height 14
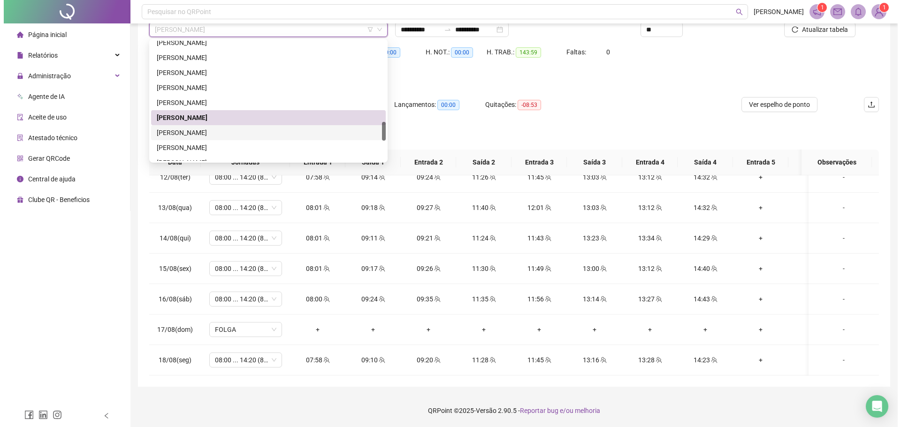
scroll to position [563, 0]
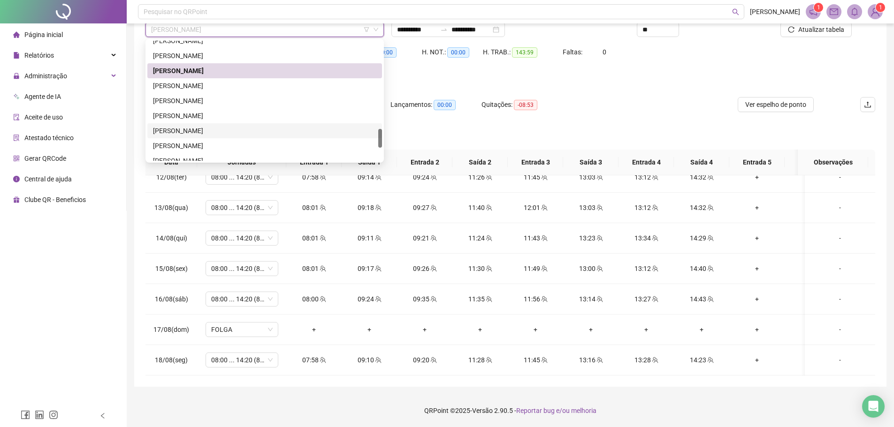
click at [215, 139] on div "[PERSON_NAME]" at bounding box center [264, 145] width 235 height 15
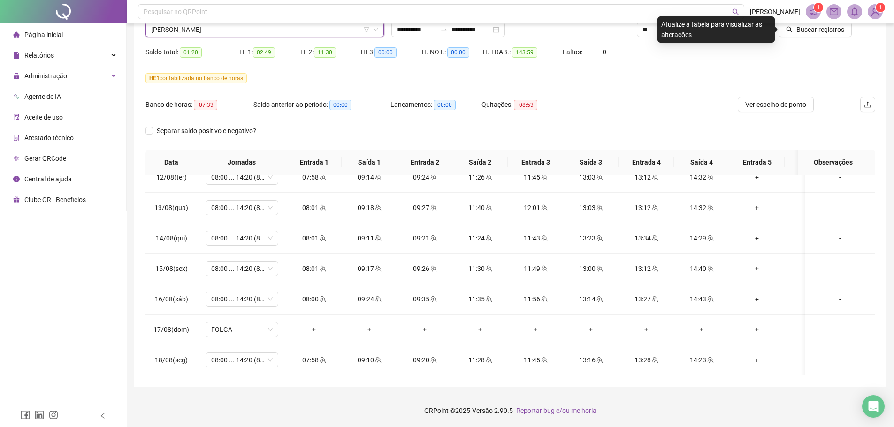
click at [813, 30] on span "Buscar registros" at bounding box center [820, 29] width 48 height 10
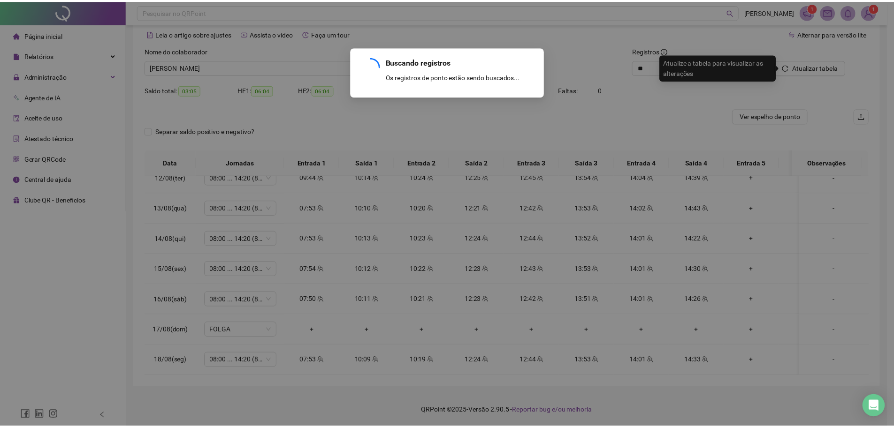
scroll to position [41, 0]
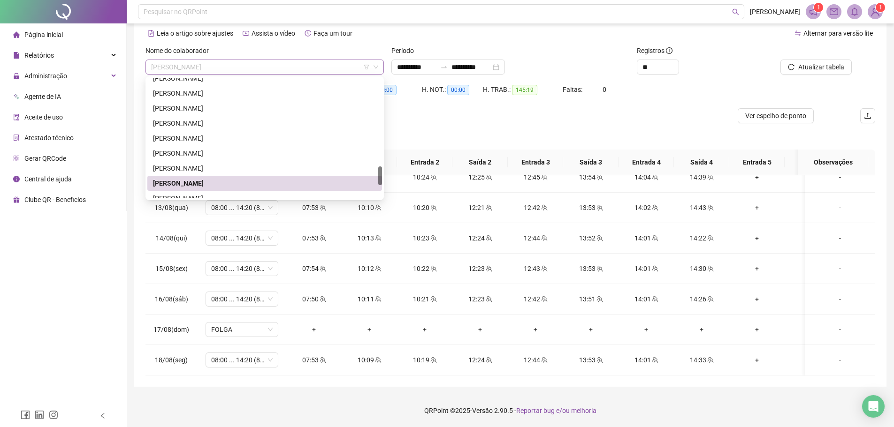
click at [243, 66] on span "[PERSON_NAME]" at bounding box center [264, 67] width 227 height 14
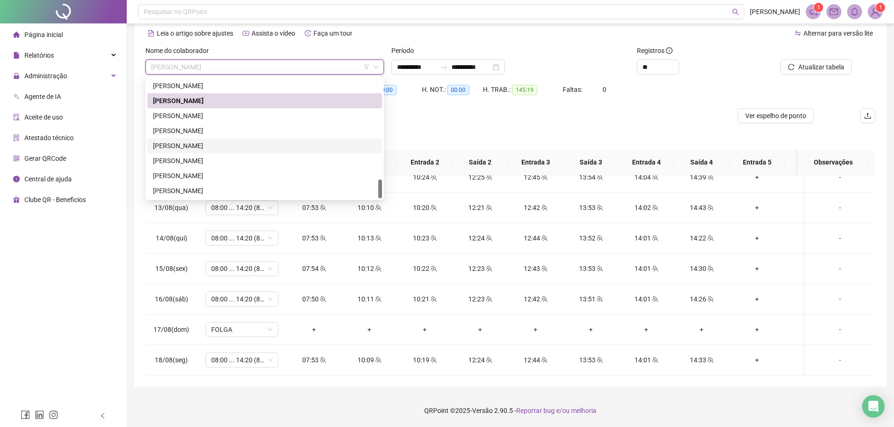
click at [205, 145] on div "[PERSON_NAME]" at bounding box center [264, 146] width 223 height 10
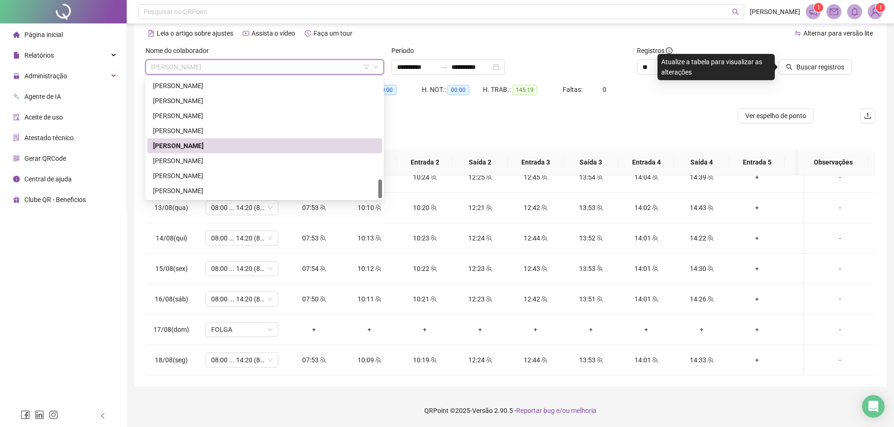
click at [250, 69] on span "[PERSON_NAME]" at bounding box center [264, 67] width 227 height 14
click at [220, 114] on div "[PERSON_NAME]" at bounding box center [264, 116] width 223 height 10
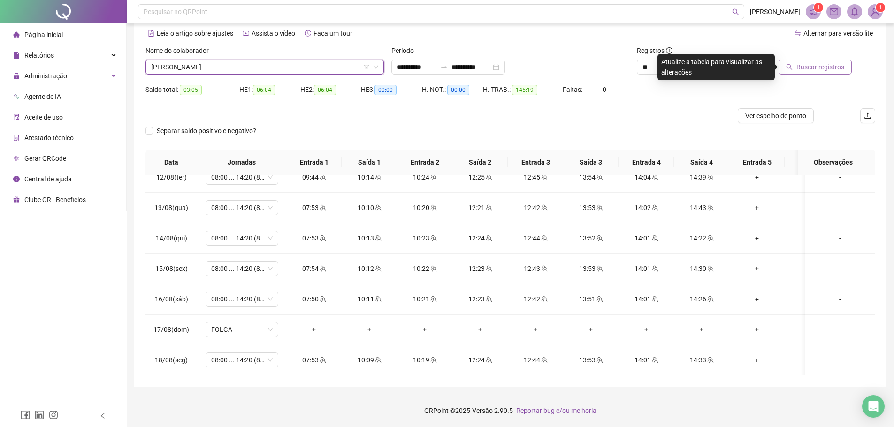
click at [819, 69] on span "Buscar registros" at bounding box center [820, 67] width 48 height 10
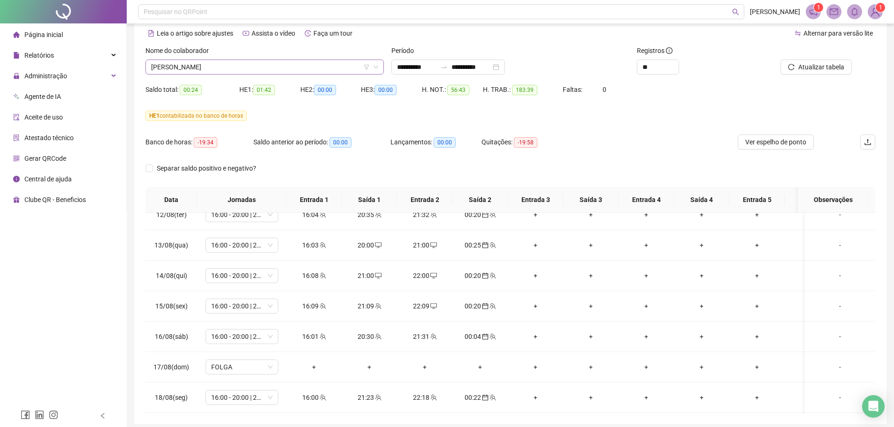
click at [209, 66] on span "[PERSON_NAME]" at bounding box center [264, 67] width 227 height 14
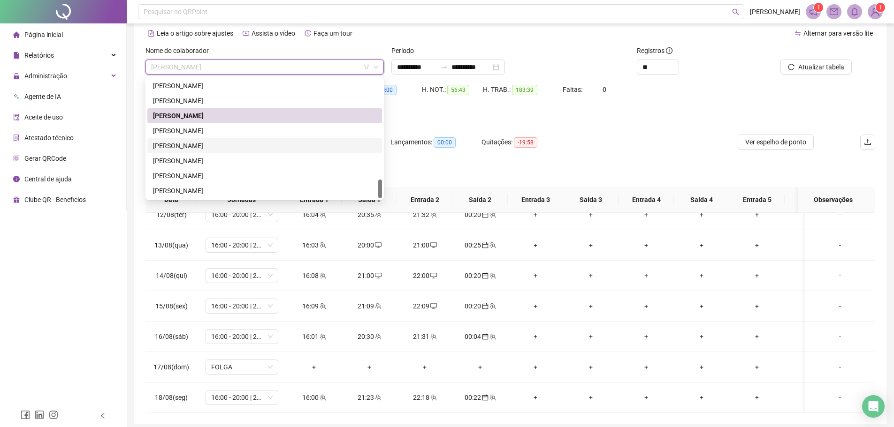
click at [216, 145] on div "[PERSON_NAME]" at bounding box center [264, 146] width 223 height 10
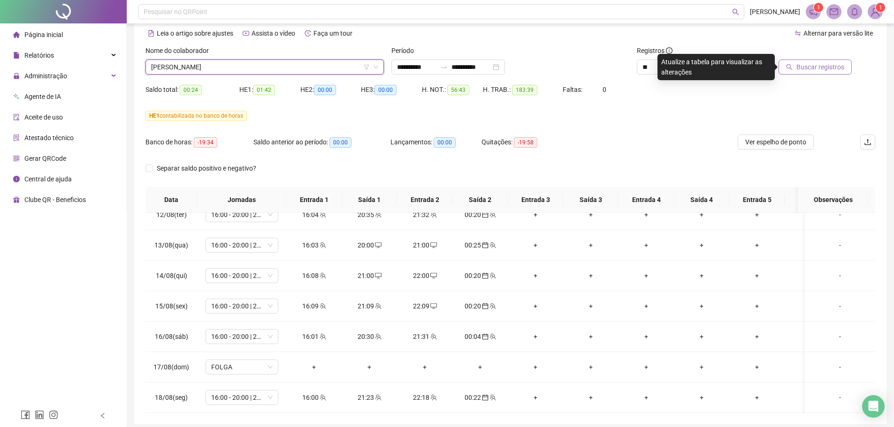
click at [820, 68] on span "Buscar registros" at bounding box center [820, 67] width 48 height 10
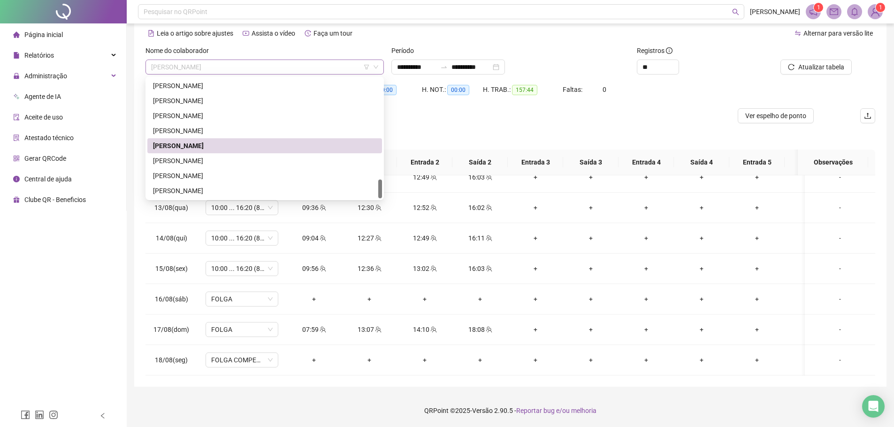
click at [234, 68] on span "[PERSON_NAME]" at bounding box center [264, 67] width 227 height 14
click at [209, 186] on div "[PERSON_NAME]" at bounding box center [264, 191] width 223 height 10
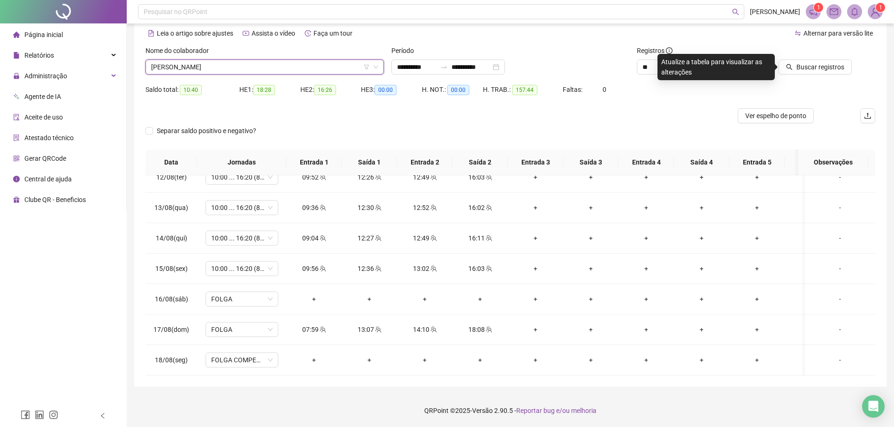
click at [813, 57] on div at bounding box center [806, 53] width 92 height 14
click at [805, 65] on span "Buscar registros" at bounding box center [820, 67] width 48 height 10
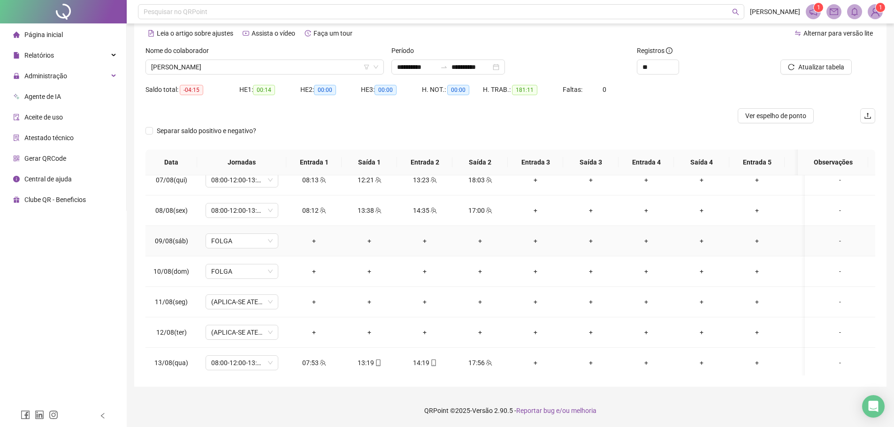
scroll to position [503, 0]
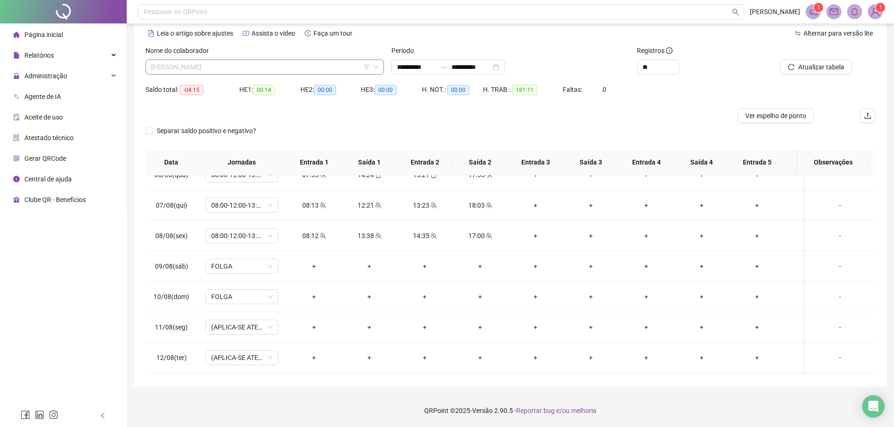
click at [239, 69] on span "[PERSON_NAME]" at bounding box center [264, 67] width 227 height 14
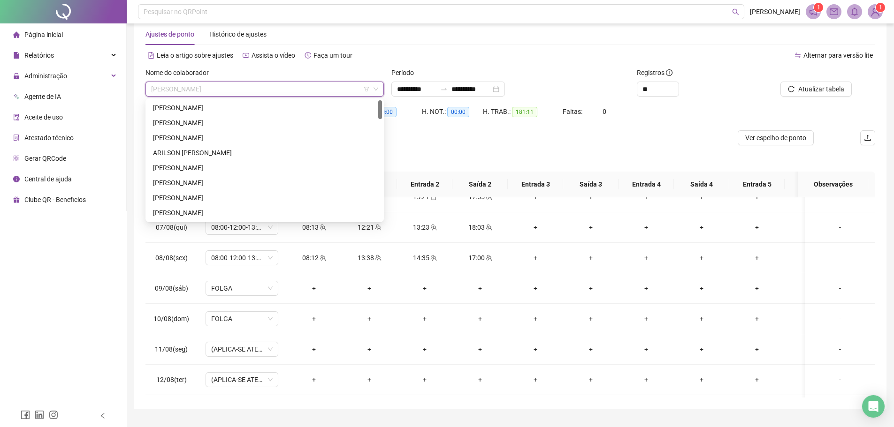
scroll to position [0, 0]
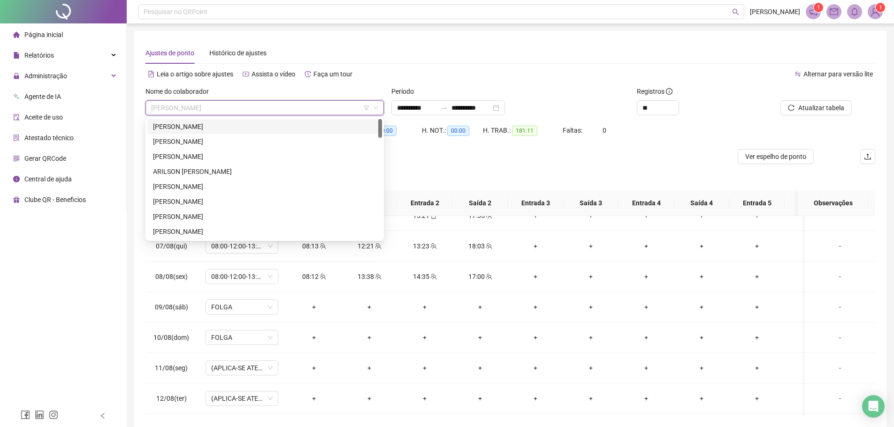
click at [188, 122] on div "[PERSON_NAME]" at bounding box center [264, 127] width 223 height 10
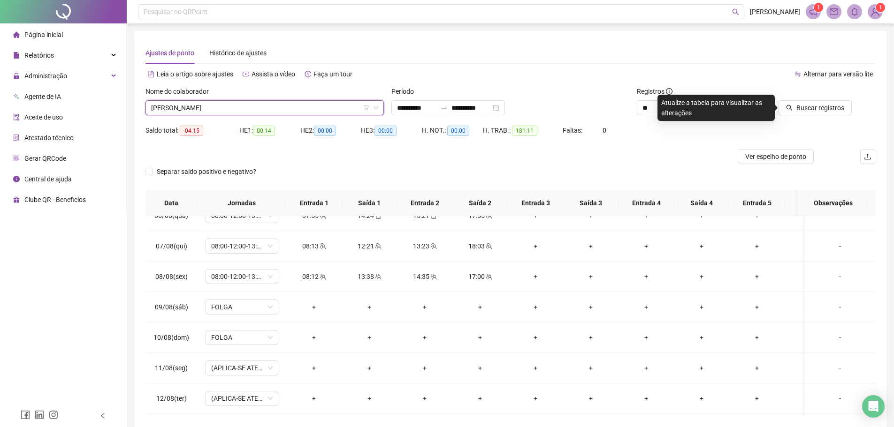
click at [804, 111] on span "Buscar registros" at bounding box center [820, 108] width 48 height 10
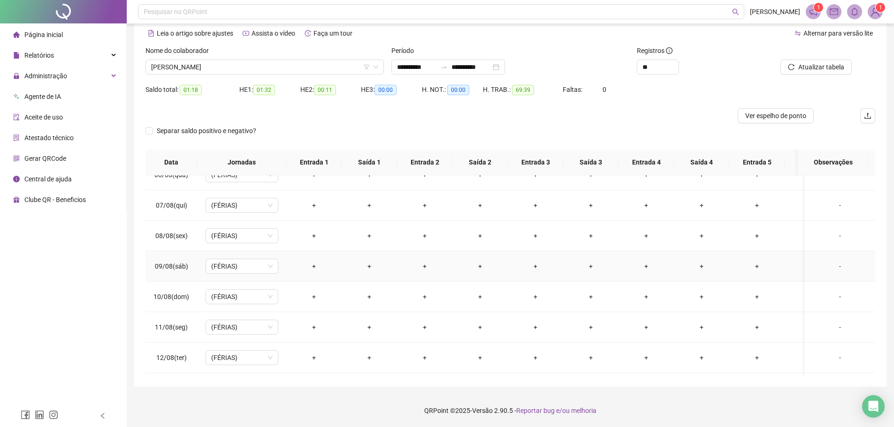
scroll to position [691, 0]
click at [227, 64] on span "[PERSON_NAME]" at bounding box center [264, 67] width 227 height 14
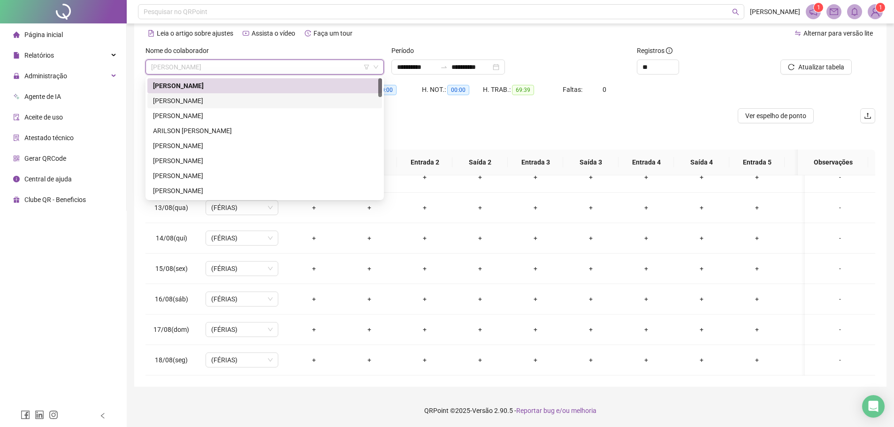
click at [222, 102] on div "[PERSON_NAME]" at bounding box center [264, 101] width 223 height 10
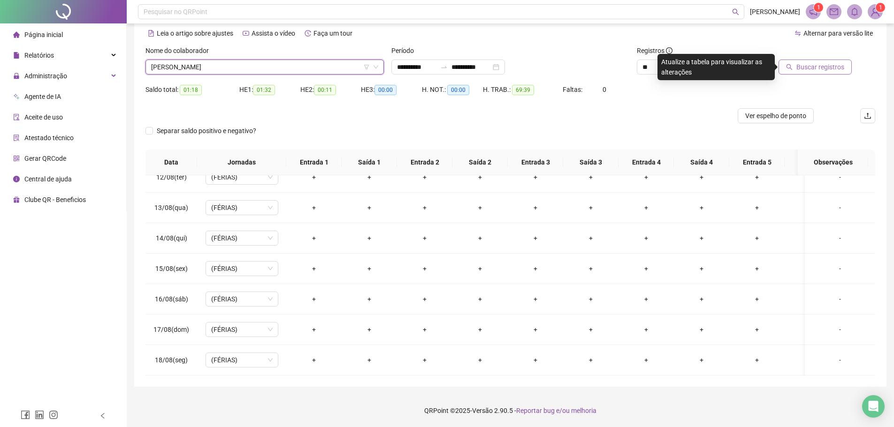
click at [806, 67] on span "Buscar registros" at bounding box center [820, 67] width 48 height 10
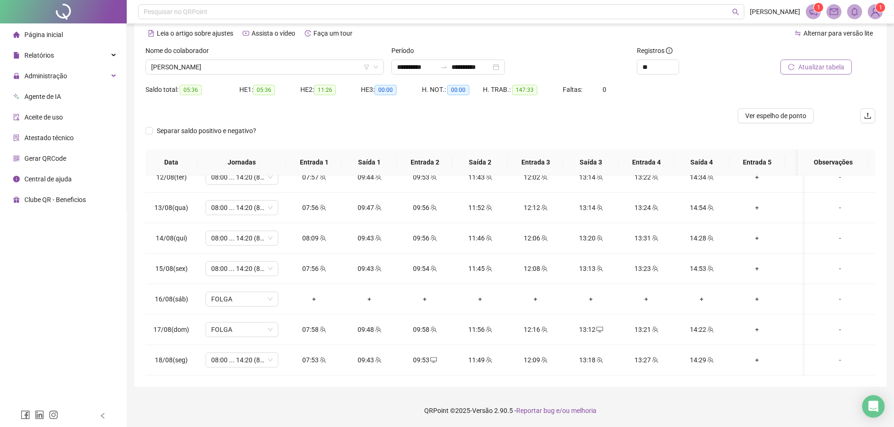
click at [832, 65] on span "Atualizar tabela" at bounding box center [821, 67] width 46 height 10
click at [272, 64] on span "[PERSON_NAME]" at bounding box center [264, 67] width 227 height 14
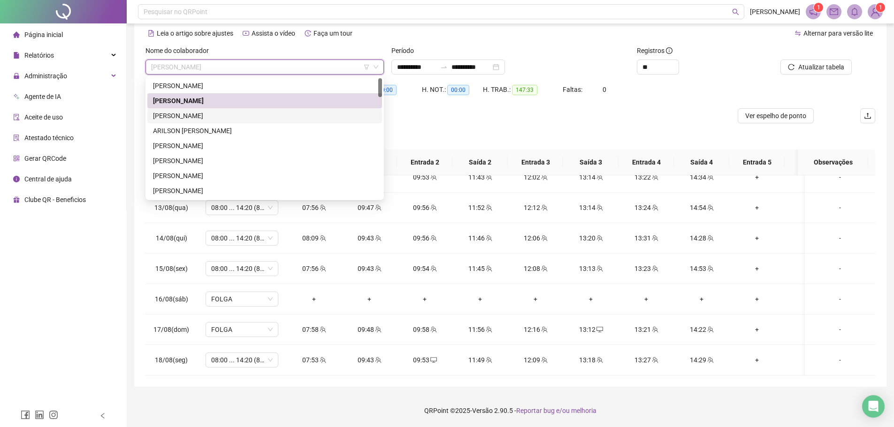
click at [241, 121] on div "[PERSON_NAME]" at bounding box center [264, 116] width 223 height 10
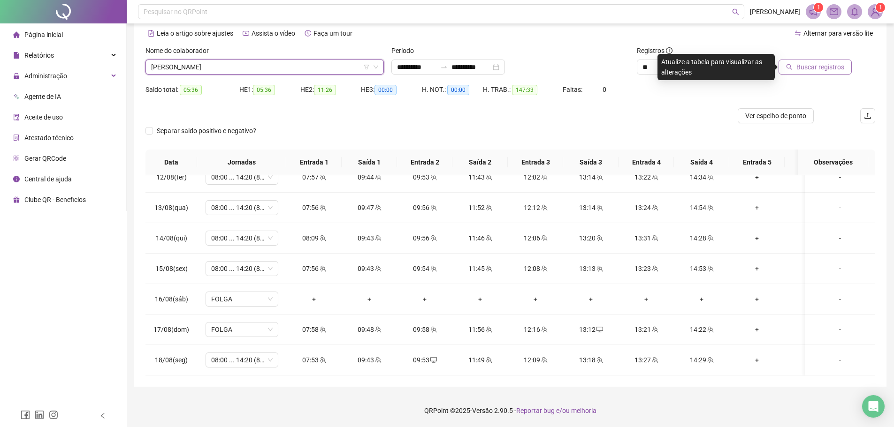
click at [839, 61] on button "Buscar registros" at bounding box center [814, 67] width 73 height 15
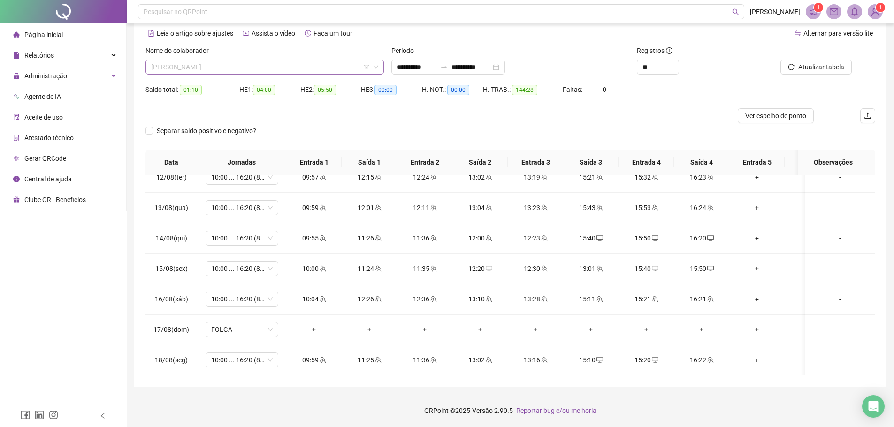
click at [208, 67] on span "[PERSON_NAME]" at bounding box center [264, 67] width 227 height 14
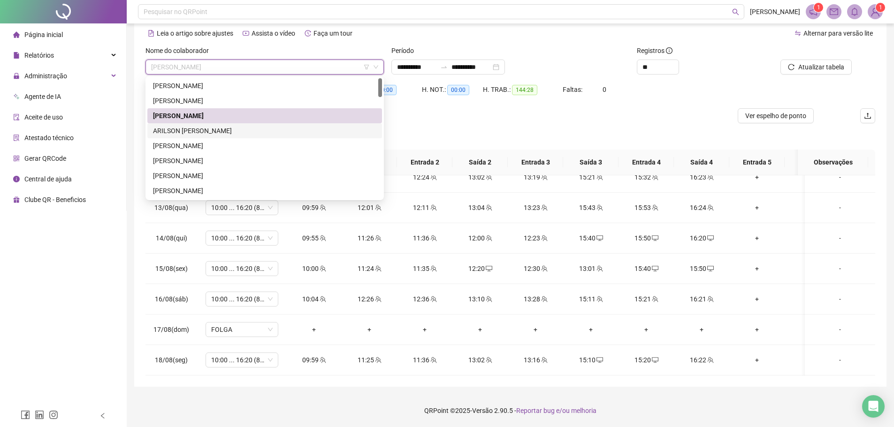
click at [197, 130] on div "ARILSON [PERSON_NAME]" at bounding box center [264, 131] width 223 height 10
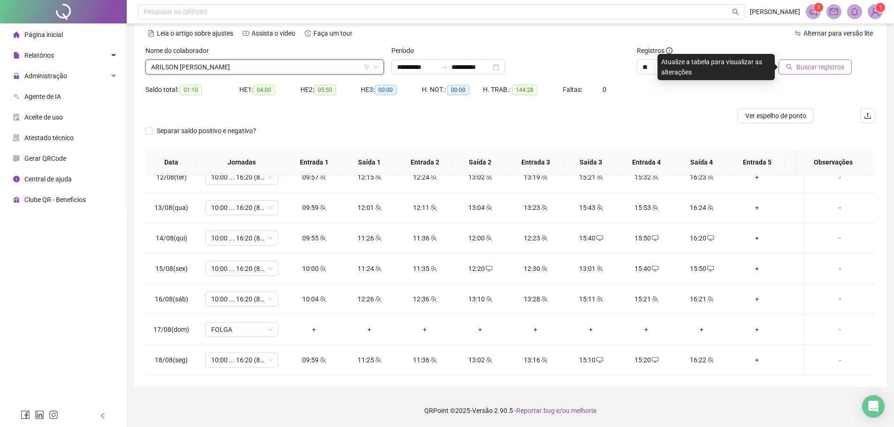
click at [801, 68] on span "Buscar registros" at bounding box center [820, 67] width 48 height 10
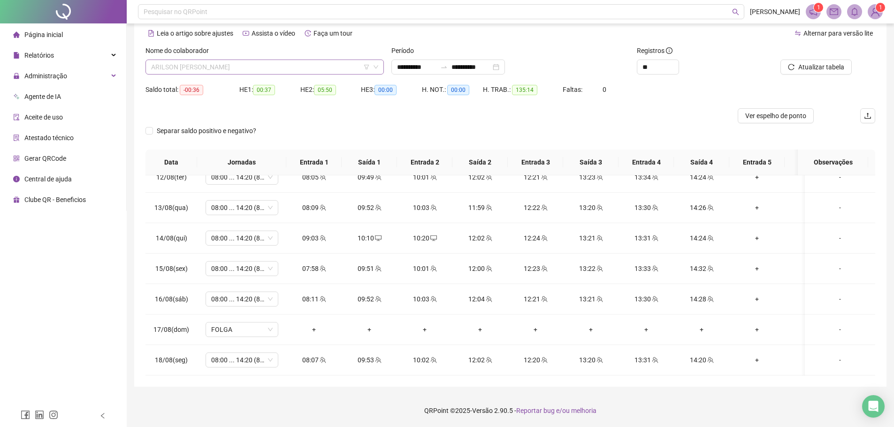
click at [200, 68] on span "ARILSON [PERSON_NAME]" at bounding box center [264, 67] width 227 height 14
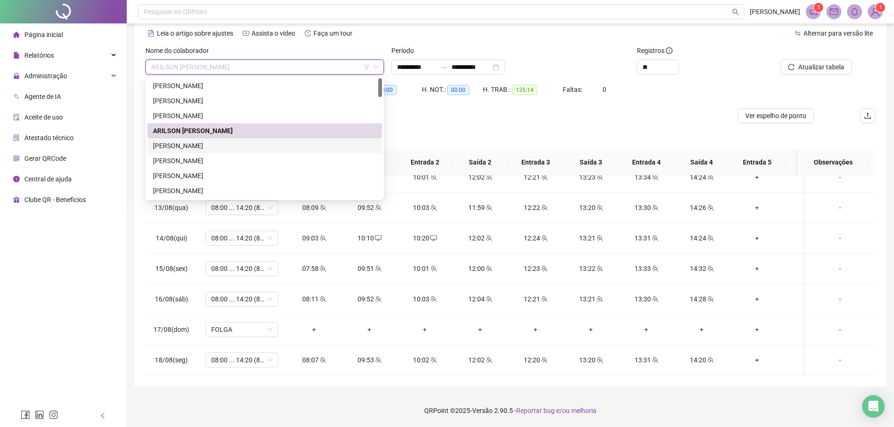
click at [208, 142] on div "[PERSON_NAME]" at bounding box center [264, 146] width 223 height 10
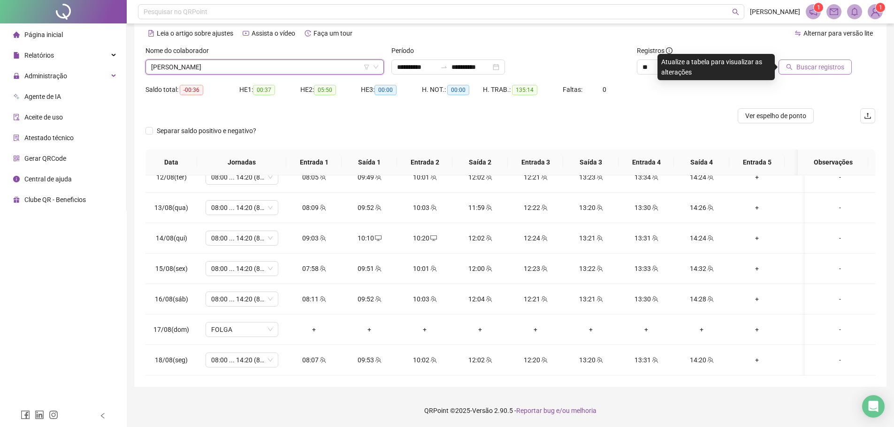
click at [828, 67] on span "Buscar registros" at bounding box center [820, 67] width 48 height 10
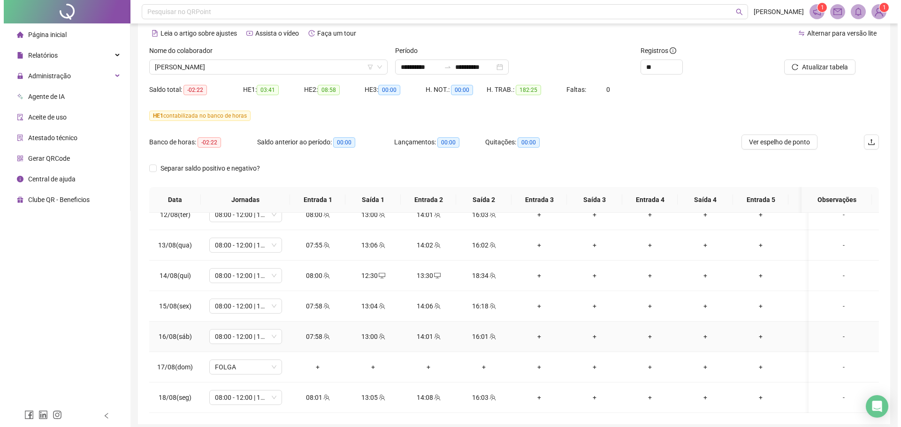
scroll to position [78, 0]
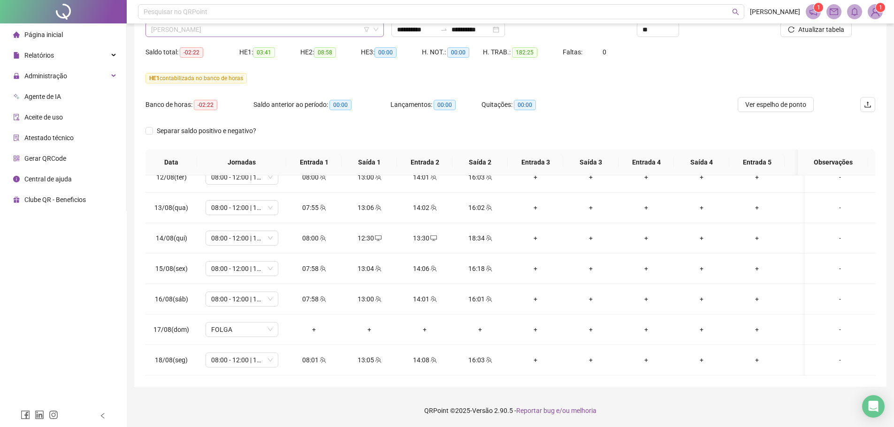
click at [201, 23] on span "[PERSON_NAME]" at bounding box center [264, 30] width 227 height 14
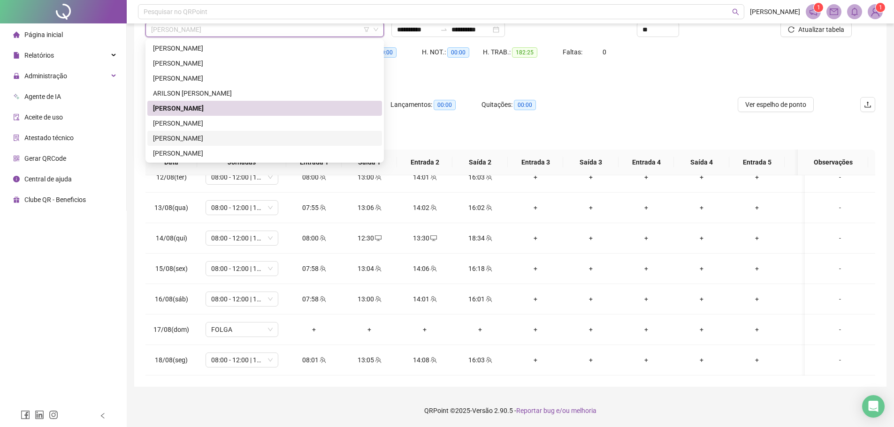
click at [220, 137] on div "[PERSON_NAME]" at bounding box center [264, 138] width 223 height 10
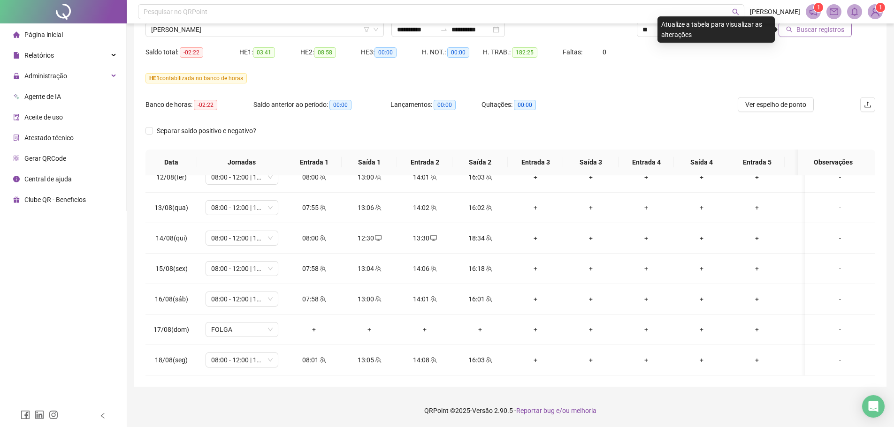
click at [820, 32] on span "Buscar registros" at bounding box center [820, 29] width 48 height 10
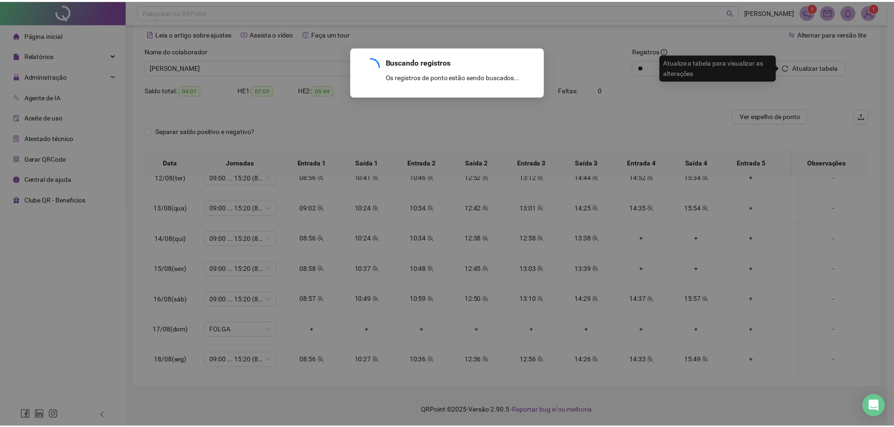
scroll to position [41, 0]
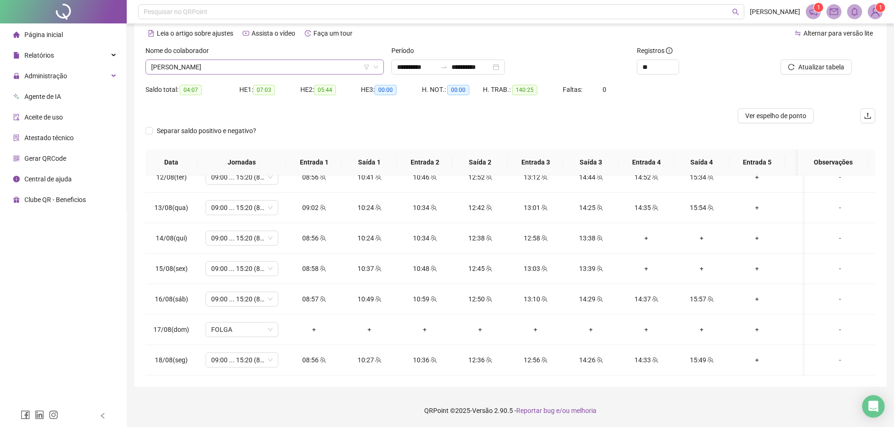
click at [231, 68] on span "[PERSON_NAME]" at bounding box center [264, 67] width 227 height 14
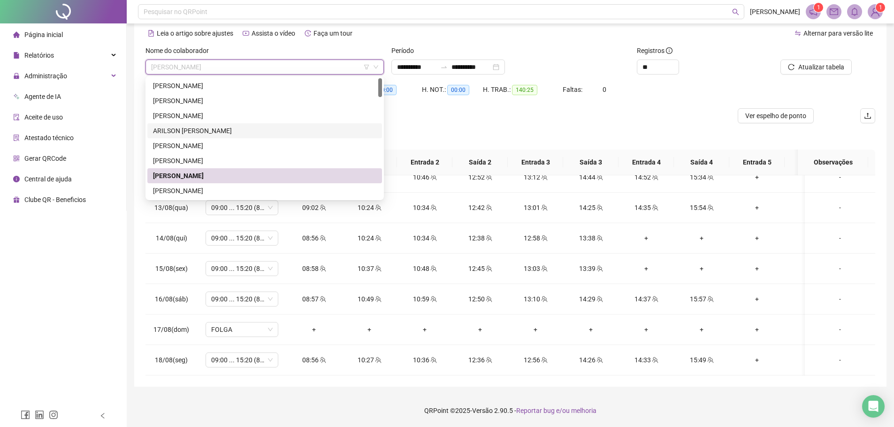
scroll to position [47, 0]
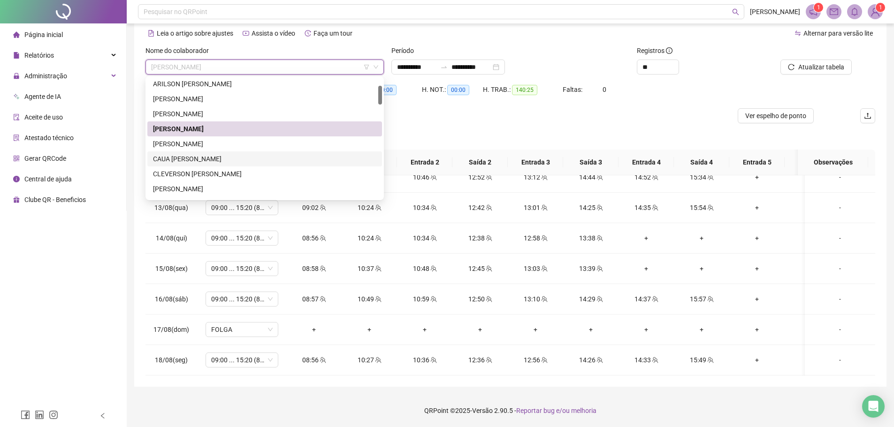
click at [219, 160] on div "CAUA [PERSON_NAME]" at bounding box center [264, 159] width 223 height 10
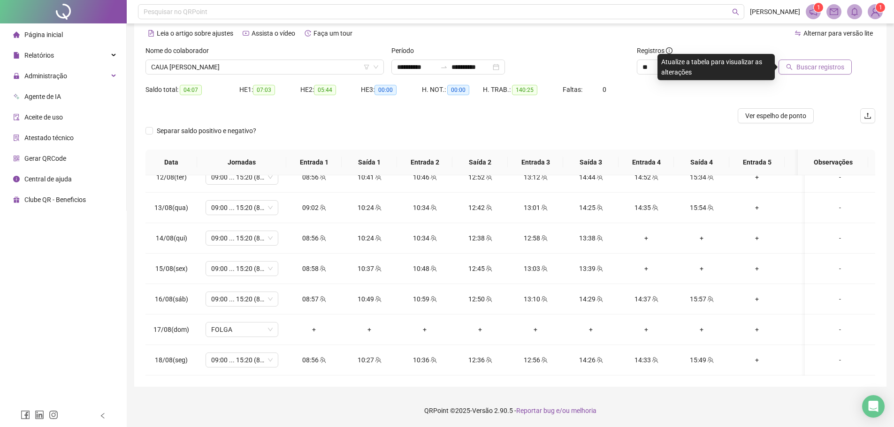
click at [829, 62] on span "Buscar registros" at bounding box center [820, 67] width 48 height 10
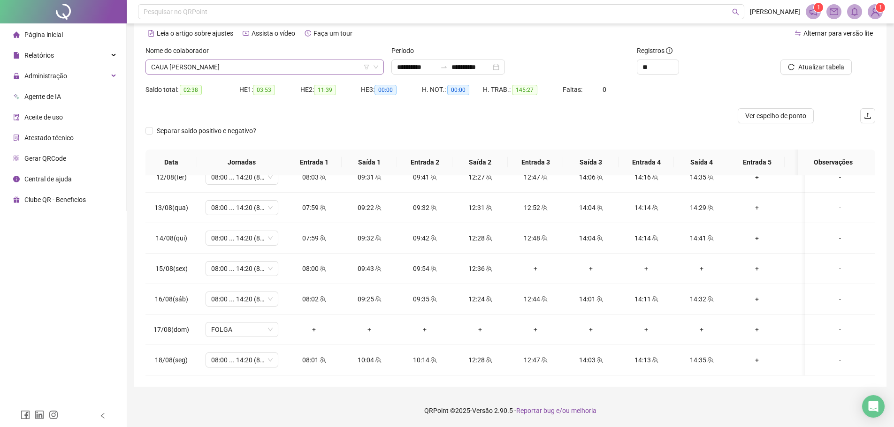
click at [220, 63] on span "CAUA [PERSON_NAME]" at bounding box center [264, 67] width 227 height 14
click at [296, 68] on span "CAUA [PERSON_NAME]" at bounding box center [264, 67] width 227 height 14
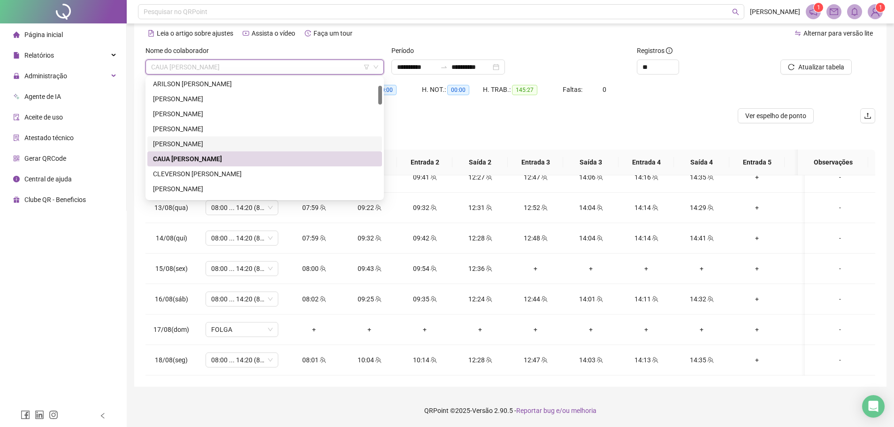
scroll to position [94, 0]
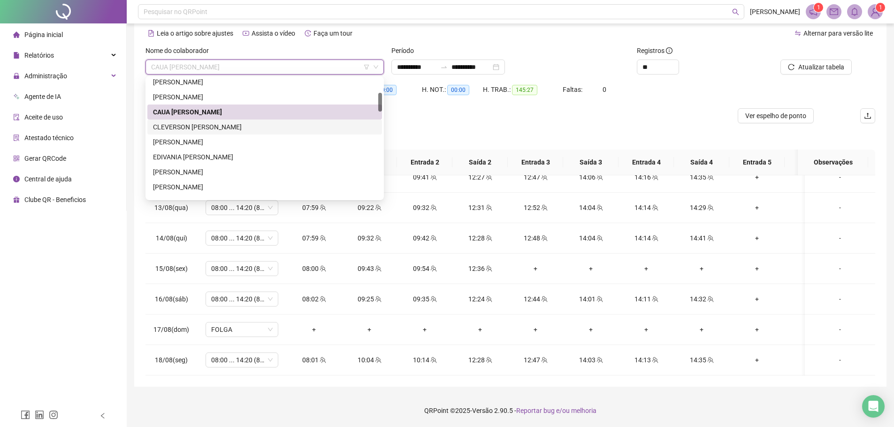
click at [200, 121] on div "CLEVERSON [PERSON_NAME]" at bounding box center [264, 127] width 235 height 15
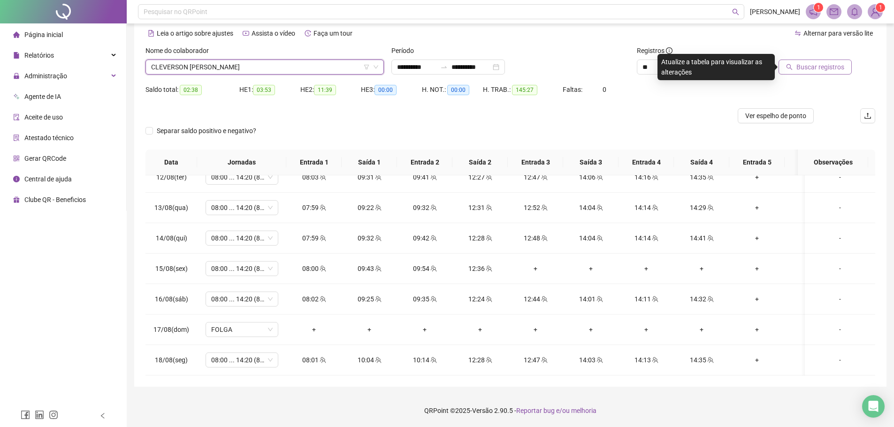
click at [822, 68] on span "Buscar registros" at bounding box center [820, 67] width 48 height 10
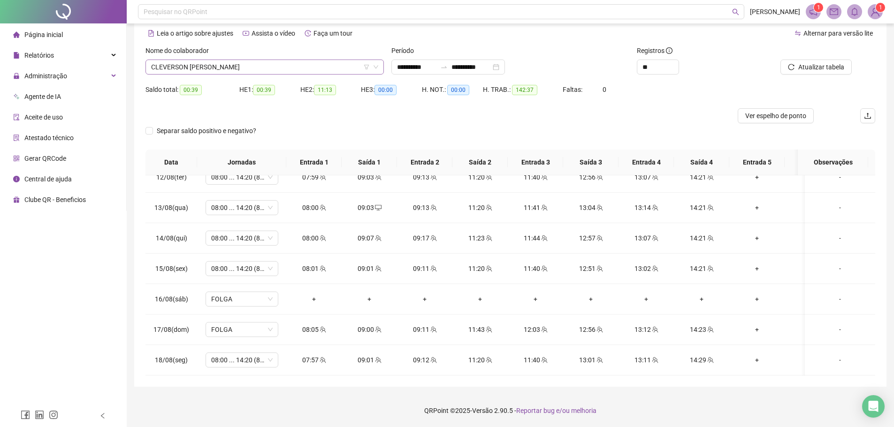
click at [202, 66] on span "CLEVERSON [PERSON_NAME]" at bounding box center [264, 67] width 227 height 14
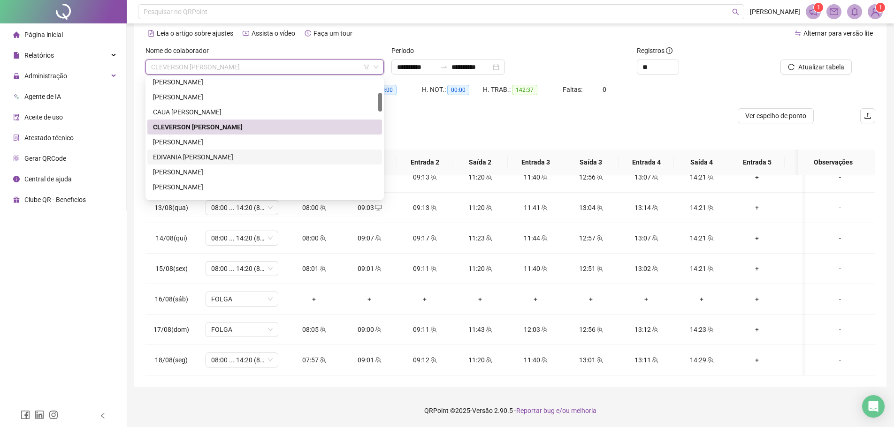
click at [197, 157] on div "EDIVANIA [PERSON_NAME]" at bounding box center [264, 157] width 223 height 10
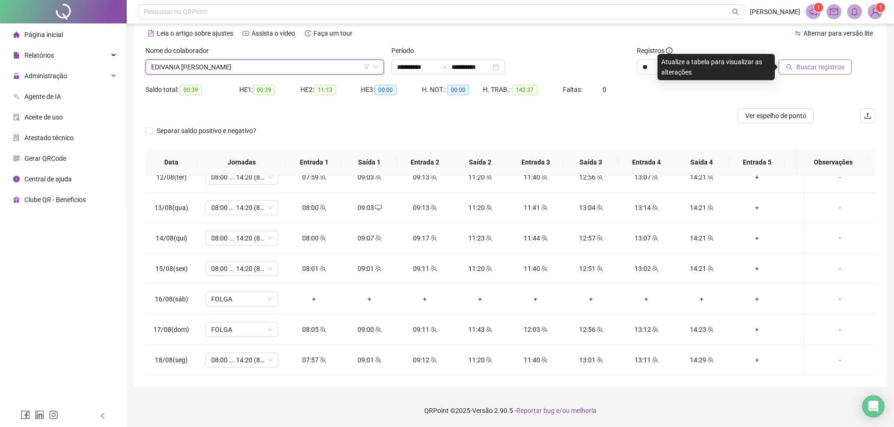
click at [818, 64] on span "Buscar registros" at bounding box center [820, 67] width 48 height 10
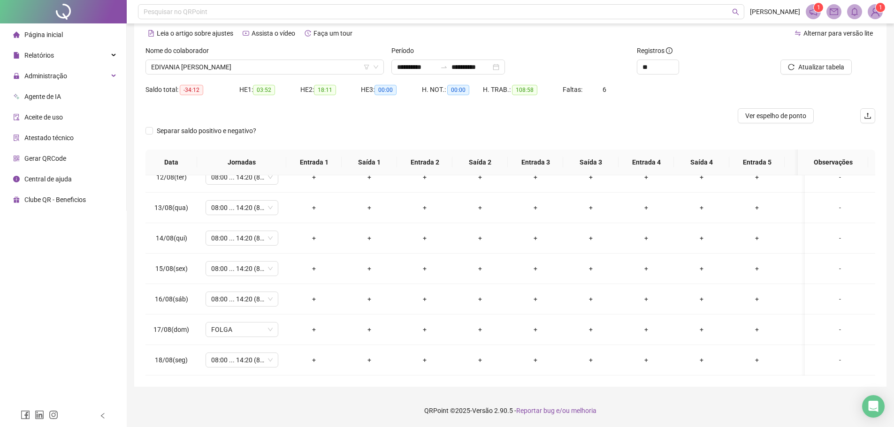
scroll to position [691, 0]
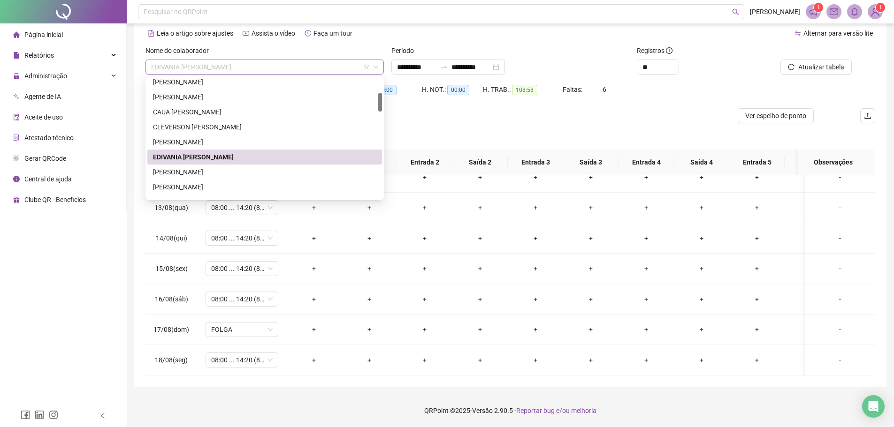
click at [215, 68] on span "EDIVANIA [PERSON_NAME]" at bounding box center [264, 67] width 227 height 14
click at [201, 174] on div "[PERSON_NAME]" at bounding box center [264, 172] width 223 height 10
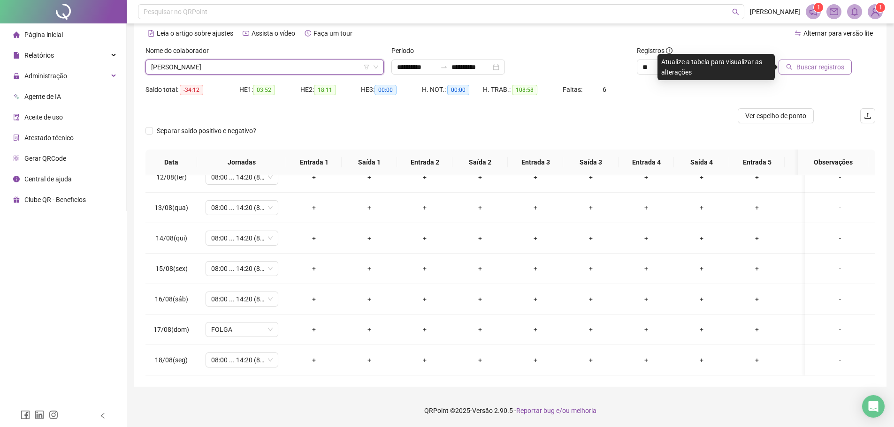
click at [826, 68] on span "Buscar registros" at bounding box center [820, 67] width 48 height 10
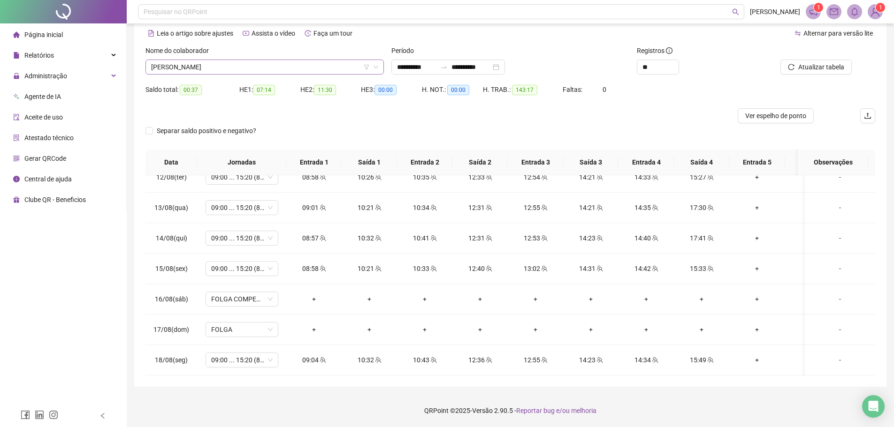
click at [313, 61] on span "[PERSON_NAME]" at bounding box center [264, 67] width 227 height 14
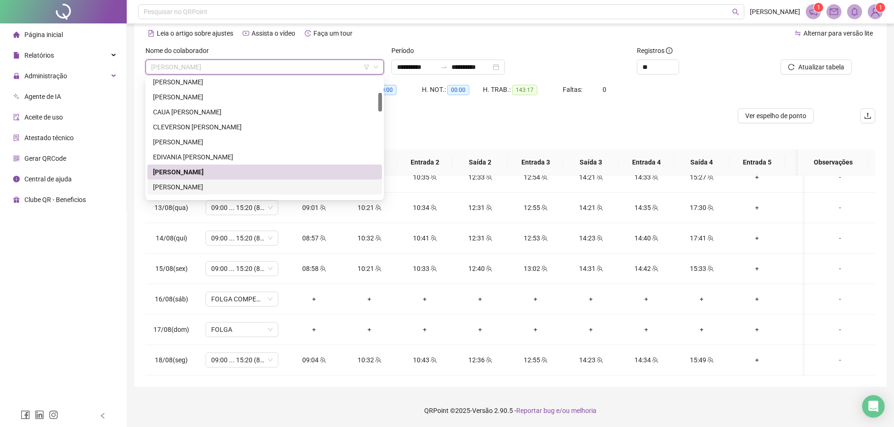
click at [202, 190] on div "[PERSON_NAME]" at bounding box center [264, 187] width 223 height 10
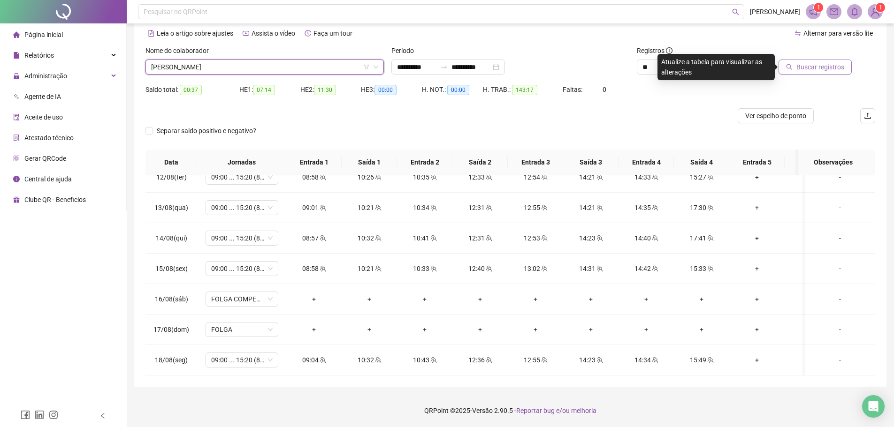
click at [830, 66] on span "Buscar registros" at bounding box center [820, 67] width 48 height 10
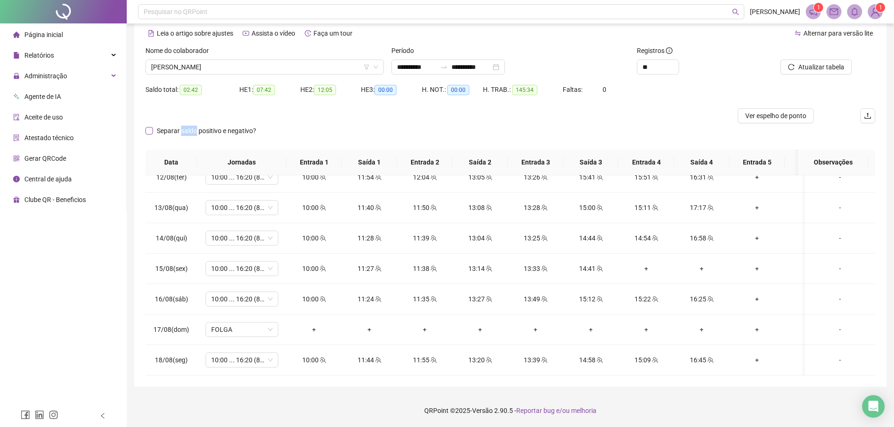
drag, startPoint x: 181, startPoint y: 129, endPoint x: 196, endPoint y: 131, distance: 15.1
click at [196, 131] on span "Separar saldo positivo e negativo?" at bounding box center [206, 131] width 107 height 10
click at [226, 131] on span "Separar saldo positivo e negativo?" at bounding box center [206, 131] width 107 height 10
click at [225, 135] on span "Separar saldo positivo e negativo?" at bounding box center [206, 131] width 107 height 10
click at [201, 69] on span "[PERSON_NAME]" at bounding box center [264, 67] width 227 height 14
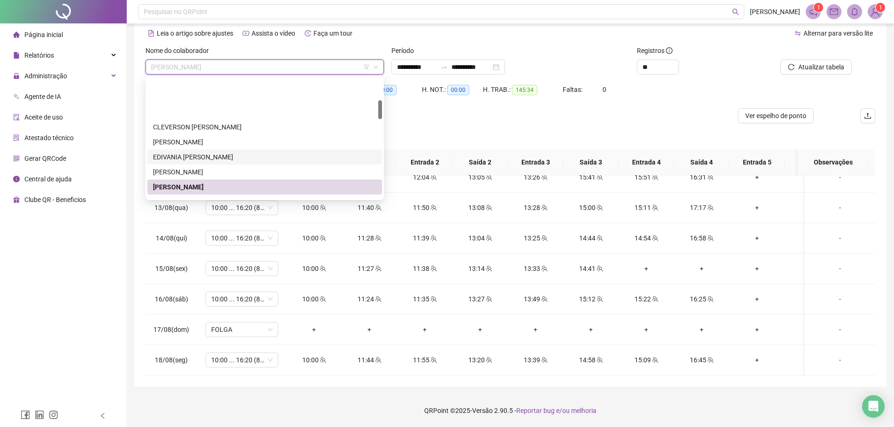
scroll to position [141, 0]
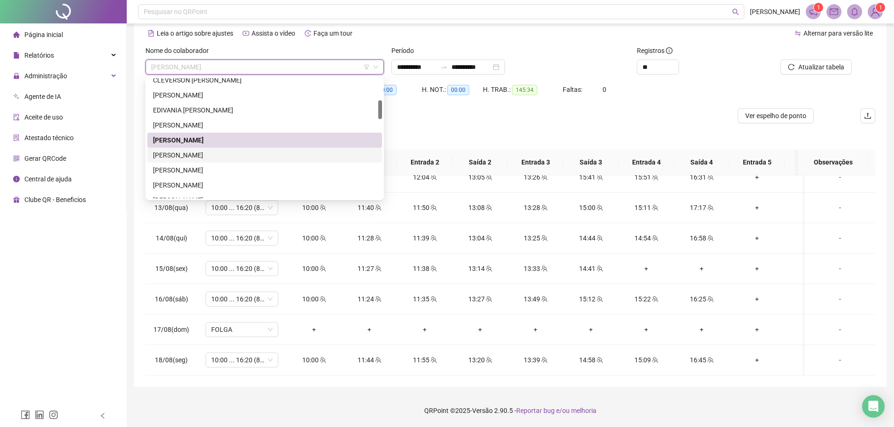
click at [211, 152] on div "[PERSON_NAME]" at bounding box center [264, 155] width 223 height 10
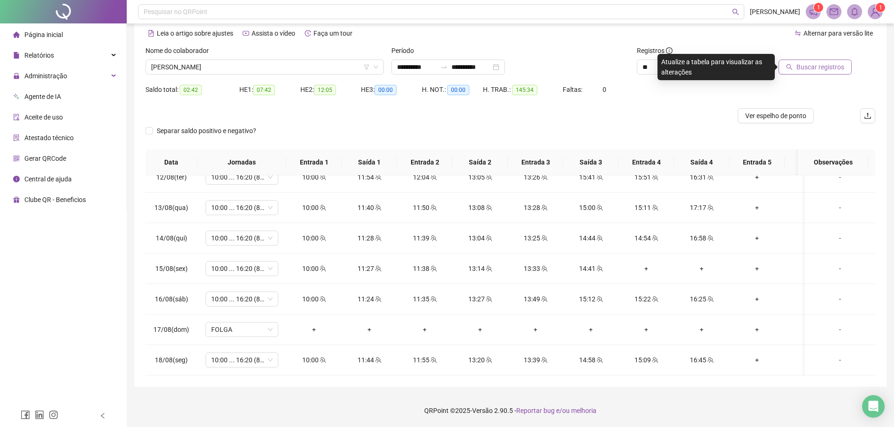
click at [812, 71] on span "Buscar registros" at bounding box center [820, 67] width 48 height 10
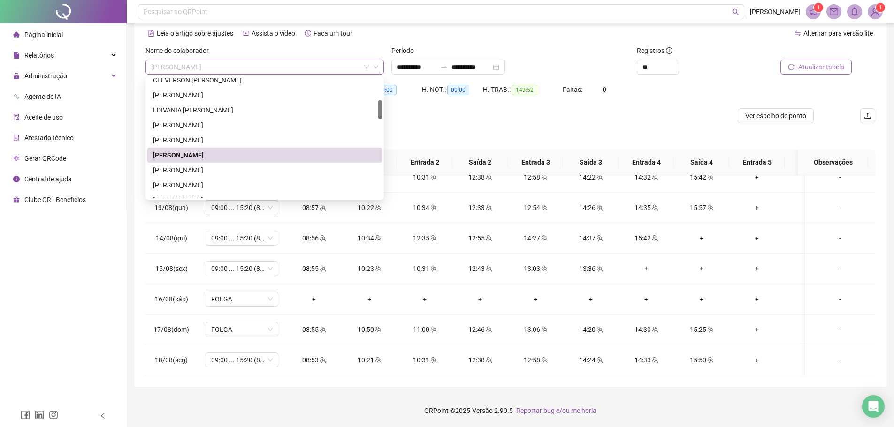
click at [197, 68] on span "[PERSON_NAME]" at bounding box center [264, 67] width 227 height 14
click at [184, 186] on div "[PERSON_NAME]" at bounding box center [264, 185] width 223 height 10
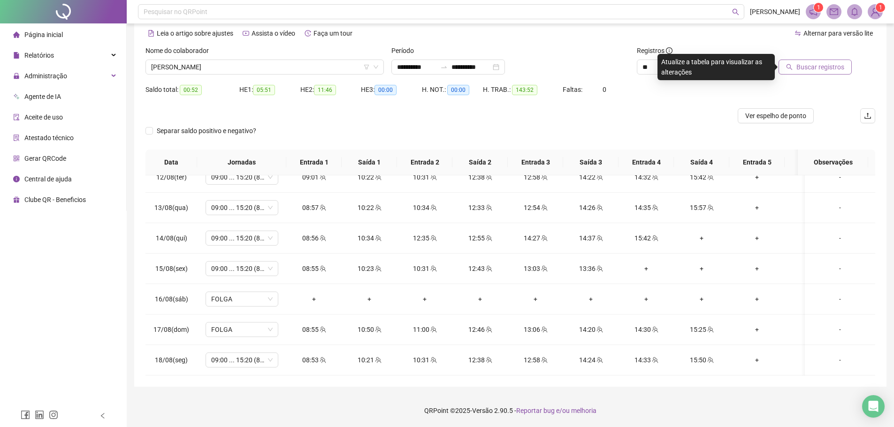
click at [823, 64] on span "Buscar registros" at bounding box center [820, 67] width 48 height 10
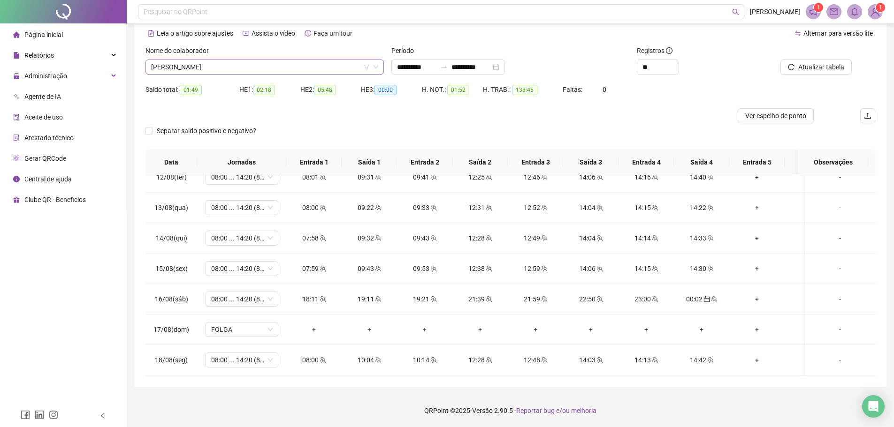
click at [242, 71] on span "[PERSON_NAME]" at bounding box center [264, 67] width 227 height 14
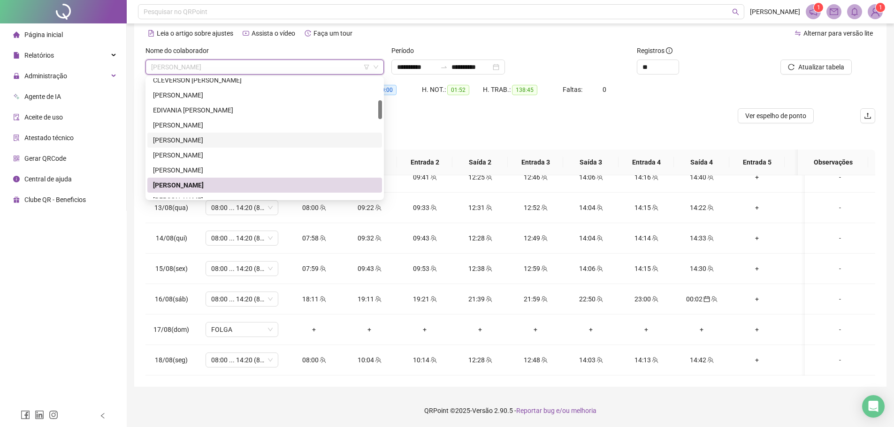
scroll to position [188, 0]
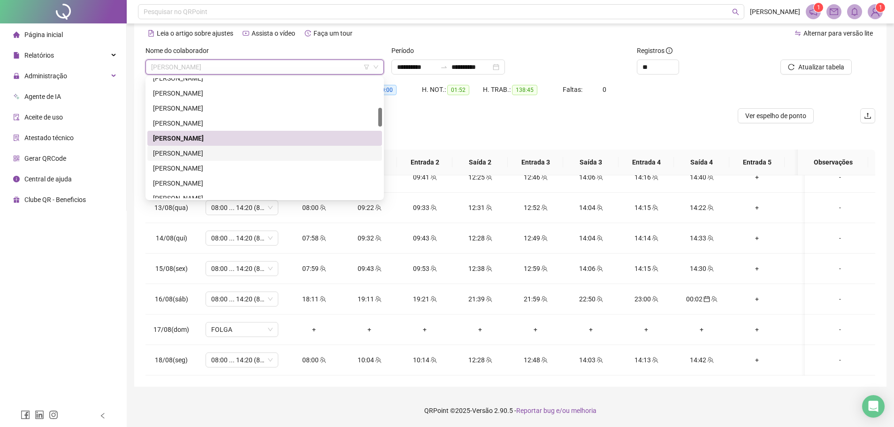
click at [227, 152] on div "[PERSON_NAME]" at bounding box center [264, 153] width 223 height 10
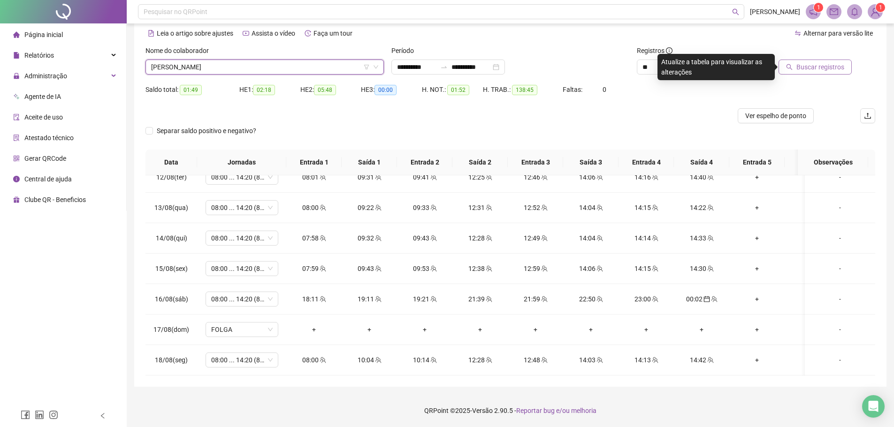
click at [810, 71] on span "Buscar registros" at bounding box center [820, 67] width 48 height 10
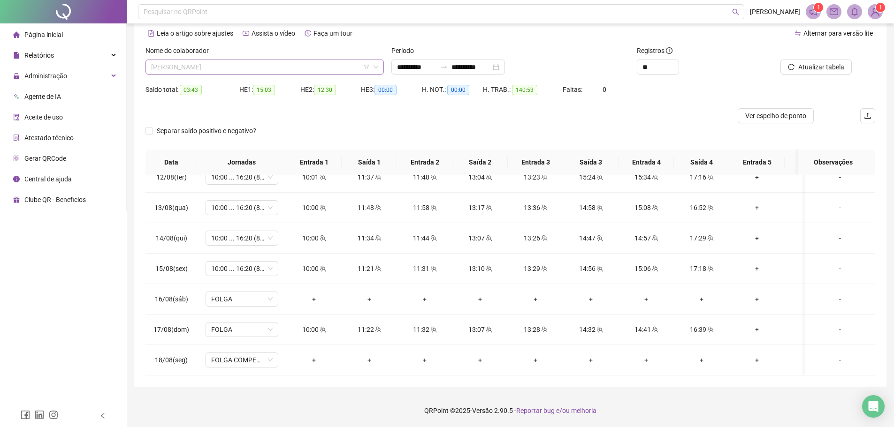
click at [209, 67] on span "[PERSON_NAME]" at bounding box center [264, 67] width 227 height 14
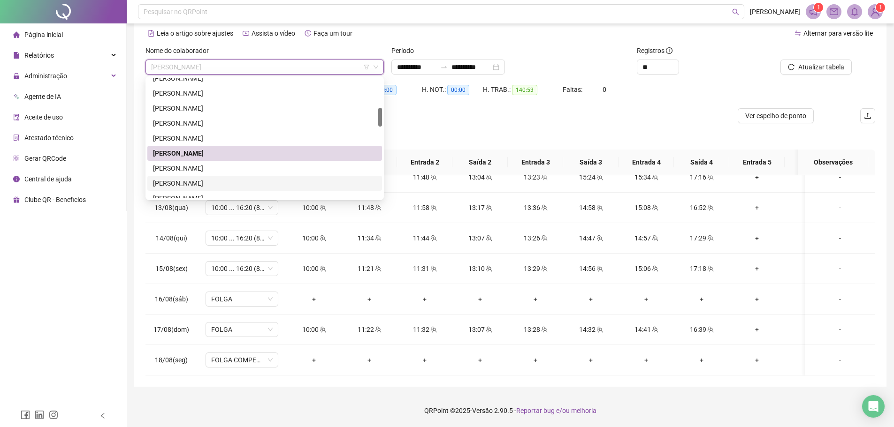
click at [221, 182] on div "[PERSON_NAME]" at bounding box center [264, 183] width 223 height 10
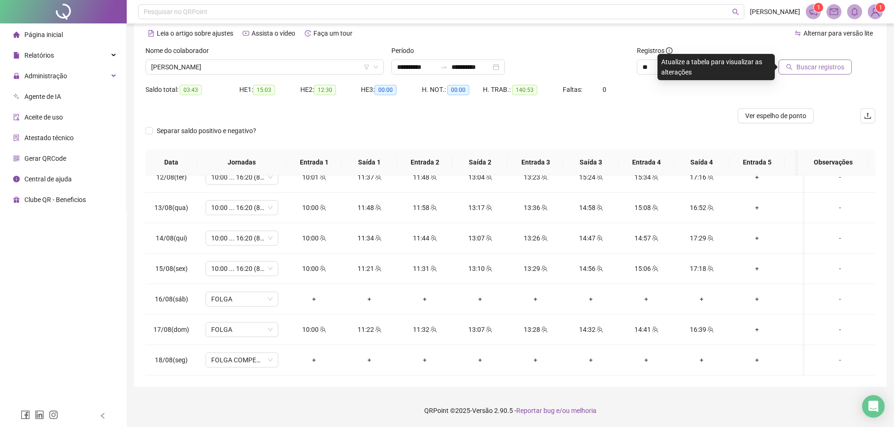
click at [817, 71] on span "Buscar registros" at bounding box center [820, 67] width 48 height 10
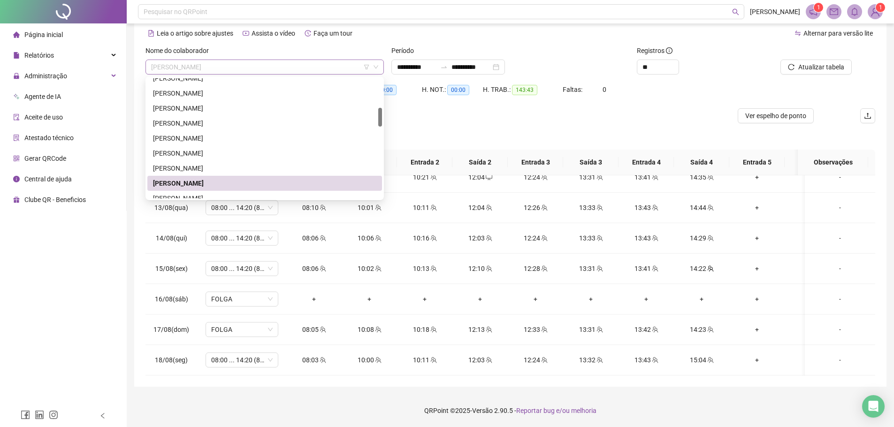
click at [207, 63] on span "[PERSON_NAME]" at bounding box center [264, 67] width 227 height 14
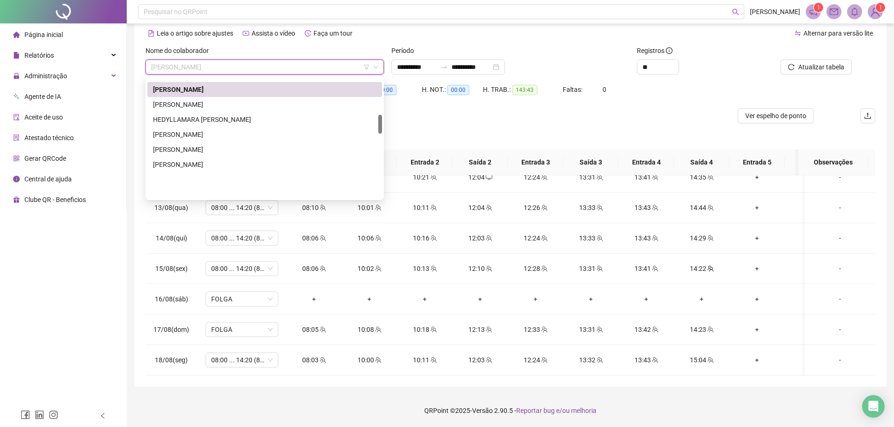
scroll to position [281, 0]
click at [188, 103] on div "[PERSON_NAME]" at bounding box center [264, 104] width 223 height 10
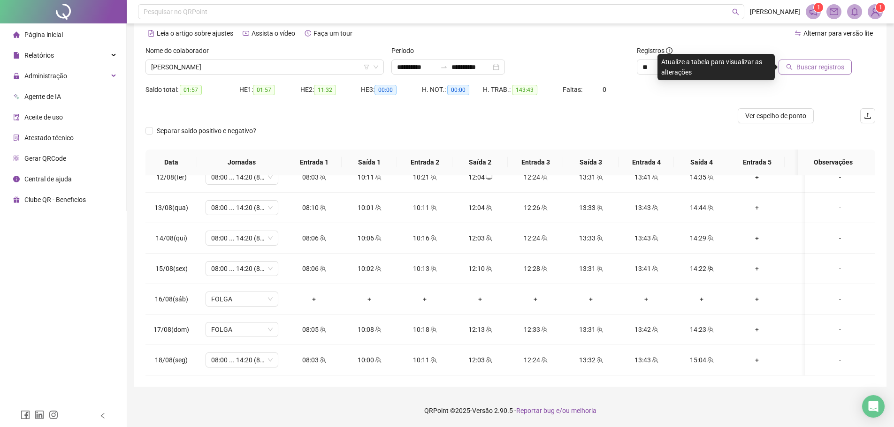
click at [813, 65] on span "Buscar registros" at bounding box center [820, 67] width 48 height 10
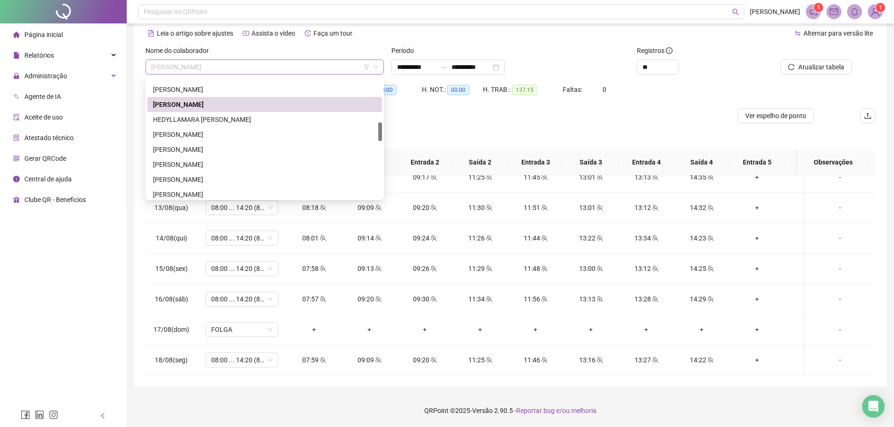
click at [264, 66] on span "[PERSON_NAME]" at bounding box center [264, 67] width 227 height 14
drag, startPoint x: 231, startPoint y: 112, endPoint x: 245, endPoint y: 121, distance: 16.8
click at [230, 112] on div "HEDYLLAMARA [PERSON_NAME]" at bounding box center [264, 119] width 235 height 15
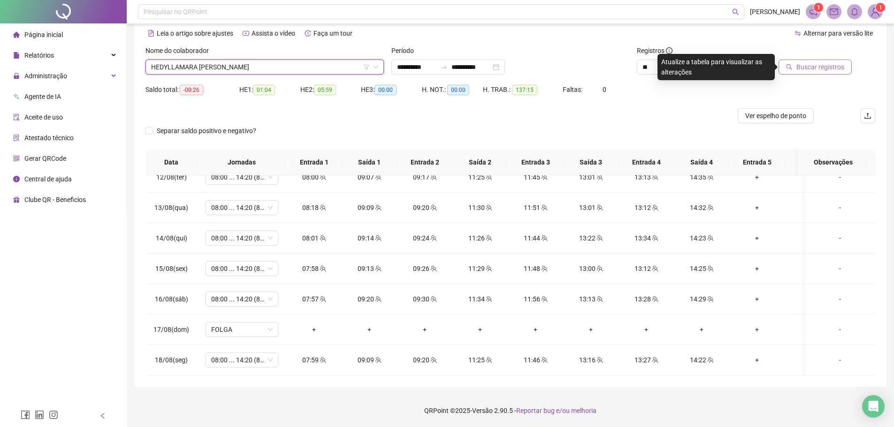
click at [839, 64] on span "Buscar registros" at bounding box center [820, 67] width 48 height 10
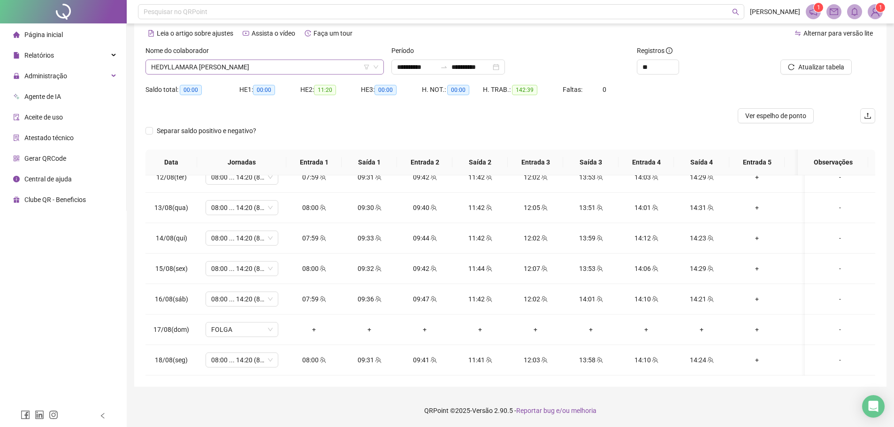
click at [267, 65] on span "HEDYLLAMARA [PERSON_NAME]" at bounding box center [264, 67] width 227 height 14
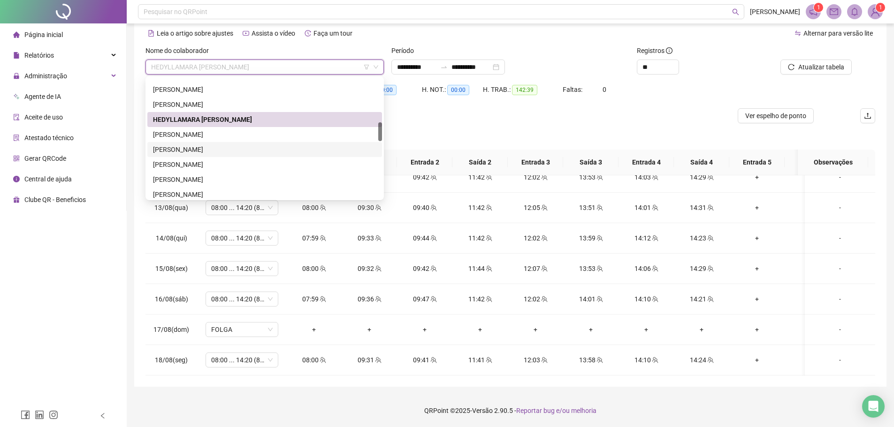
click at [213, 149] on div "[PERSON_NAME]" at bounding box center [264, 150] width 223 height 10
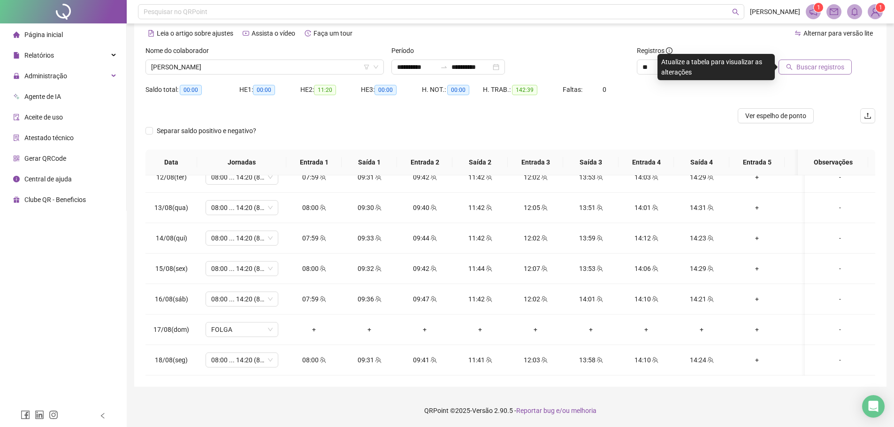
click at [811, 74] on button "Buscar registros" at bounding box center [814, 67] width 73 height 15
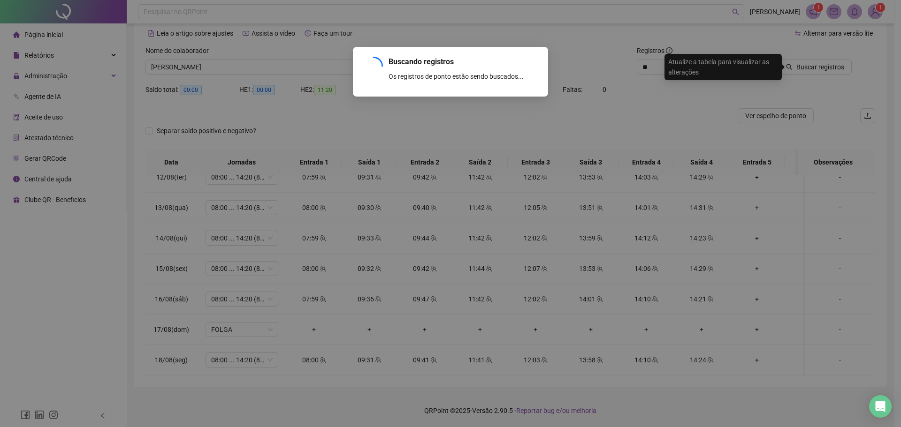
drag, startPoint x: 810, startPoint y: 73, endPoint x: 806, endPoint y: 62, distance: 11.4
click at [807, 65] on div "Buscando registros Os registros de ponto estão sendo buscados... OK" at bounding box center [450, 213] width 901 height 427
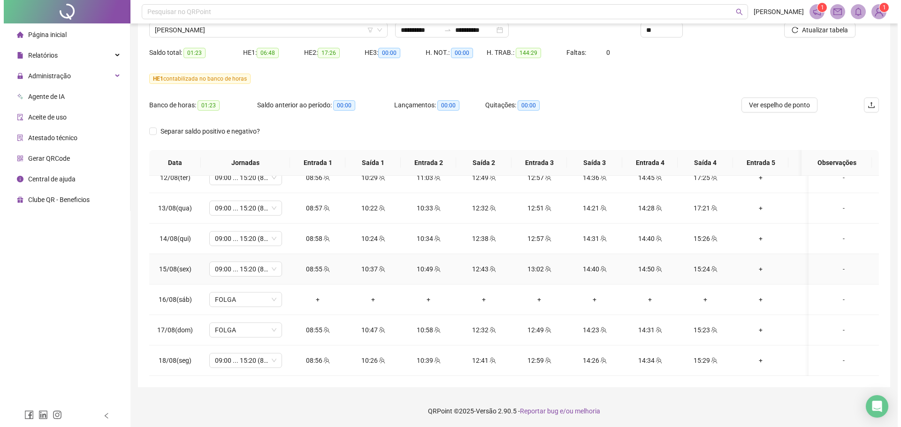
scroll to position [78, 0]
click at [251, 26] on span "[PERSON_NAME]" at bounding box center [264, 30] width 227 height 14
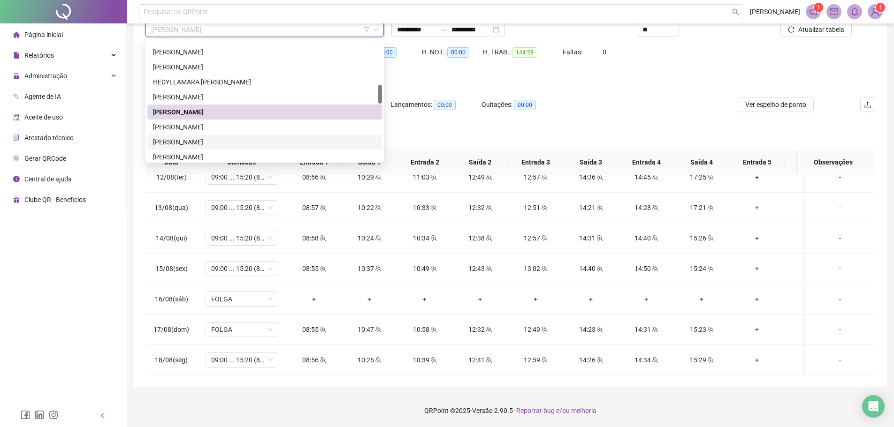
click at [215, 145] on div "[PERSON_NAME]" at bounding box center [264, 142] width 223 height 10
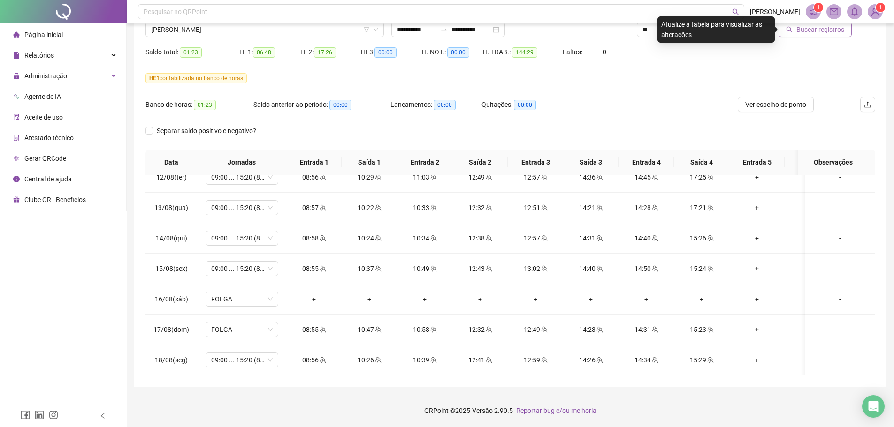
click at [818, 24] on span "Buscar registros" at bounding box center [820, 29] width 48 height 10
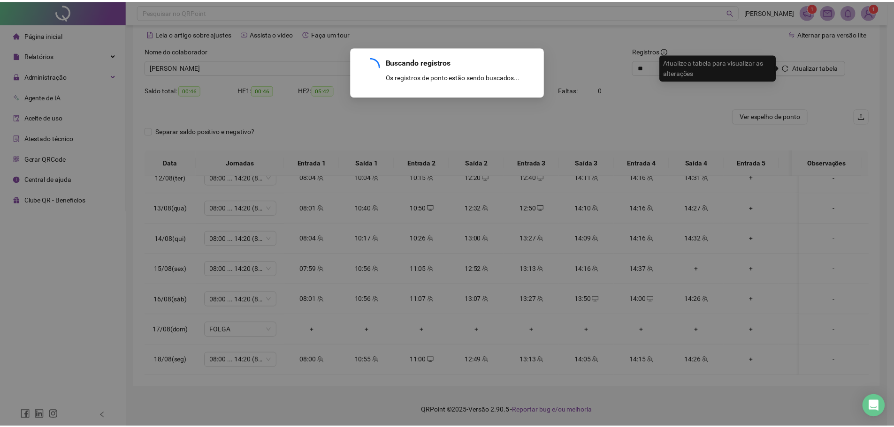
scroll to position [41, 0]
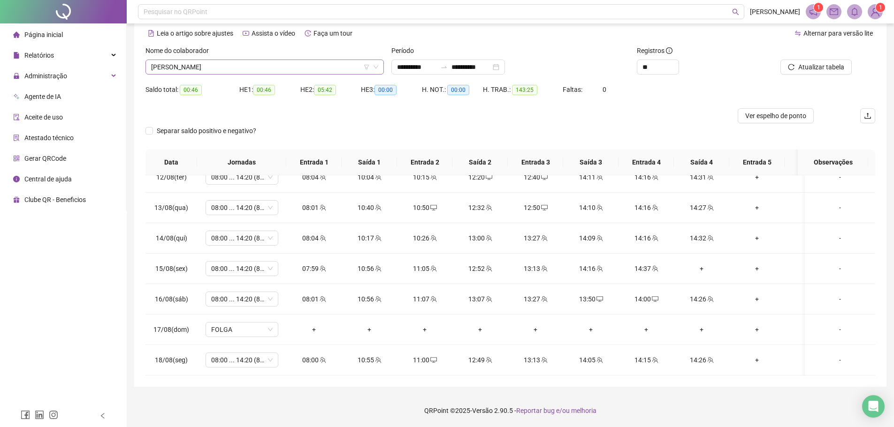
click at [273, 64] on span "[PERSON_NAME]" at bounding box center [264, 67] width 227 height 14
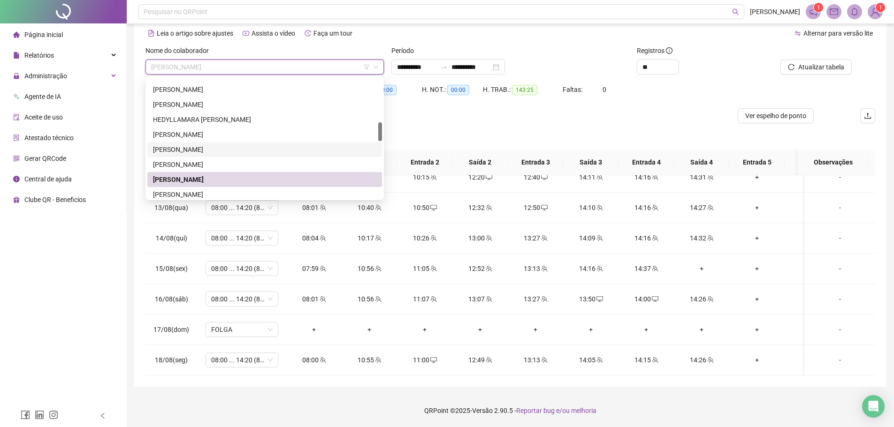
scroll to position [328, 0]
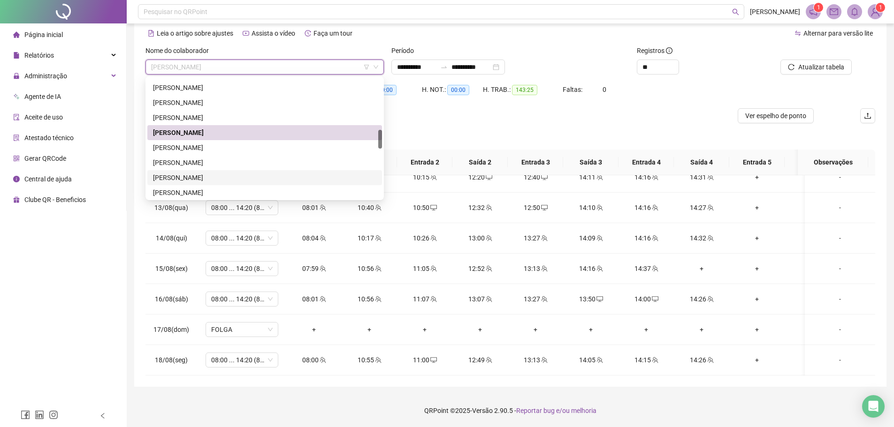
click at [206, 175] on div "[PERSON_NAME]" at bounding box center [264, 178] width 223 height 10
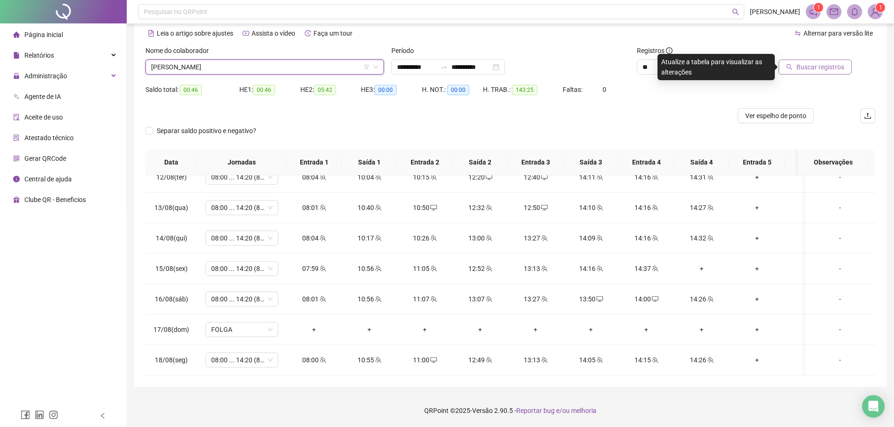
click at [815, 71] on span "Buscar registros" at bounding box center [820, 67] width 48 height 10
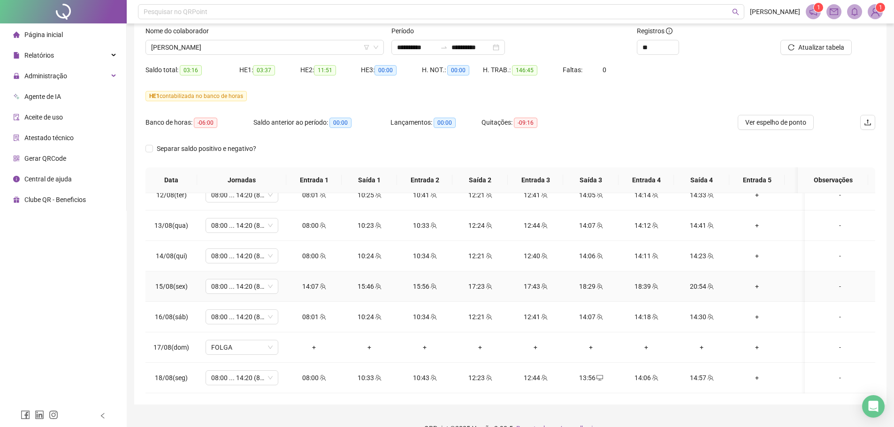
scroll to position [78, 0]
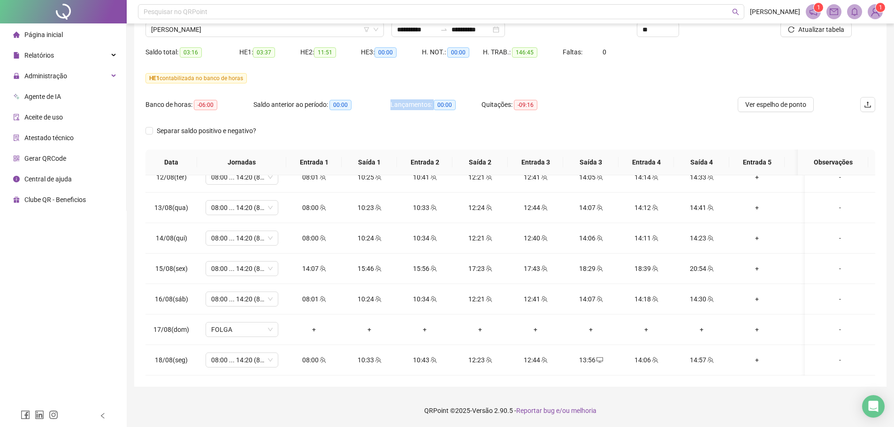
drag, startPoint x: 390, startPoint y: 105, endPoint x: 432, endPoint y: 103, distance: 41.8
click at [432, 103] on div "Banco de horas: -06:00 Saldo anterior ao período: 00:00 Lançamentos: 00:00 Quit…" at bounding box center [418, 110] width 547 height 26
click at [425, 137] on div "Separar saldo positivo e negativo?" at bounding box center [510, 136] width 730 height 26
